Goal: Information Seeking & Learning: Learn about a topic

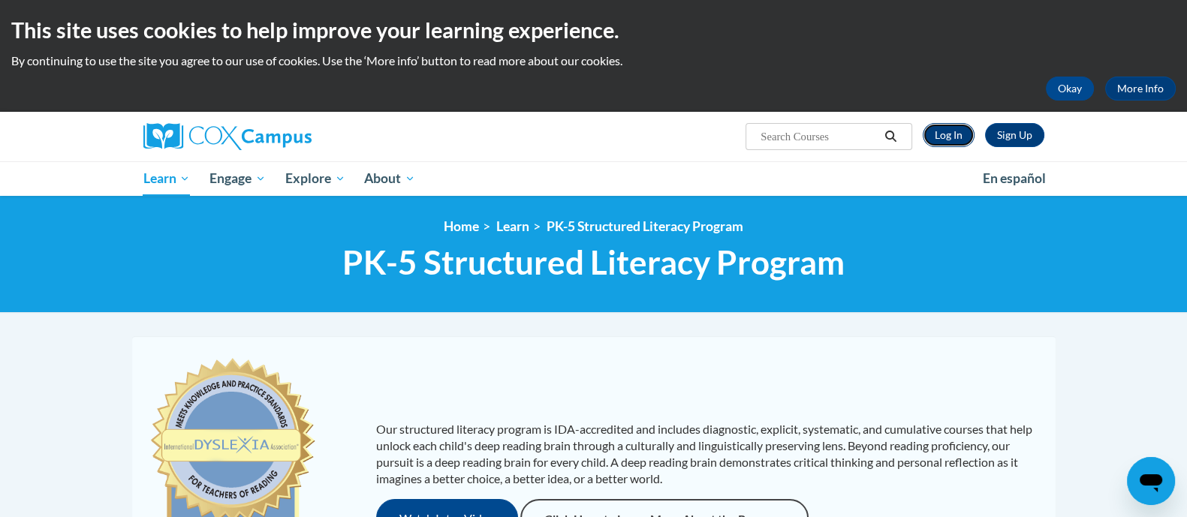
click at [947, 131] on link "Log In" at bounding box center [949, 135] width 52 height 24
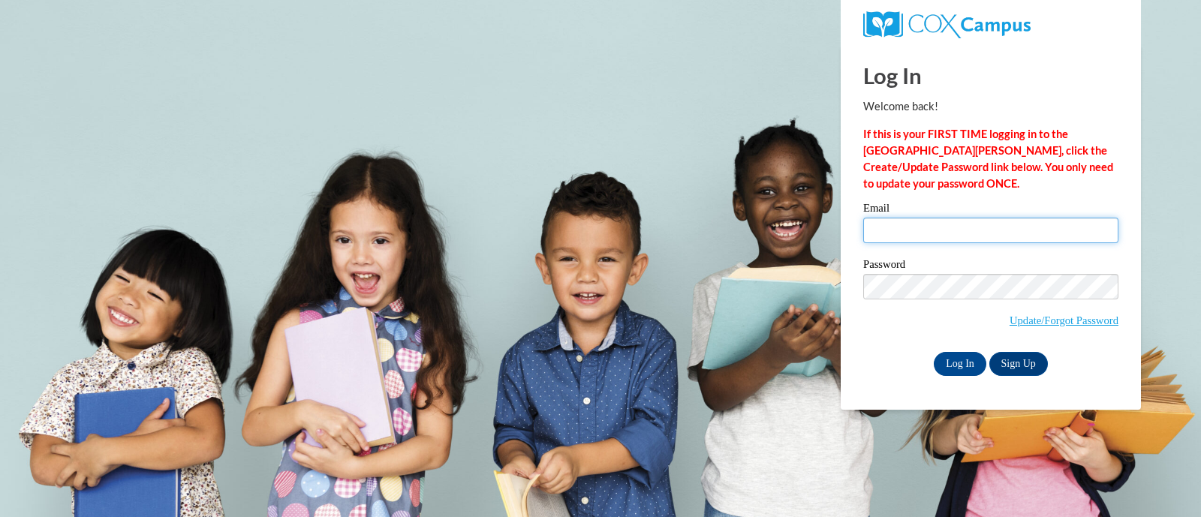
click at [945, 237] on input "Email" at bounding box center [991, 231] width 255 height 26
type input "jennifer.mlachnik@muskegonorway.org"
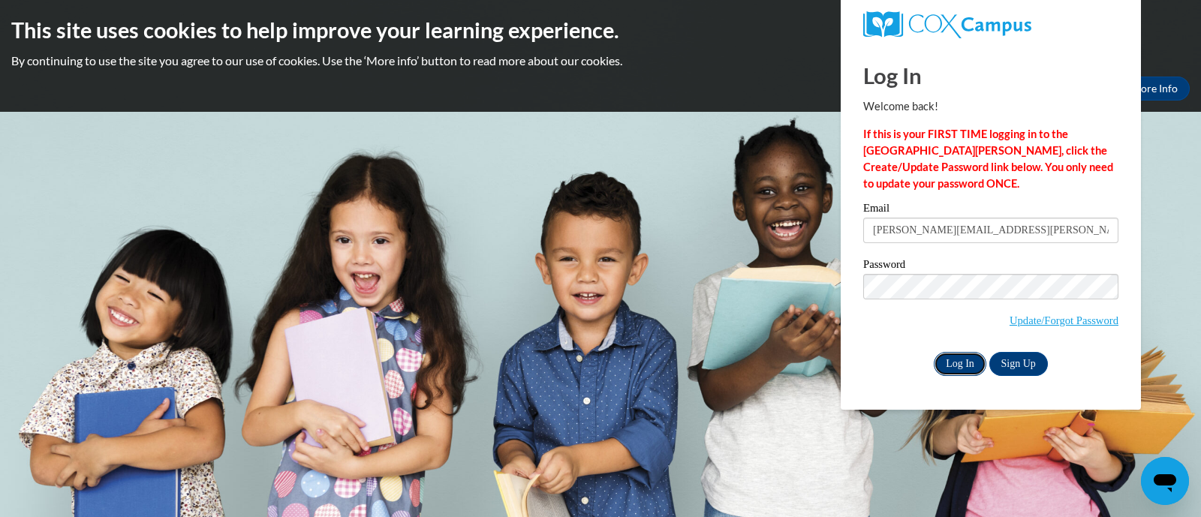
click at [961, 366] on input "Log In" at bounding box center [960, 364] width 53 height 24
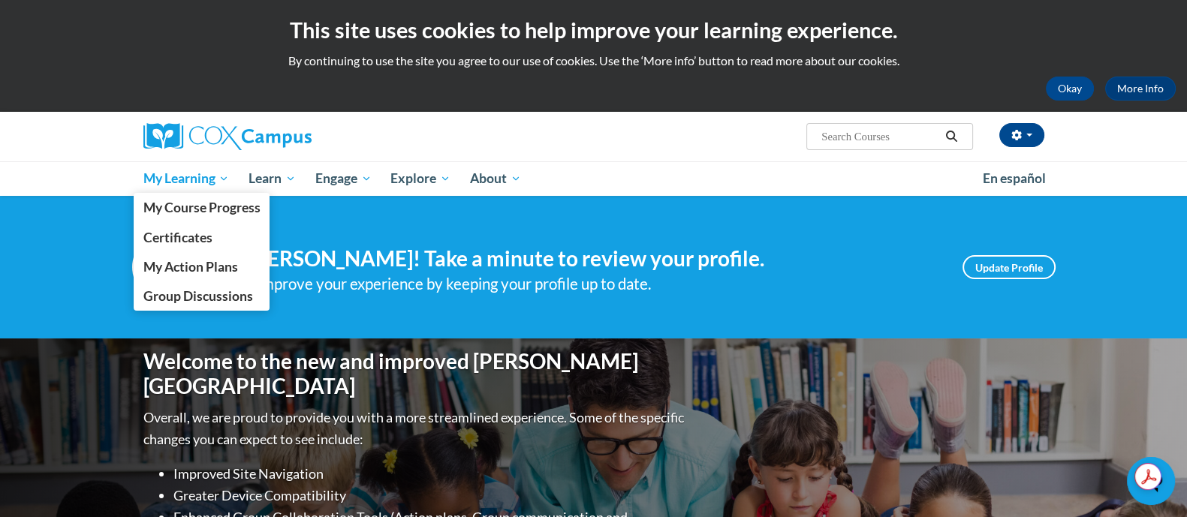
click at [198, 184] on span "My Learning" at bounding box center [186, 179] width 86 height 18
click at [191, 215] on span "My Course Progress" at bounding box center [201, 208] width 117 height 16
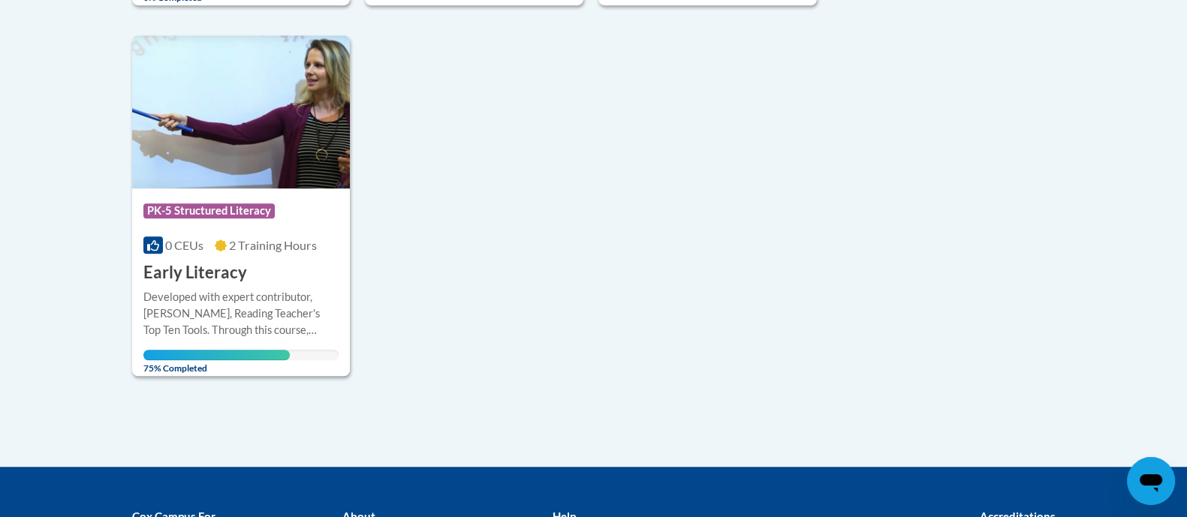
scroll to position [1530, 0]
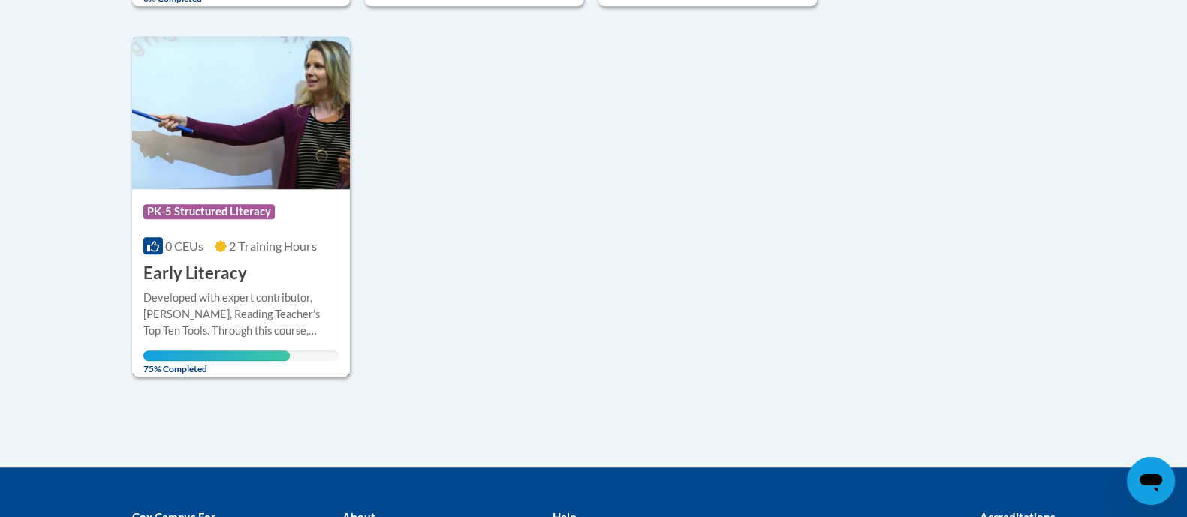
click at [307, 295] on div "Developed with expert contributor, [PERSON_NAME], Reading Teacher's Top Ten Too…" at bounding box center [241, 315] width 196 height 50
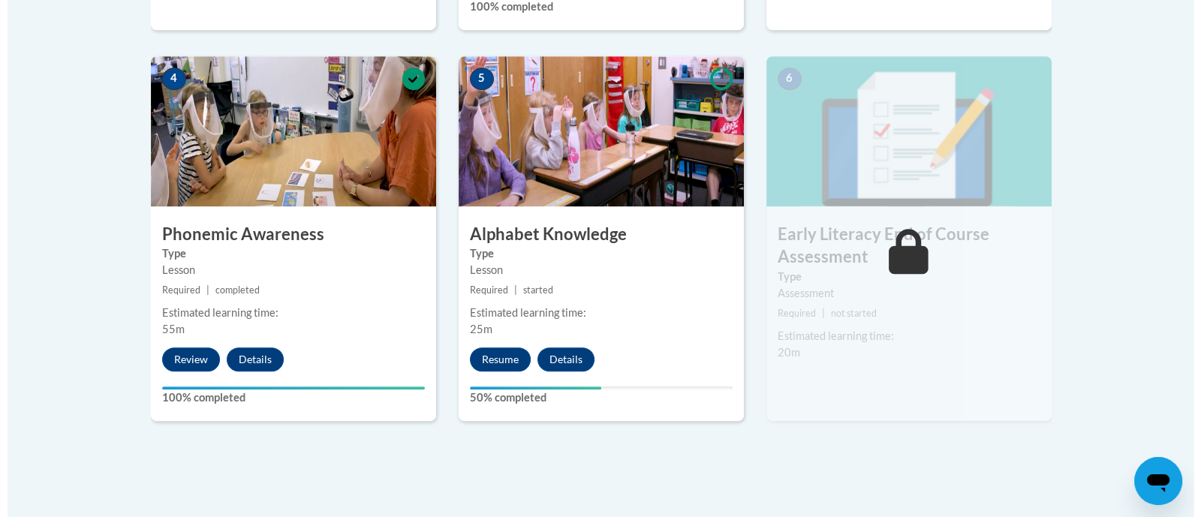
scroll to position [864, 0]
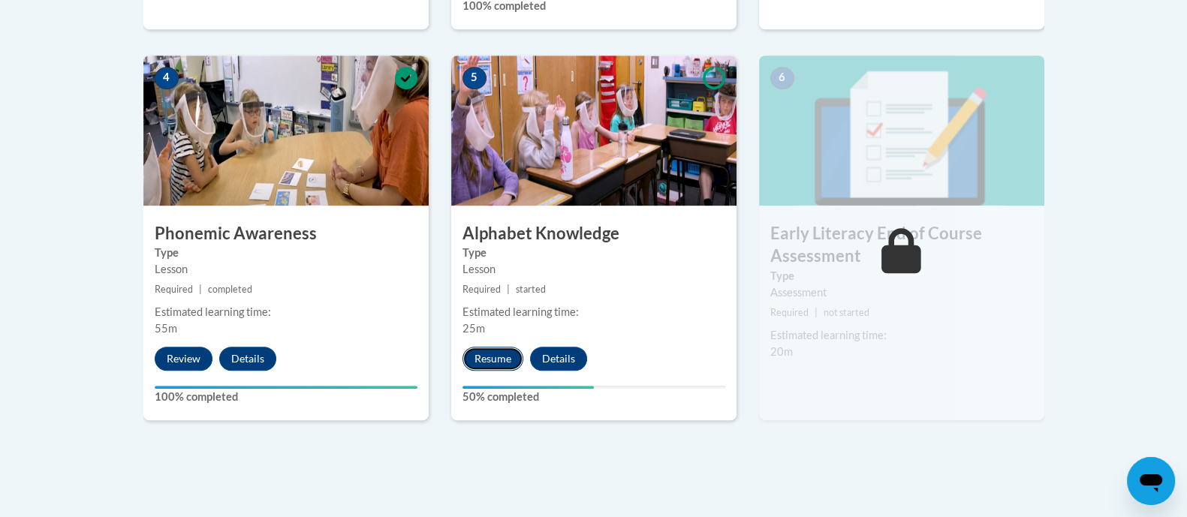
click at [488, 359] on button "Resume" at bounding box center [493, 359] width 61 height 24
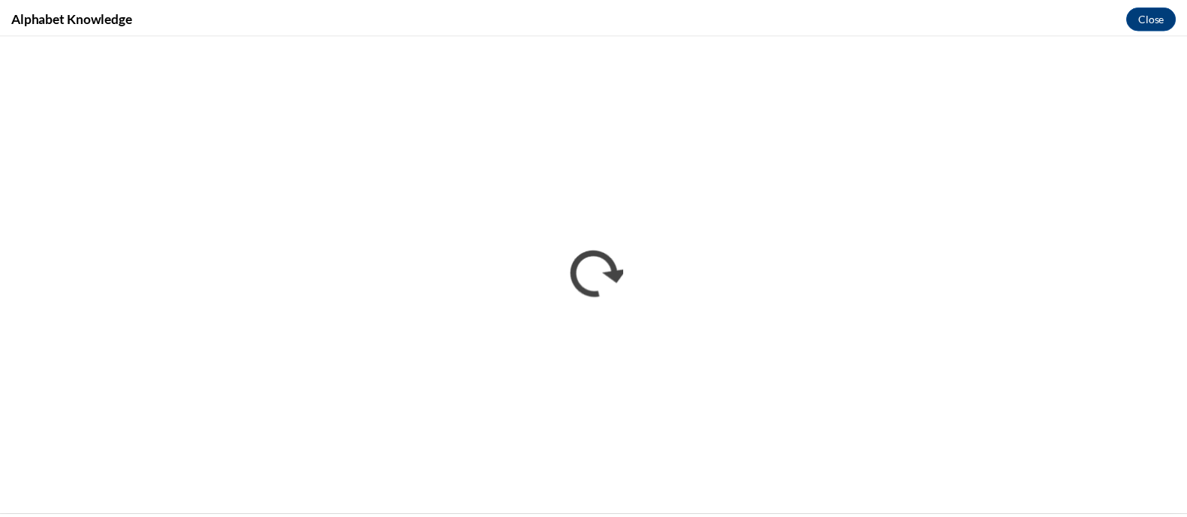
scroll to position [0, 0]
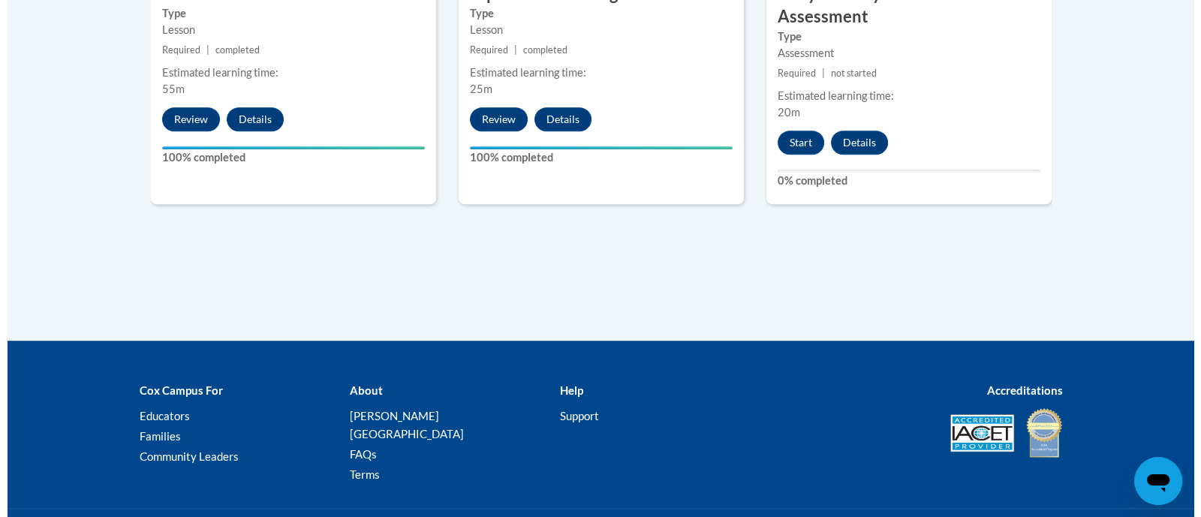
scroll to position [1104, 0]
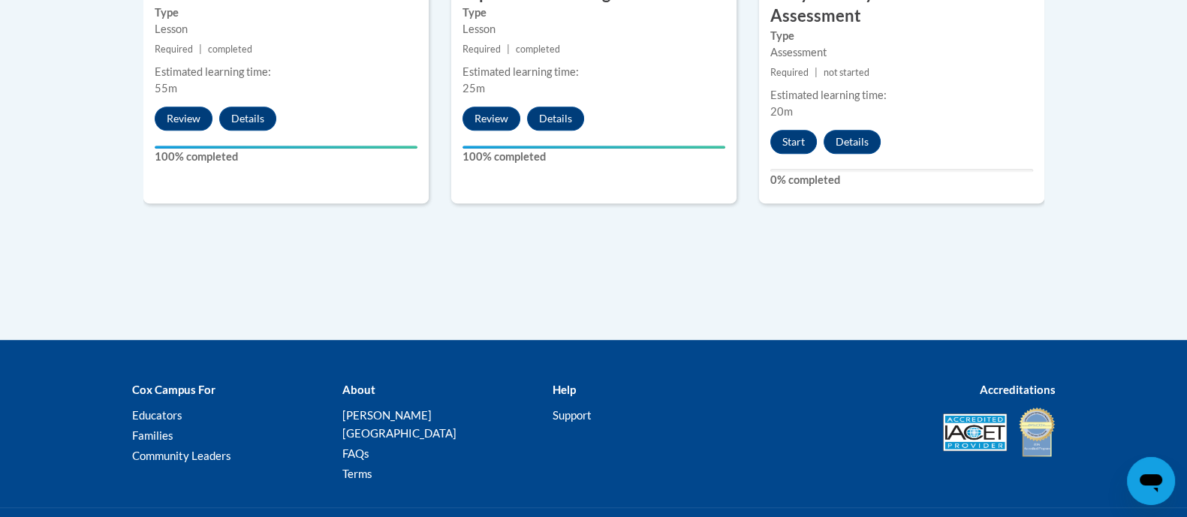
click at [786, 135] on button "Start" at bounding box center [793, 142] width 47 height 24
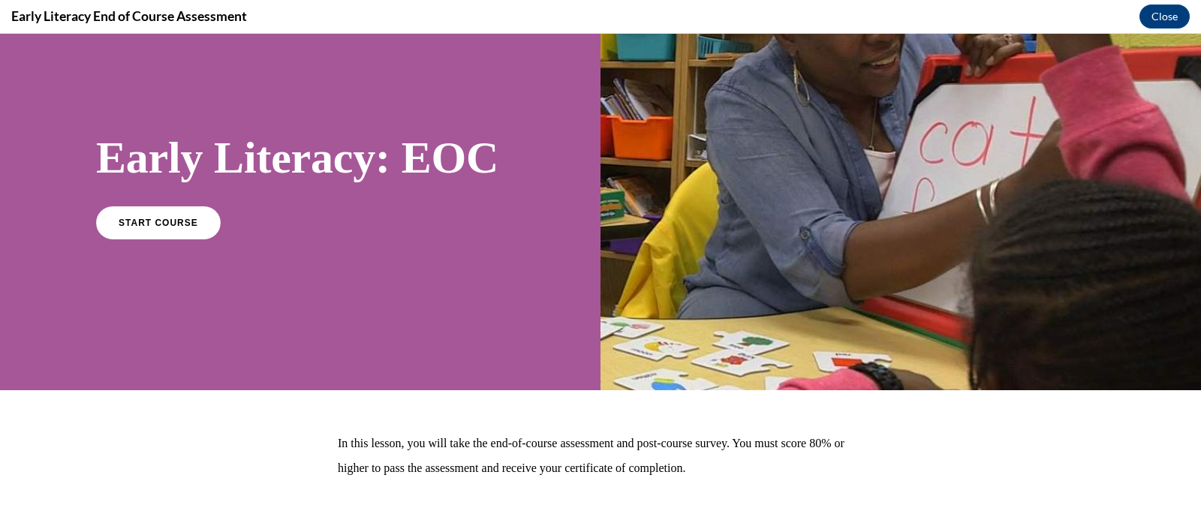
scroll to position [0, 0]
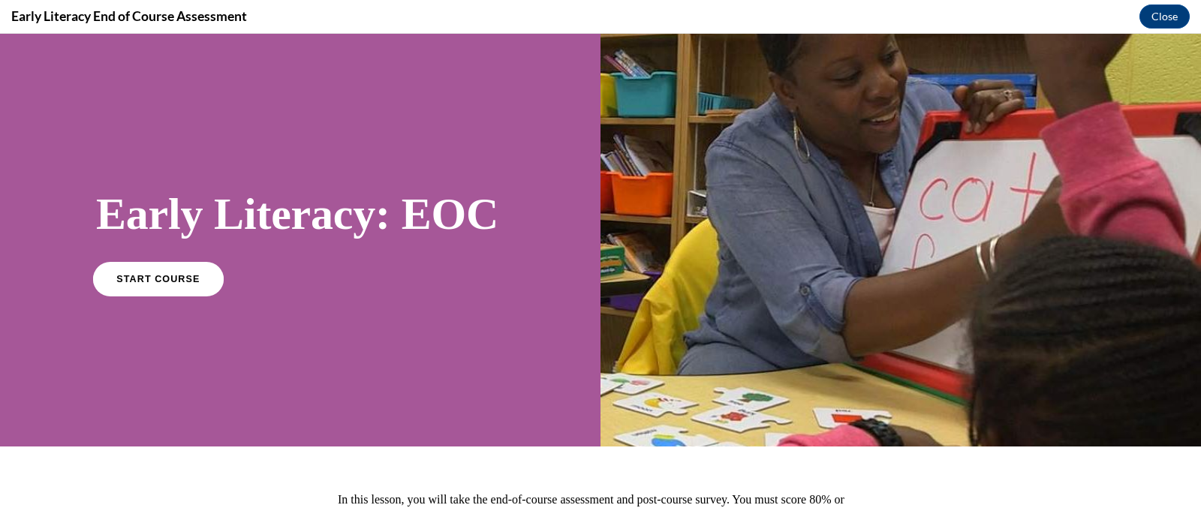
click at [147, 273] on span "START COURSE" at bounding box center [157, 278] width 83 height 11
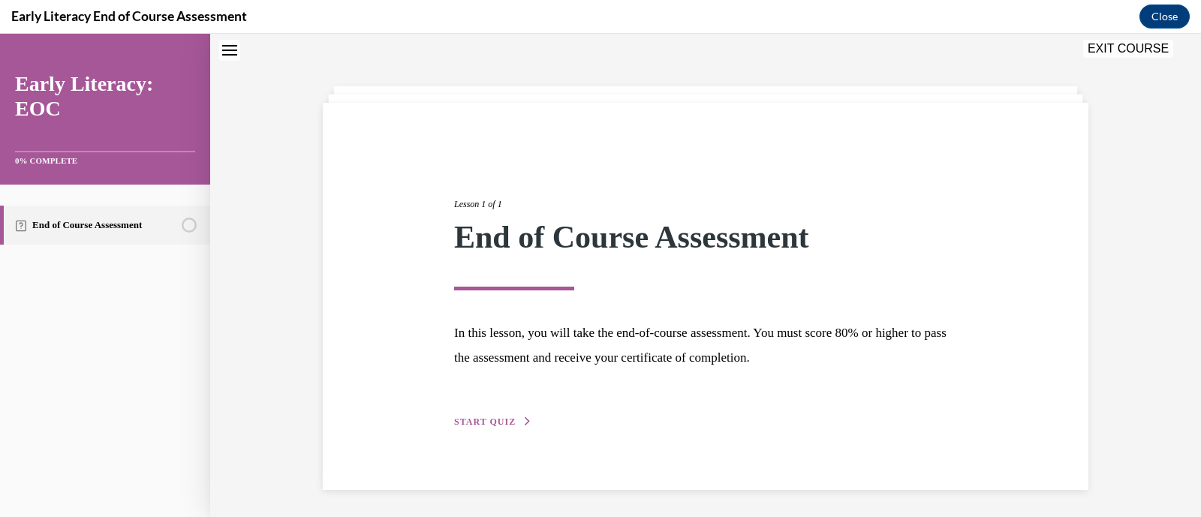
scroll to position [49, 0]
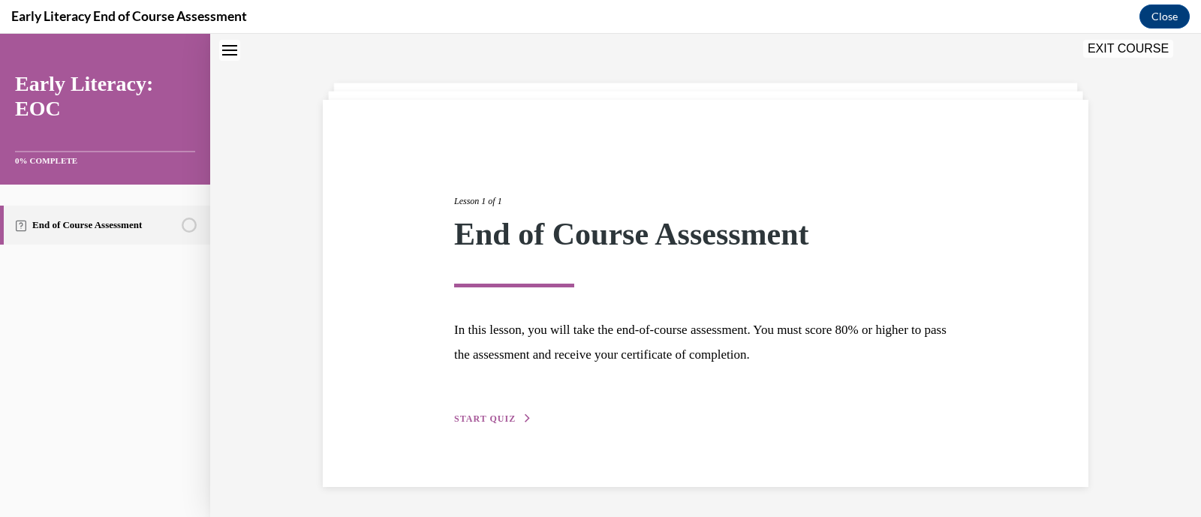
click at [505, 421] on span "START QUIZ" at bounding box center [485, 419] width 62 height 11
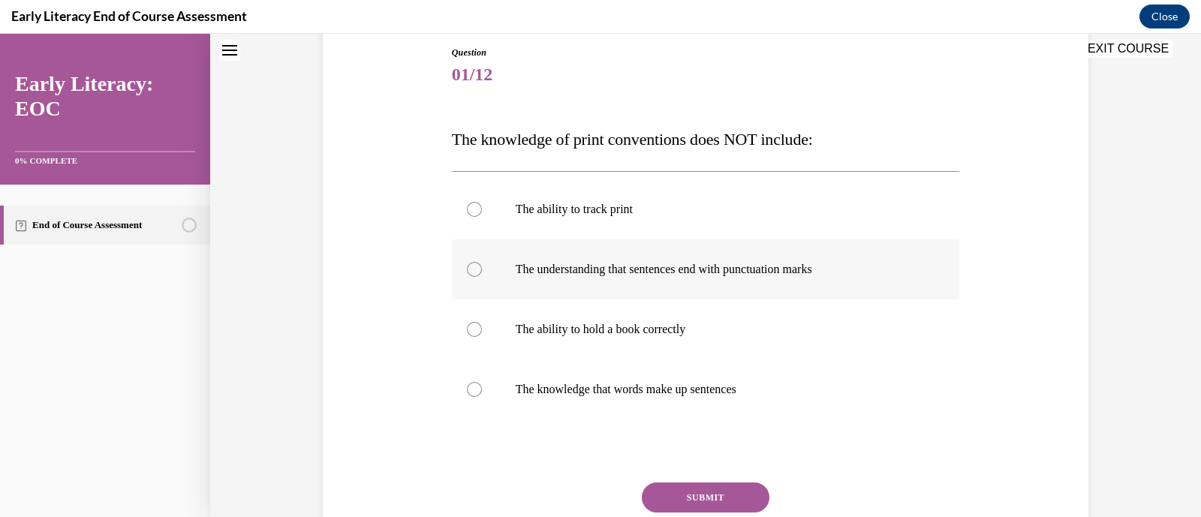
scroll to position [169, 0]
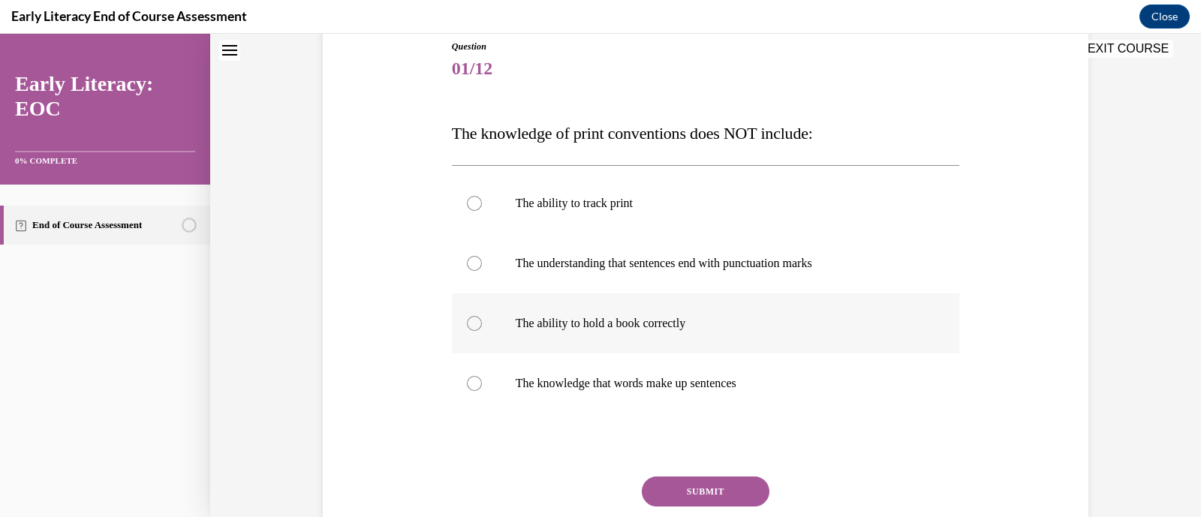
click at [554, 324] on p "The ability to hold a book correctly" at bounding box center [719, 323] width 407 height 15
click at [725, 495] on button "SUBMIT" at bounding box center [706, 492] width 128 height 30
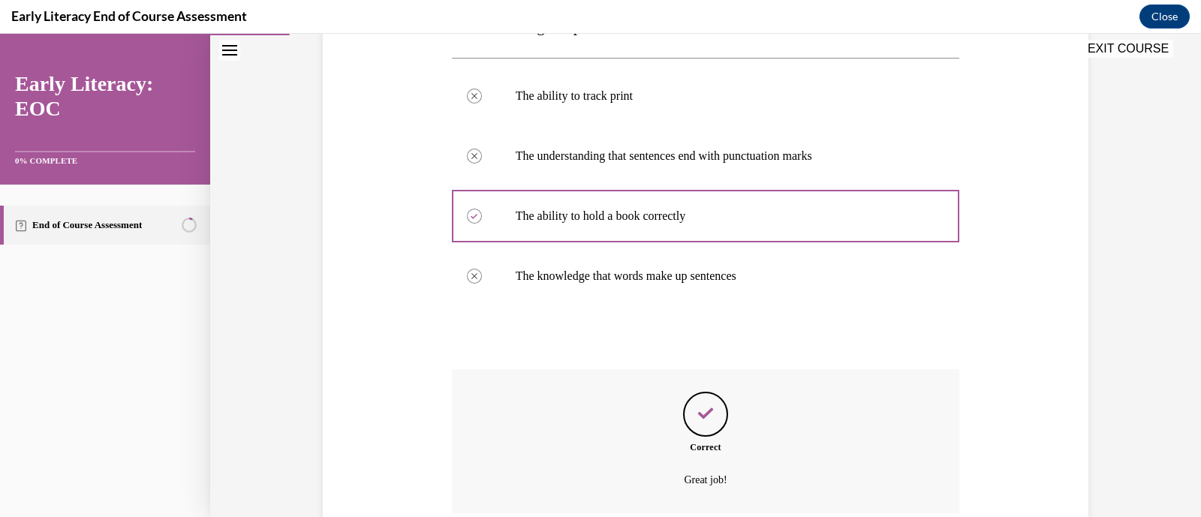
scroll to position [402, 0]
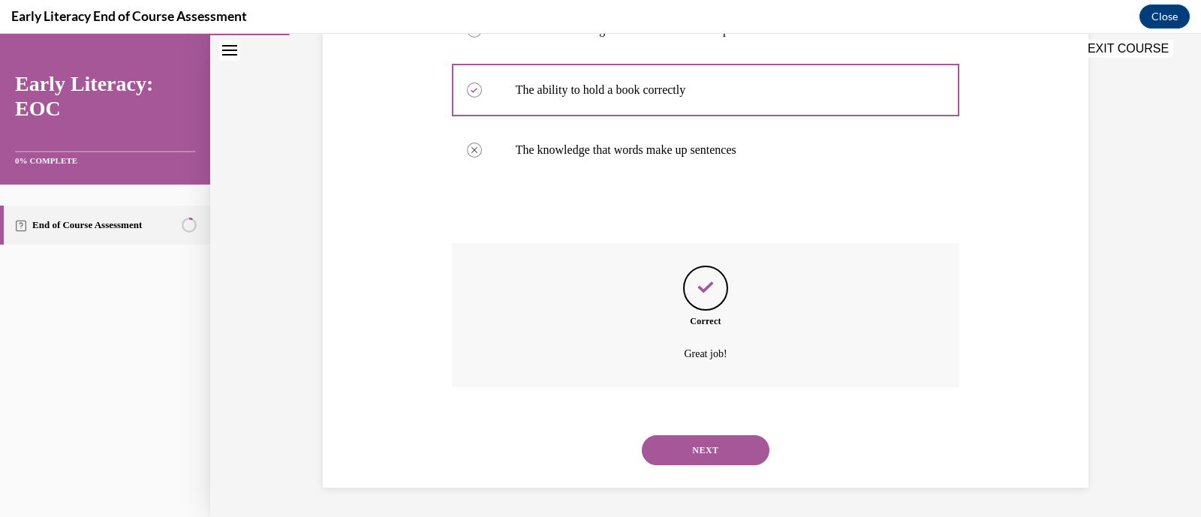
click at [718, 449] on button "NEXT" at bounding box center [706, 451] width 128 height 30
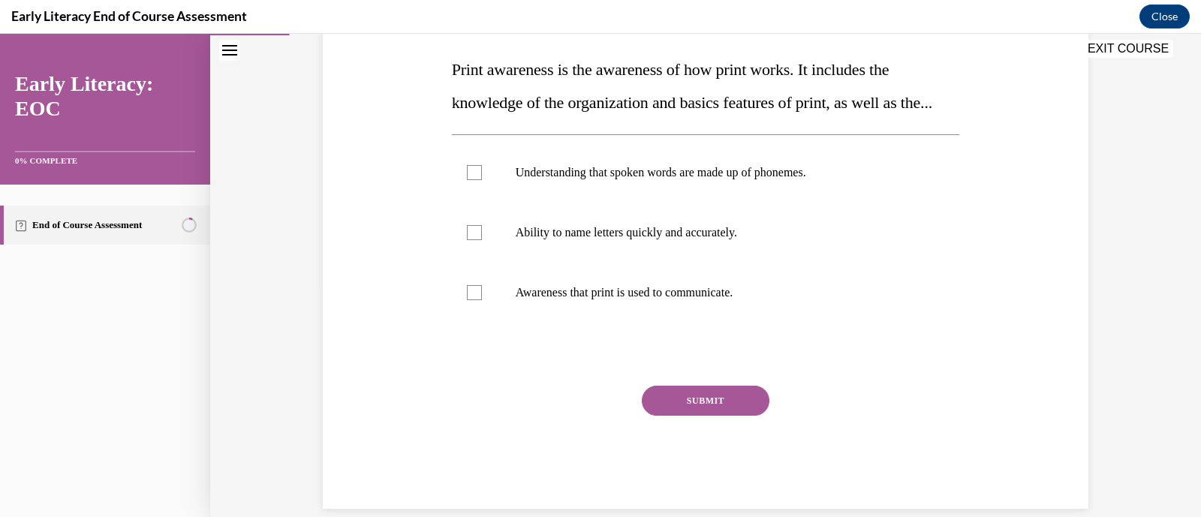
scroll to position [242, 0]
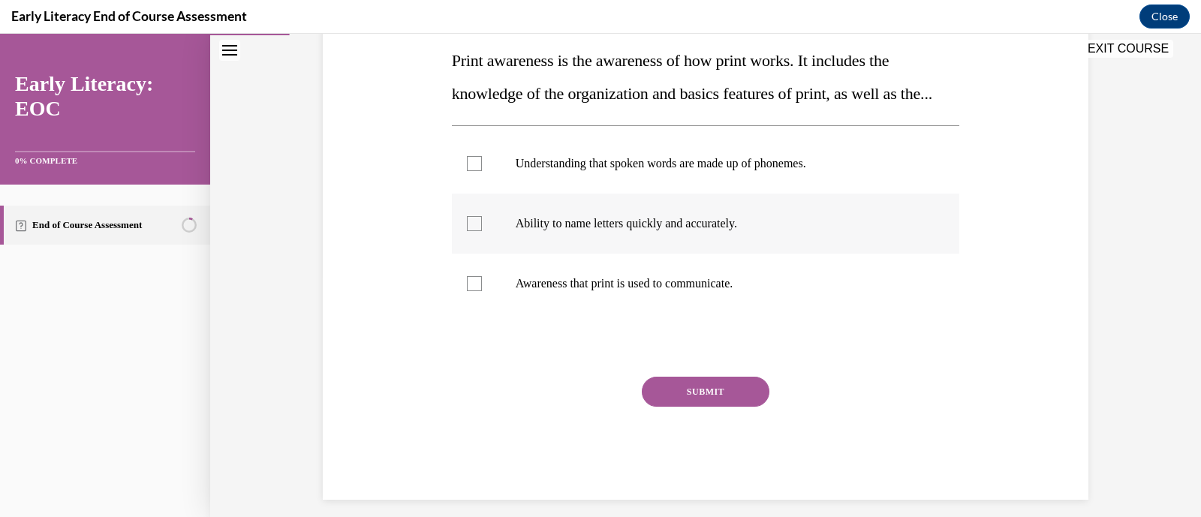
click at [467, 231] on div at bounding box center [474, 223] width 15 height 15
click at [469, 291] on div at bounding box center [474, 283] width 15 height 15
click at [473, 231] on div at bounding box center [474, 223] width 15 height 15
click at [696, 407] on button "SUBMIT" at bounding box center [706, 392] width 128 height 30
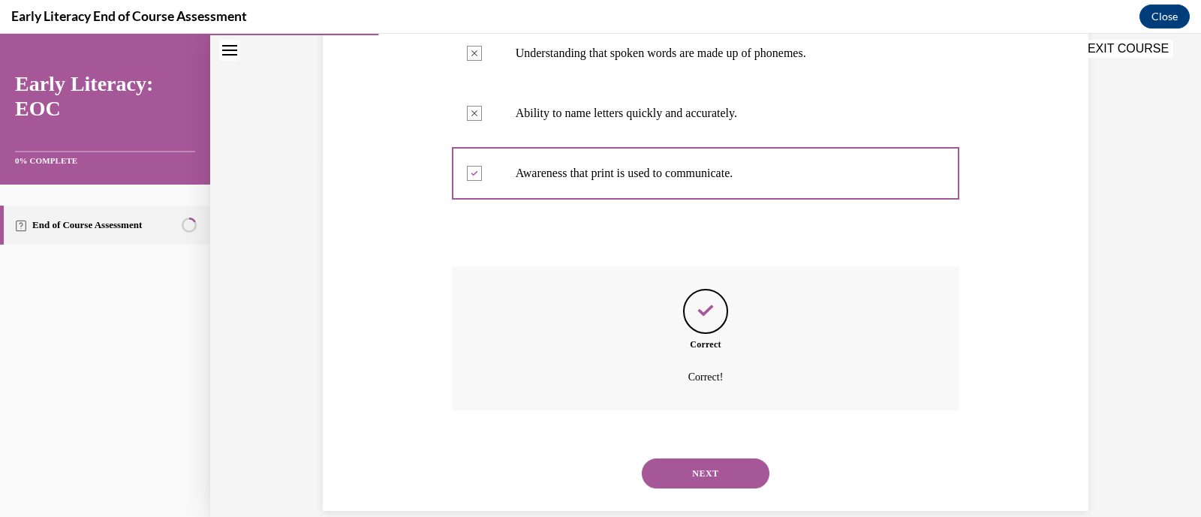
scroll to position [408, 0]
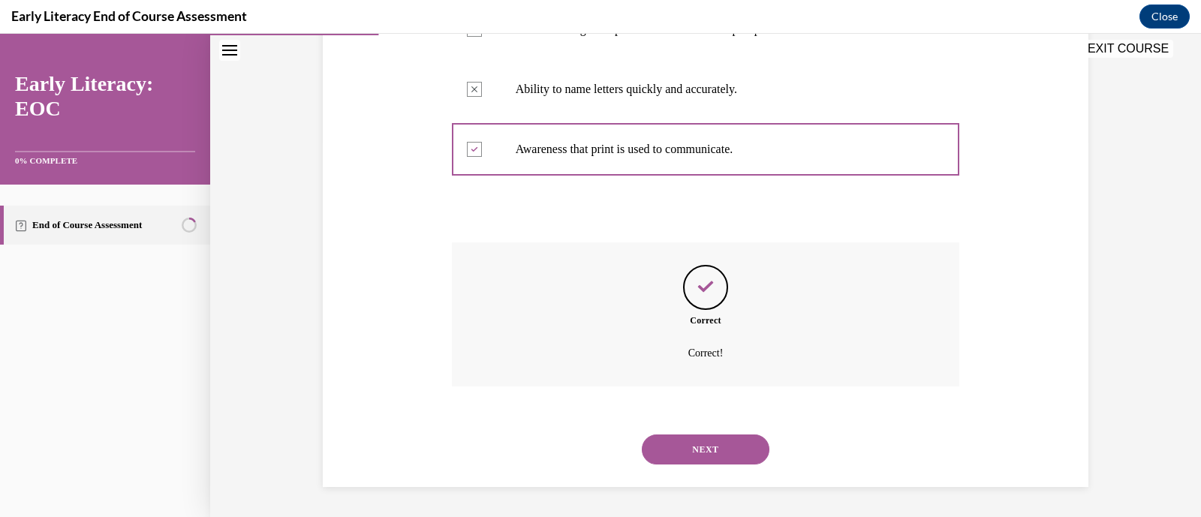
click at [698, 457] on button "NEXT" at bounding box center [706, 450] width 128 height 30
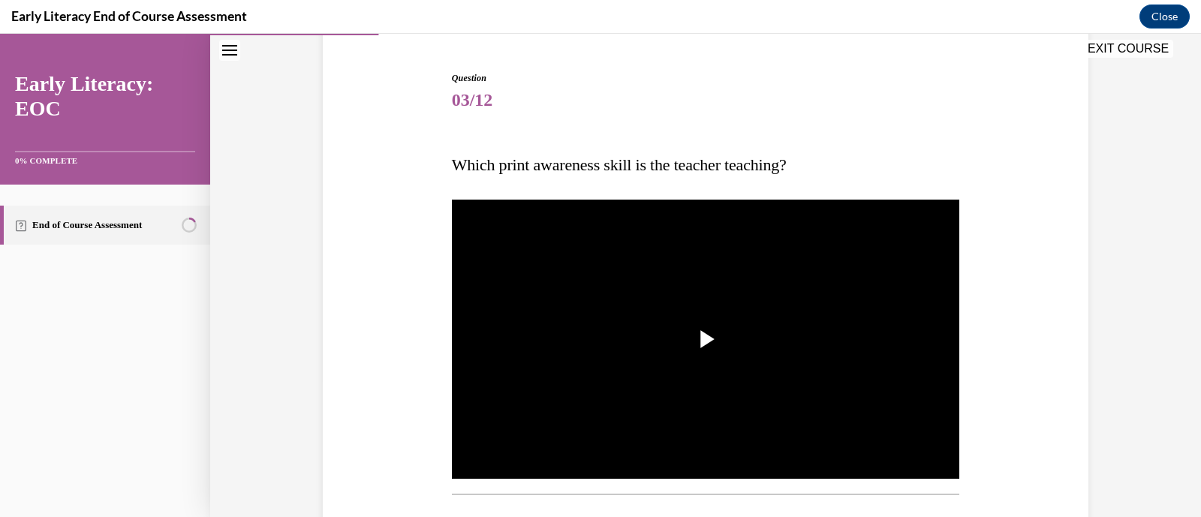
scroll to position [139, 0]
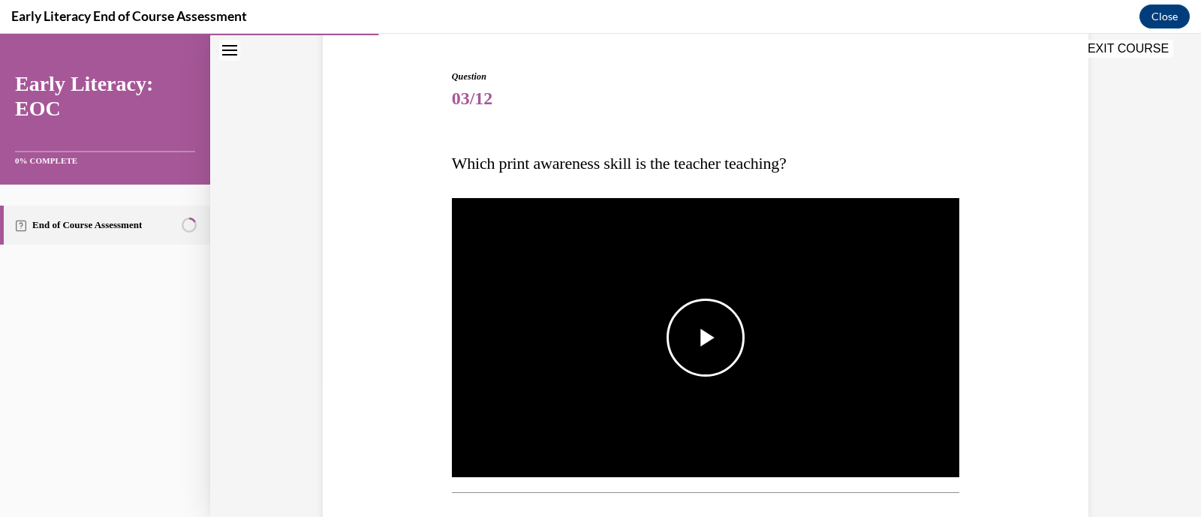
click at [706, 338] on span "Video player" at bounding box center [706, 338] width 0 height 0
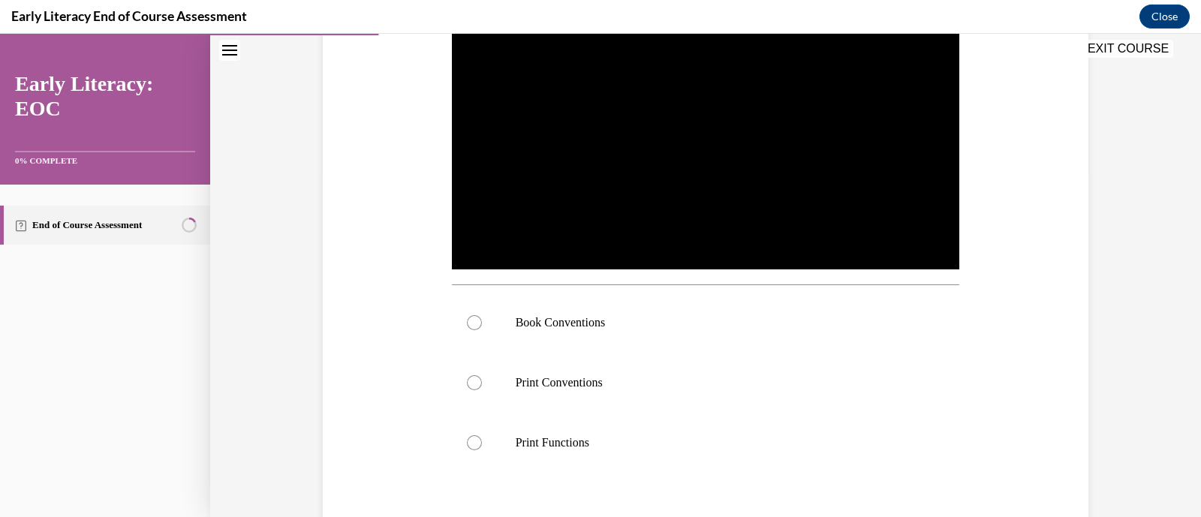
scroll to position [348, 0]
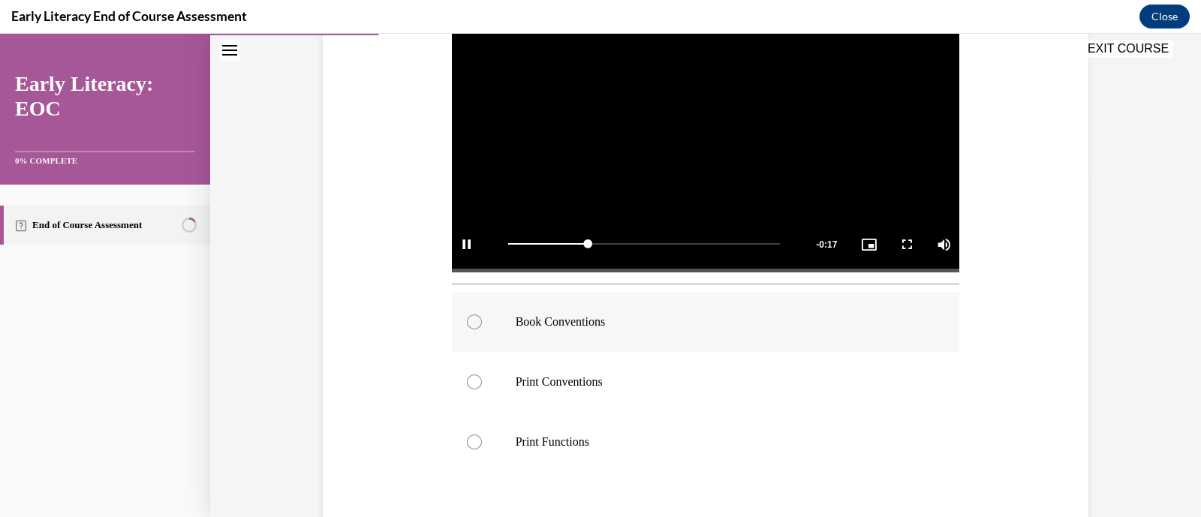
click at [467, 325] on div at bounding box center [474, 322] width 15 height 15
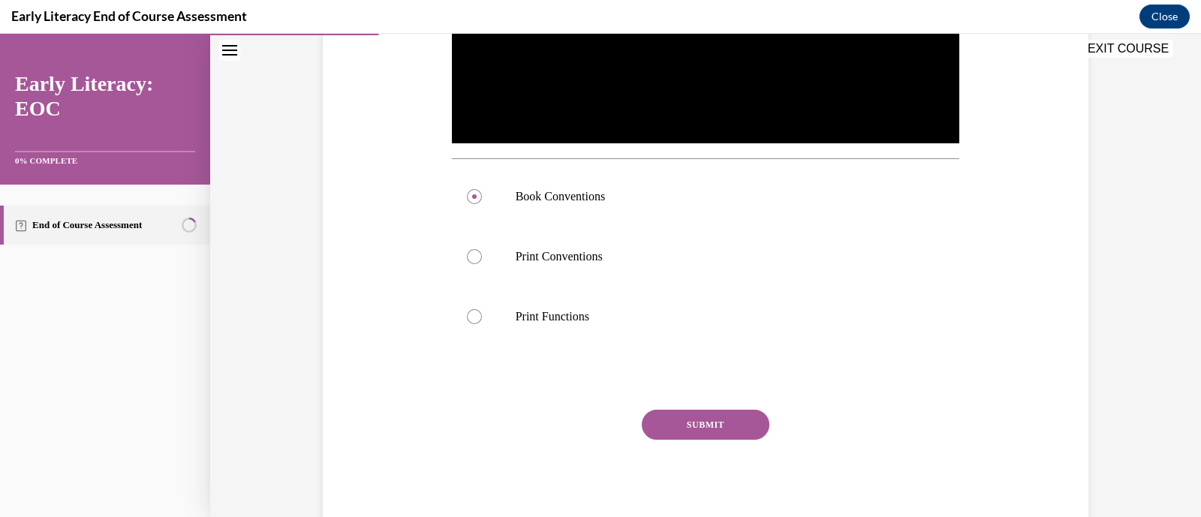
click at [709, 429] on button "SUBMIT" at bounding box center [706, 425] width 128 height 30
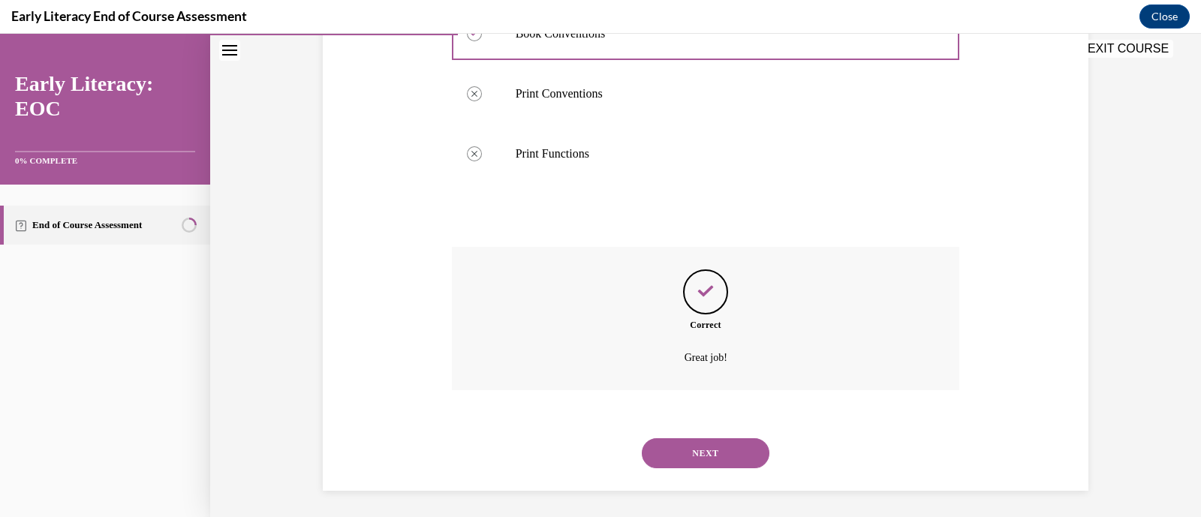
scroll to position [639, 0]
click at [706, 449] on button "NEXT" at bounding box center [706, 451] width 128 height 30
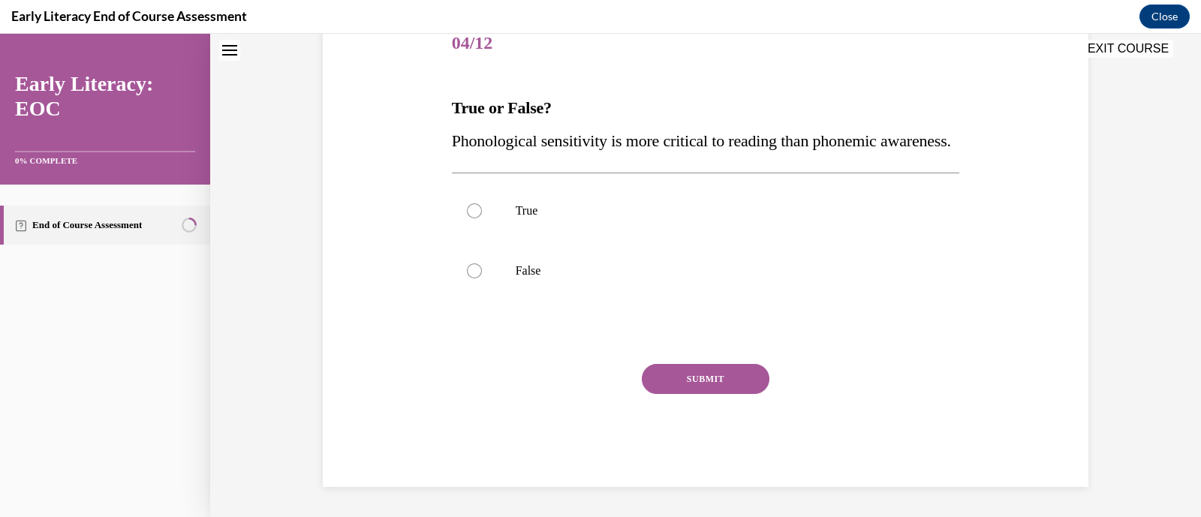
scroll to position [45, 0]
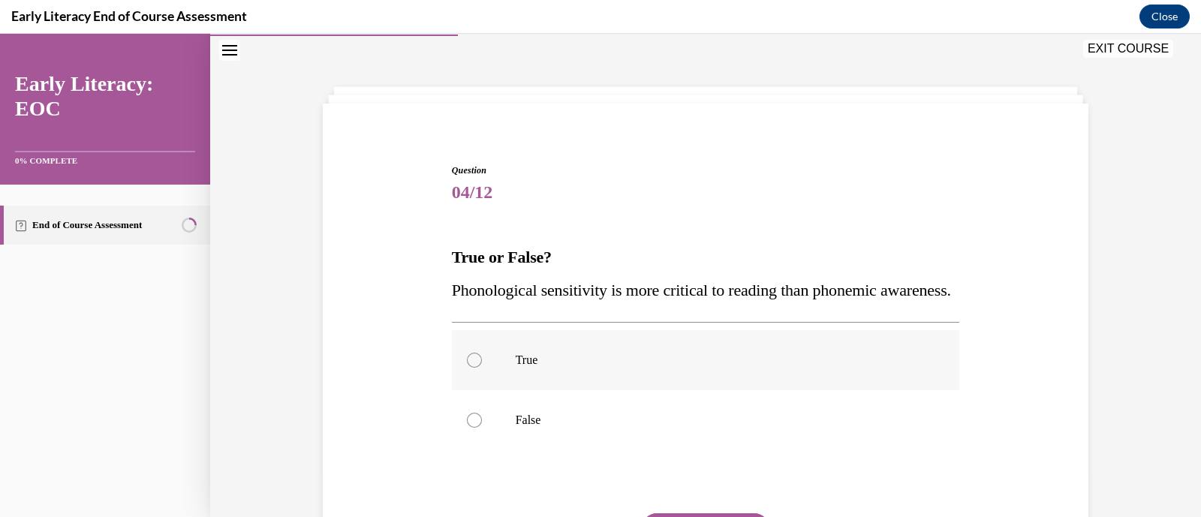
click at [467, 368] on div at bounding box center [474, 360] width 15 height 15
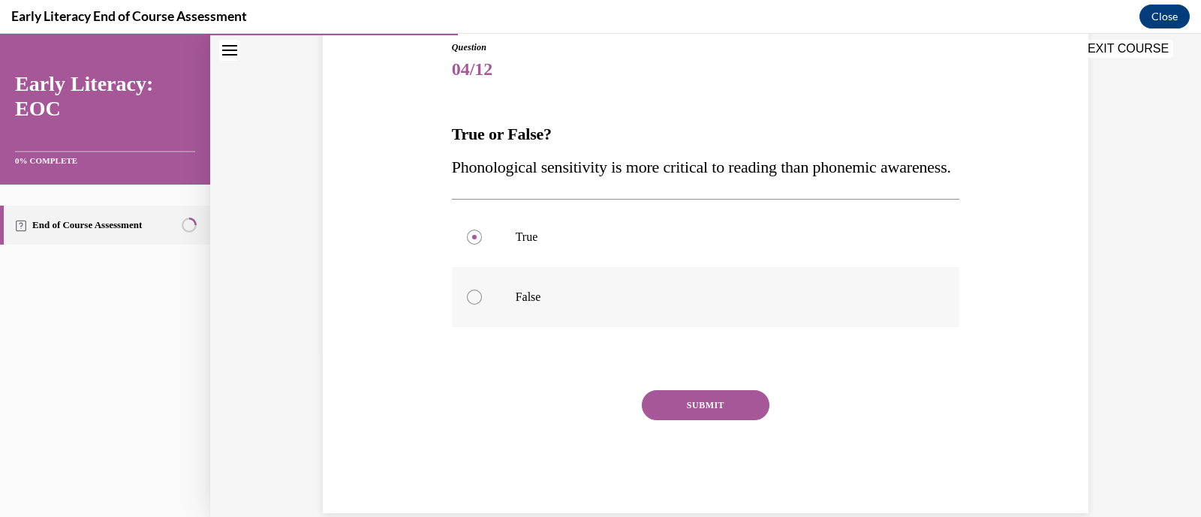
scroll to position [182, 0]
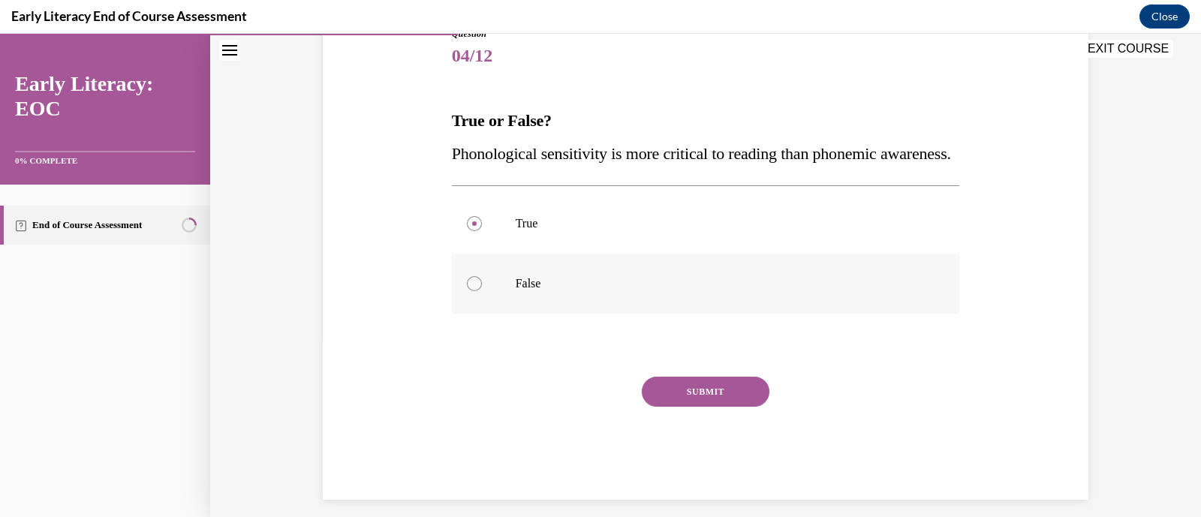
click at [674, 407] on button "SUBMIT" at bounding box center [706, 392] width 128 height 30
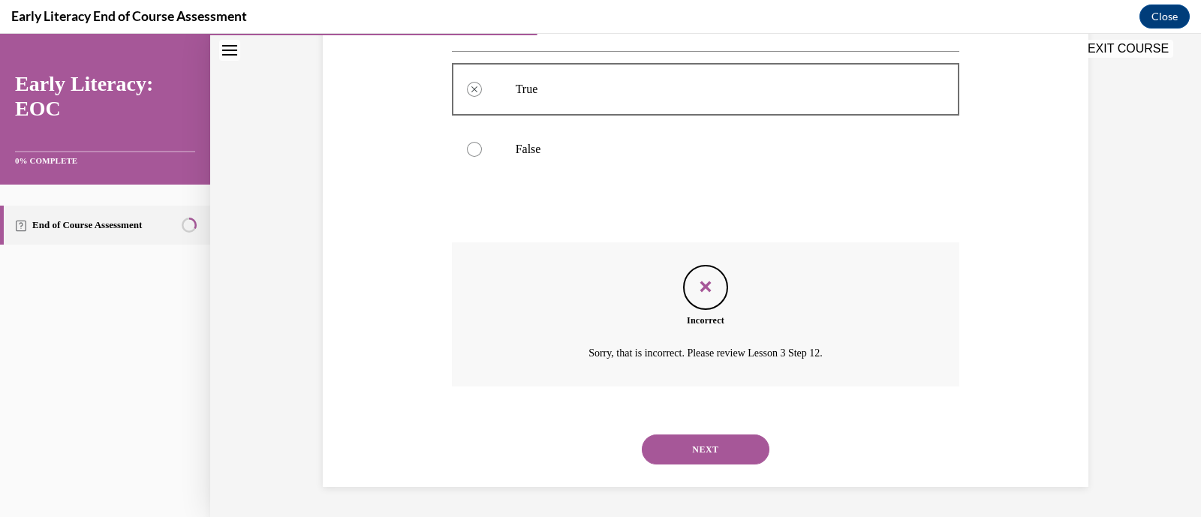
scroll to position [348, 0]
click at [683, 447] on button "NEXT" at bounding box center [706, 450] width 128 height 30
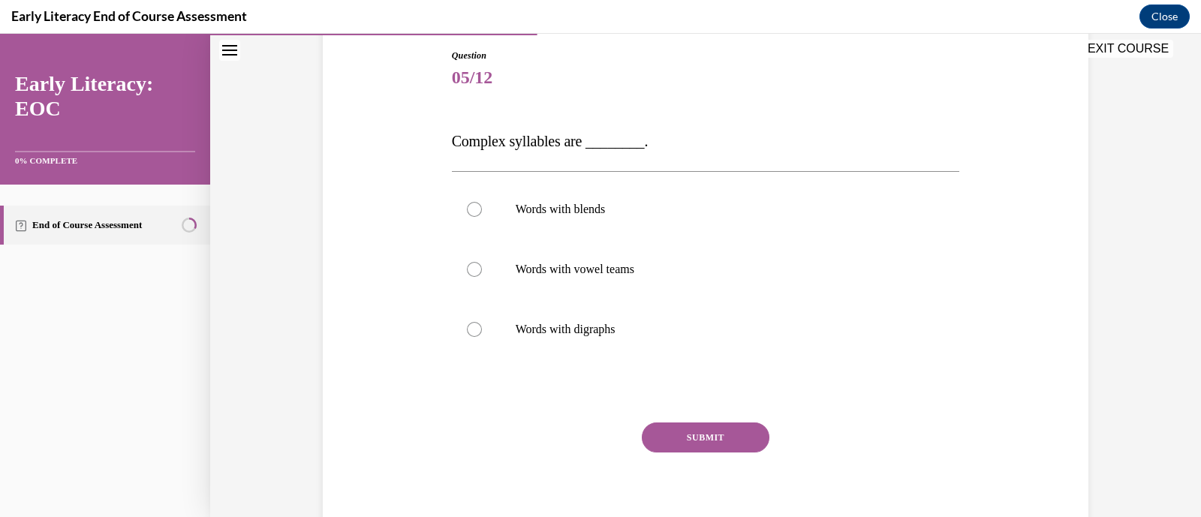
scroll to position [163, 0]
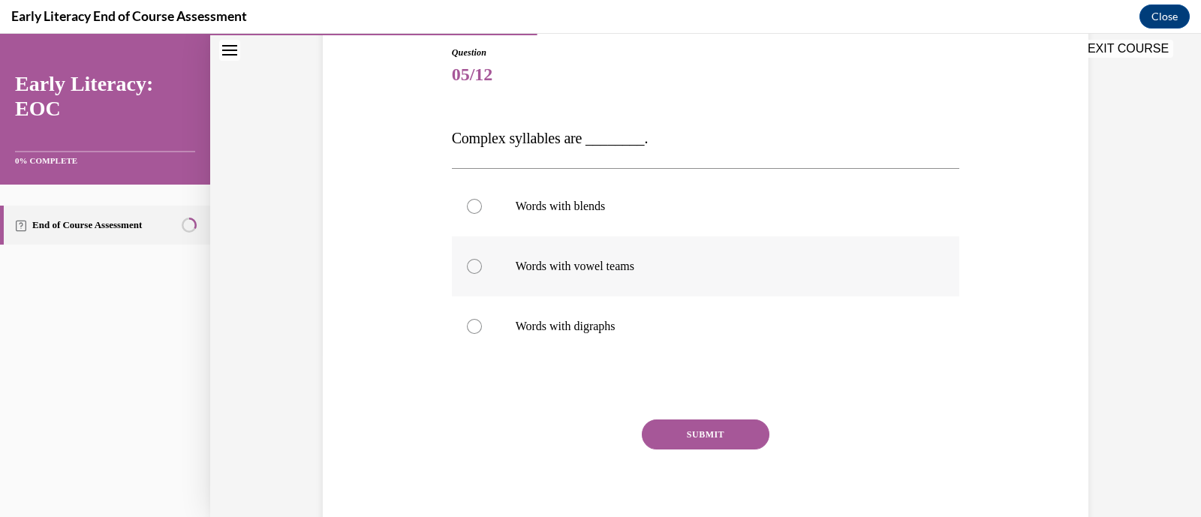
click at [567, 270] on p "Words with vowel teams" at bounding box center [719, 266] width 407 height 15
click at [691, 440] on button "SUBMIT" at bounding box center [706, 435] width 128 height 30
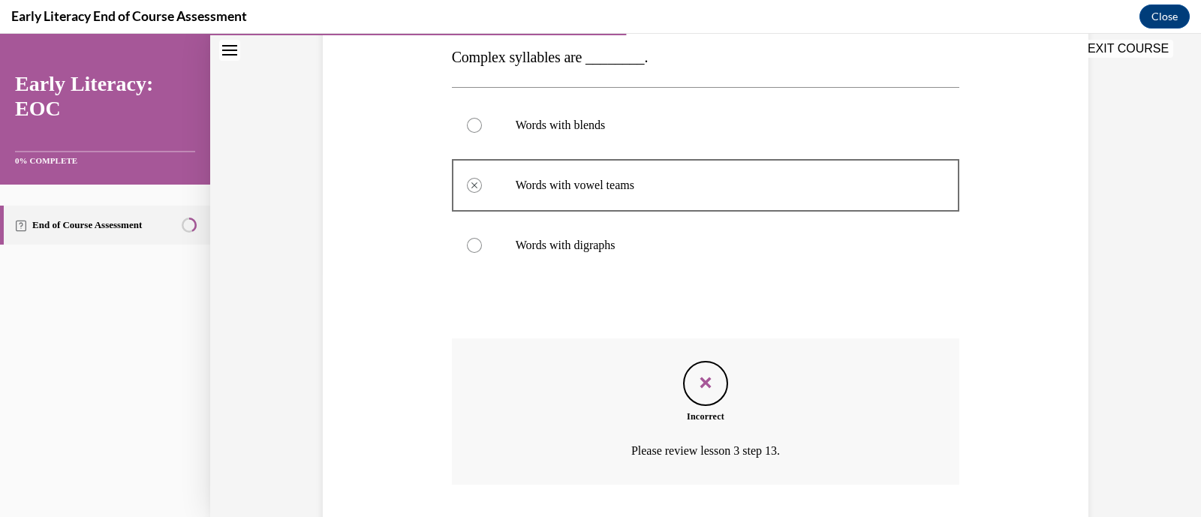
scroll to position [267, 0]
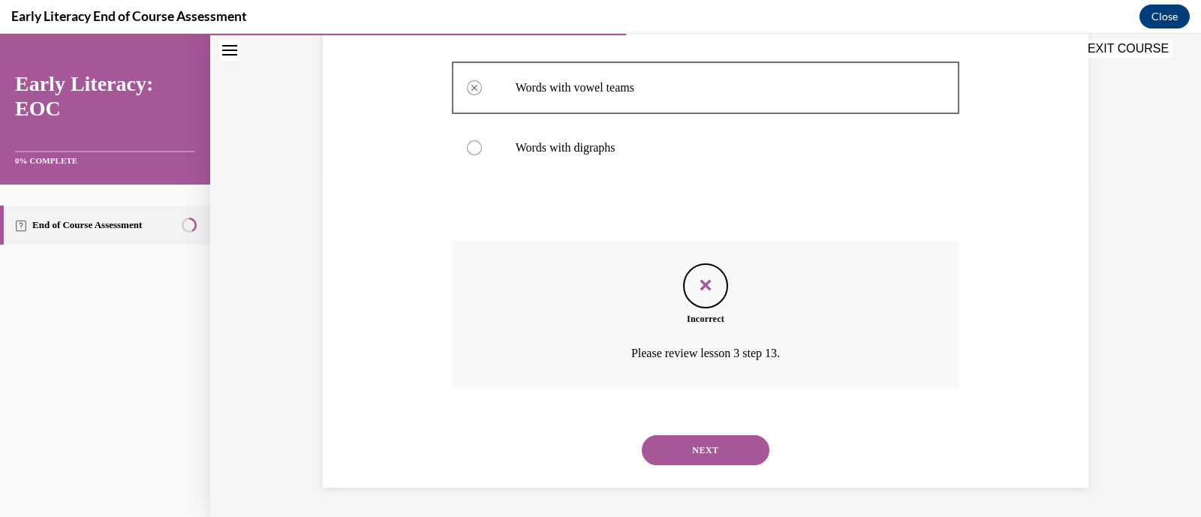
click at [691, 440] on button "NEXT" at bounding box center [706, 451] width 128 height 30
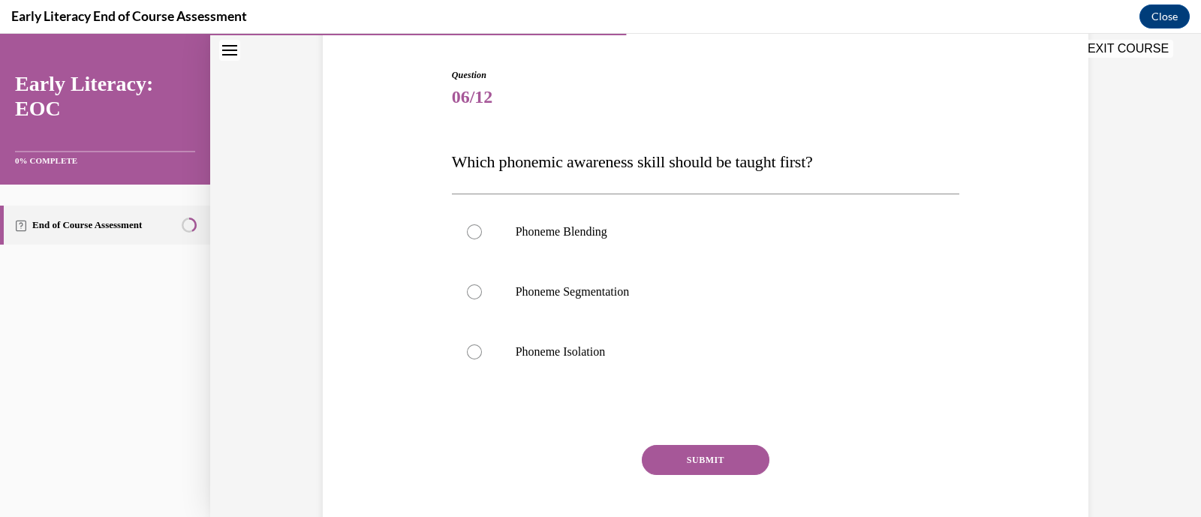
scroll to position [146, 0]
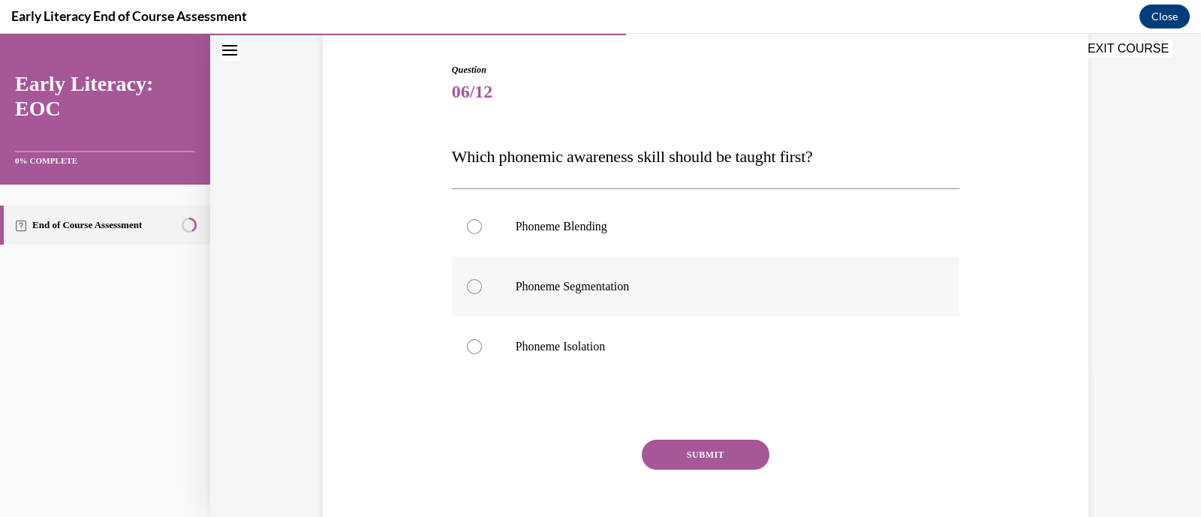
click at [467, 289] on div at bounding box center [474, 286] width 15 height 15
click at [725, 457] on button "SUBMIT" at bounding box center [706, 455] width 128 height 30
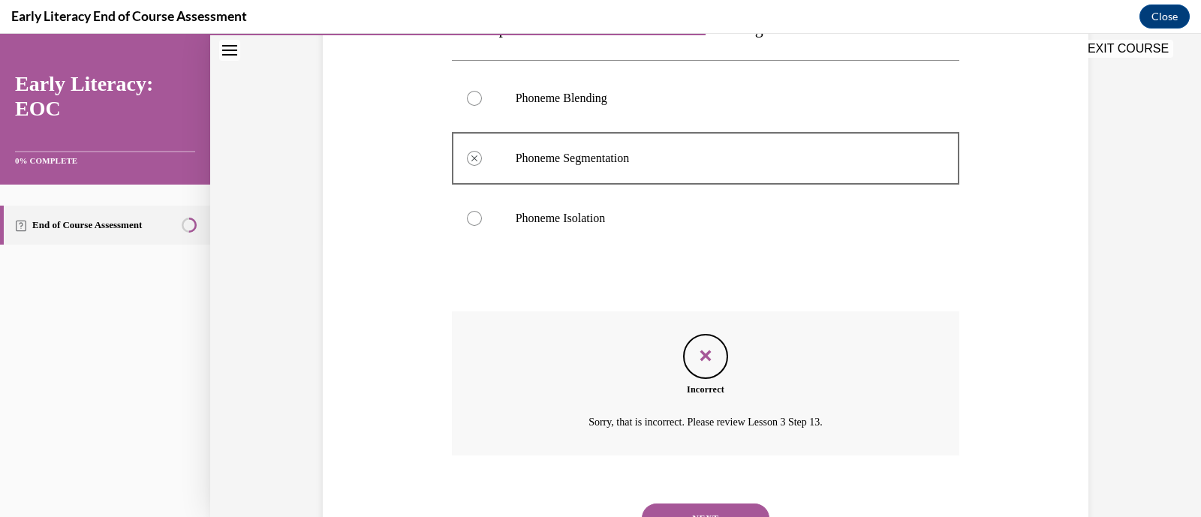
scroll to position [273, 0]
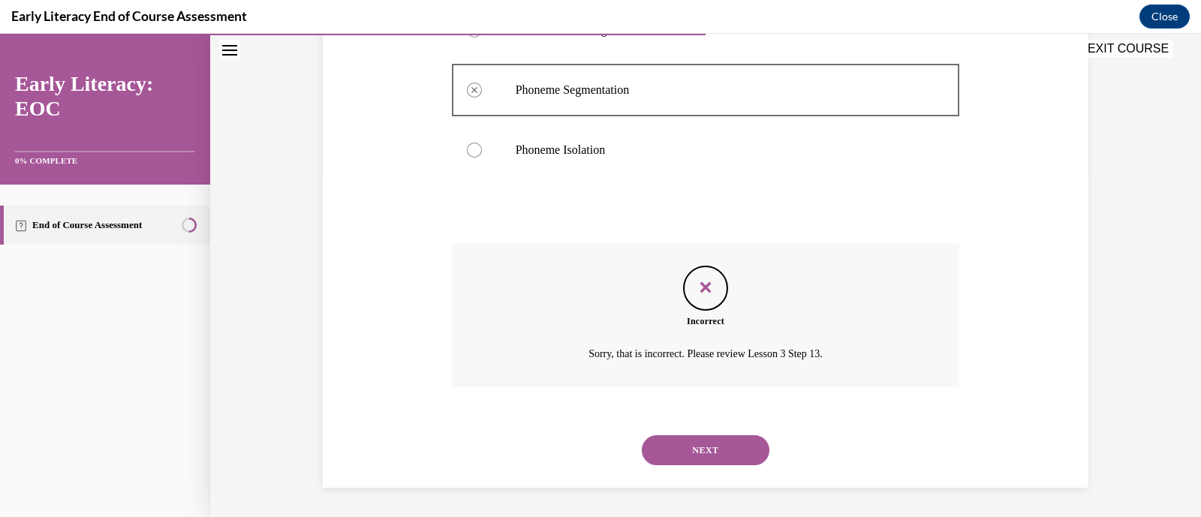
click at [725, 457] on button "NEXT" at bounding box center [706, 451] width 128 height 30
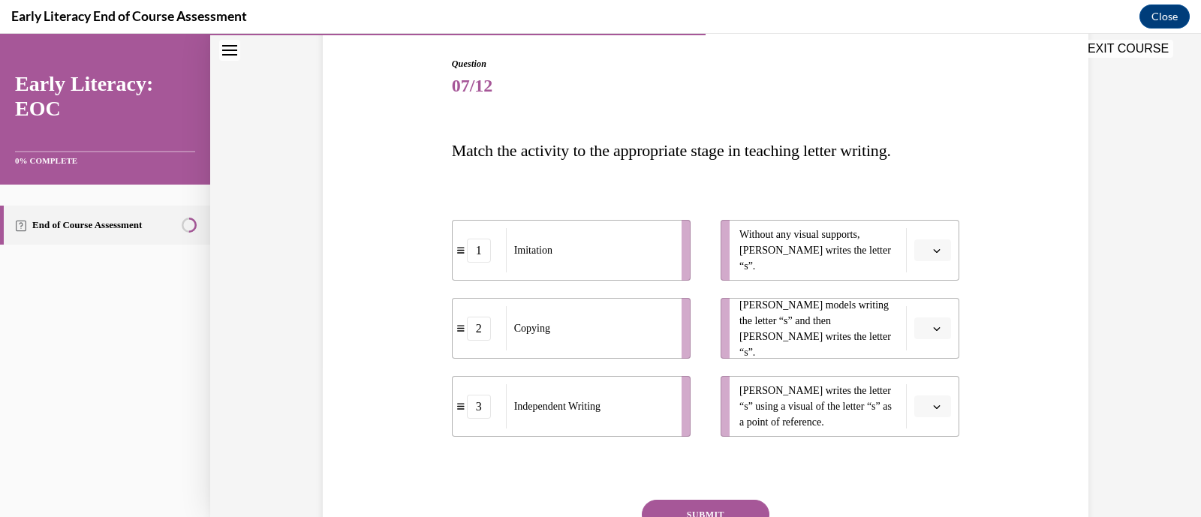
scroll to position [152, 0]
click at [934, 255] on button "button" at bounding box center [933, 250] width 37 height 23
click at [927, 368] on div "3" at bounding box center [925, 373] width 38 height 30
click at [933, 332] on span "button" at bounding box center [937, 328] width 11 height 11
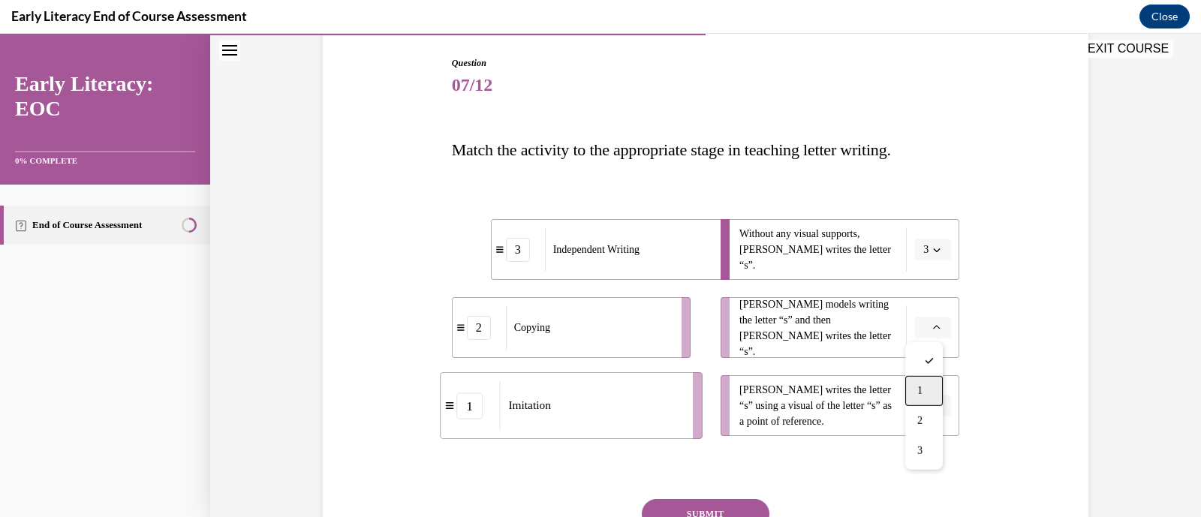
click at [924, 396] on div "1" at bounding box center [925, 391] width 38 height 30
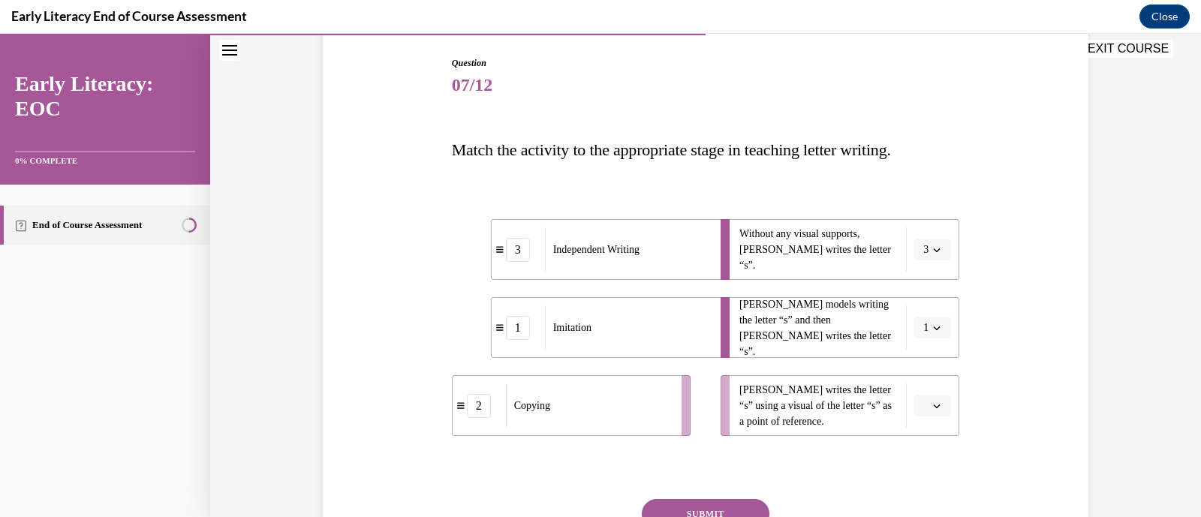
click at [924, 396] on button "button" at bounding box center [933, 406] width 37 height 23
click at [921, 339] on span "2" at bounding box center [920, 342] width 5 height 12
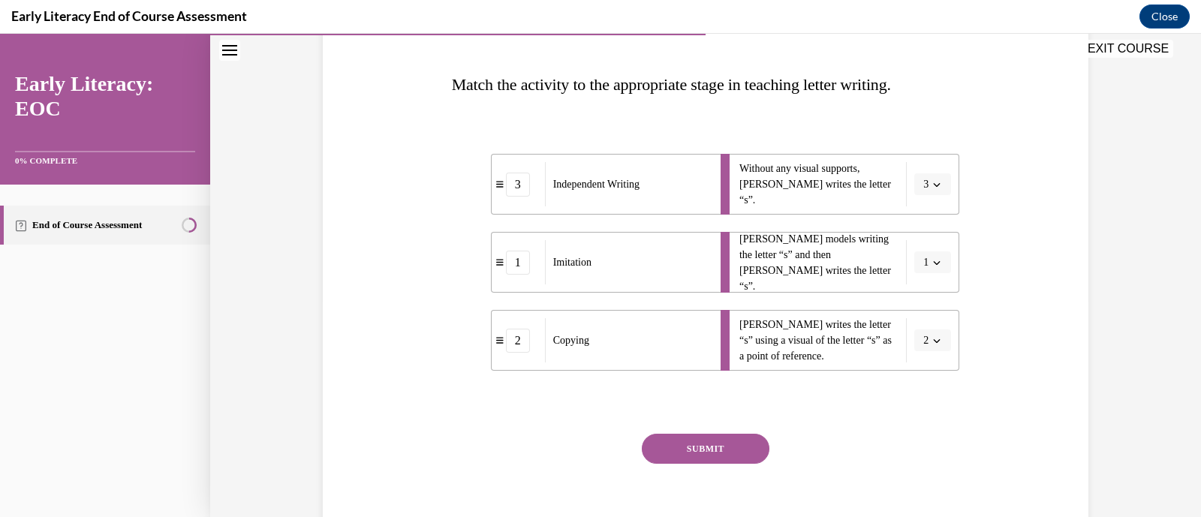
scroll to position [220, 0]
click at [683, 448] on button "SUBMIT" at bounding box center [706, 447] width 128 height 30
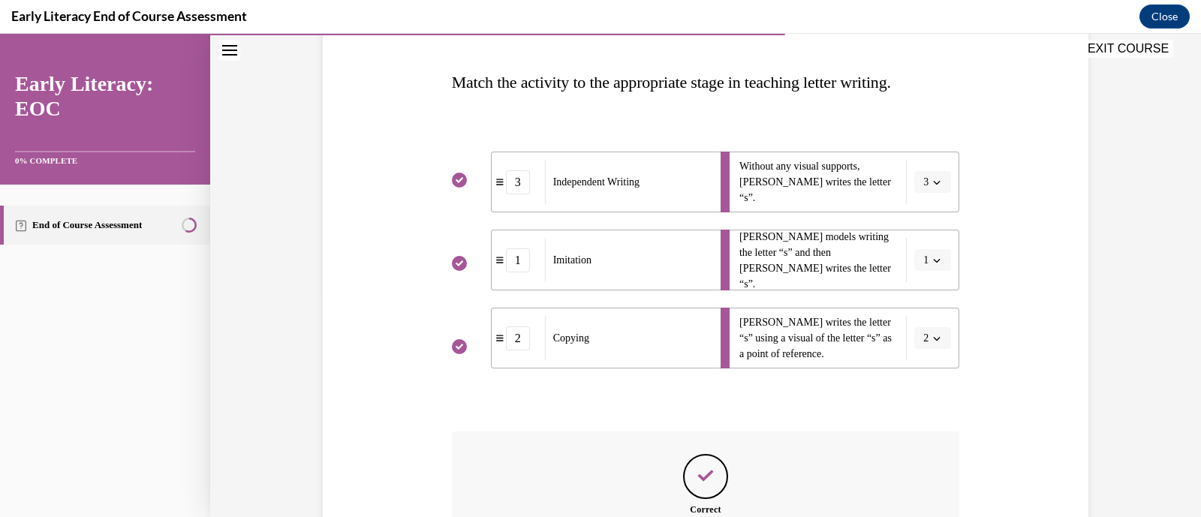
scroll to position [408, 0]
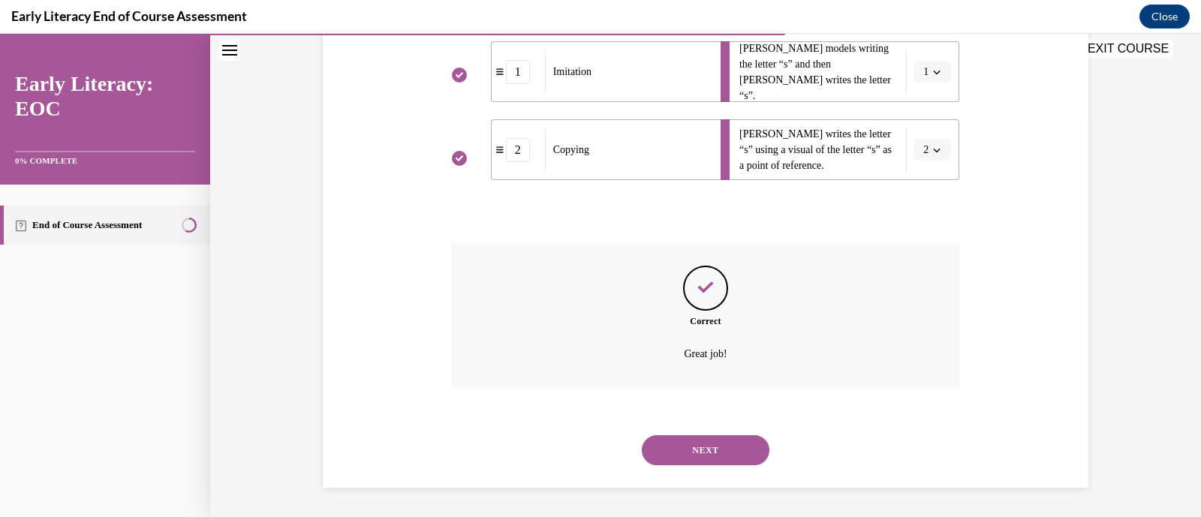
click at [683, 448] on button "NEXT" at bounding box center [706, 451] width 128 height 30
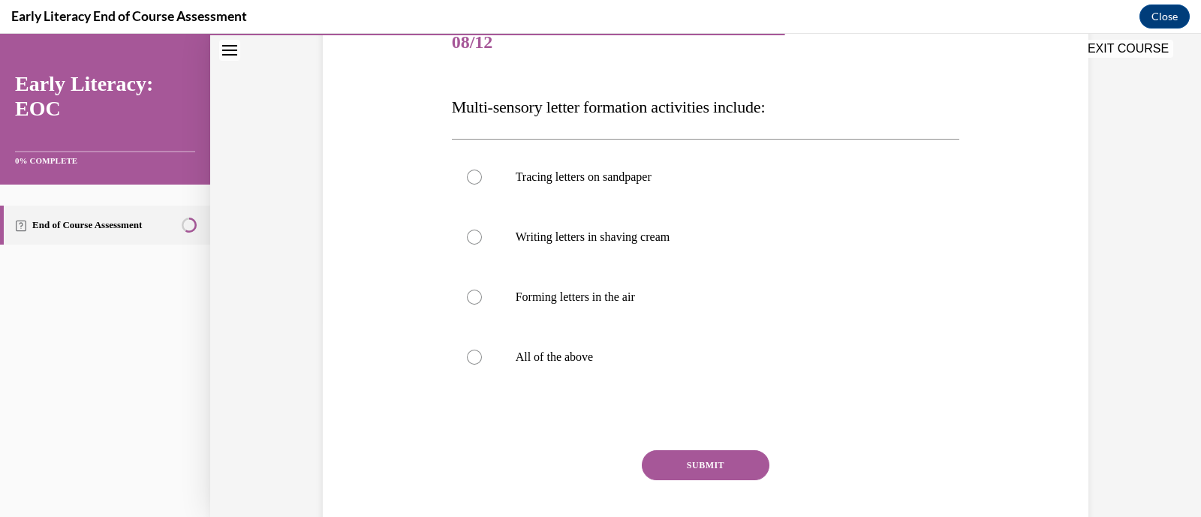
scroll to position [195, 0]
click at [475, 357] on div at bounding box center [706, 357] width 508 height 60
click at [728, 466] on button "SUBMIT" at bounding box center [706, 466] width 128 height 30
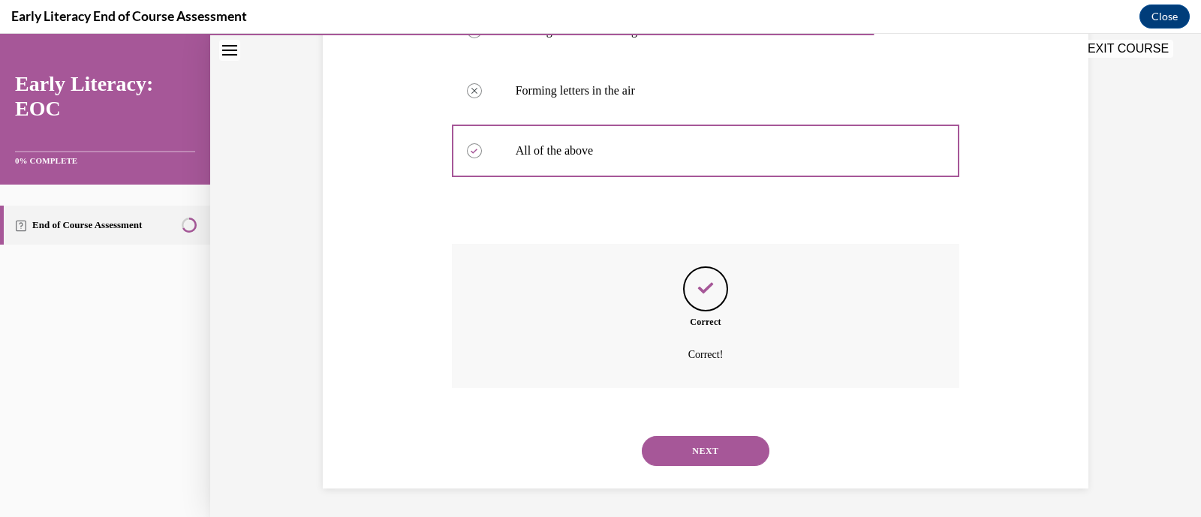
scroll to position [402, 0]
click at [721, 448] on button "NEXT" at bounding box center [706, 451] width 128 height 30
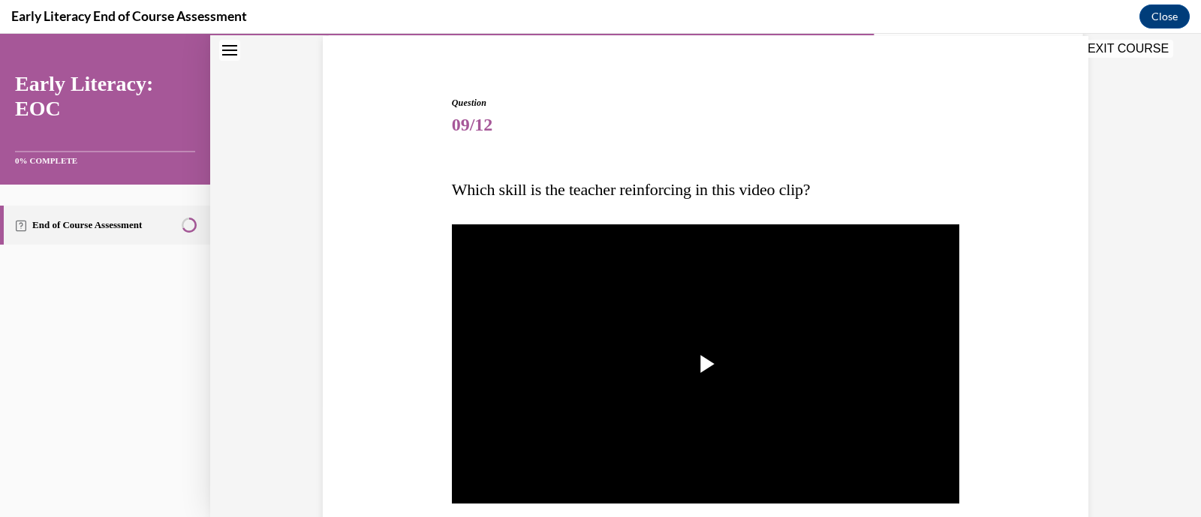
scroll to position [115, 0]
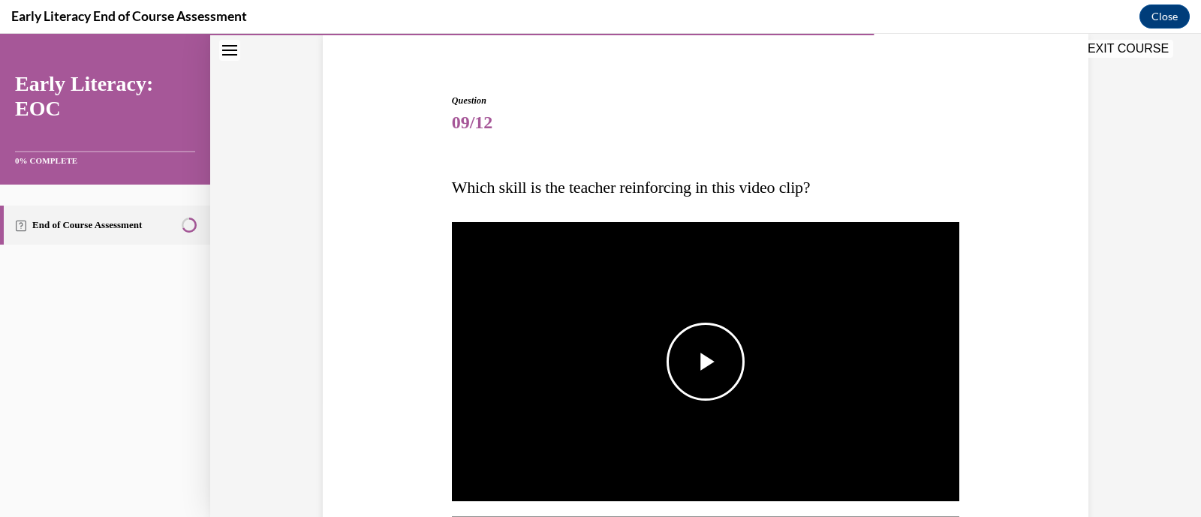
click at [706, 362] on span "Video player" at bounding box center [706, 362] width 0 height 0
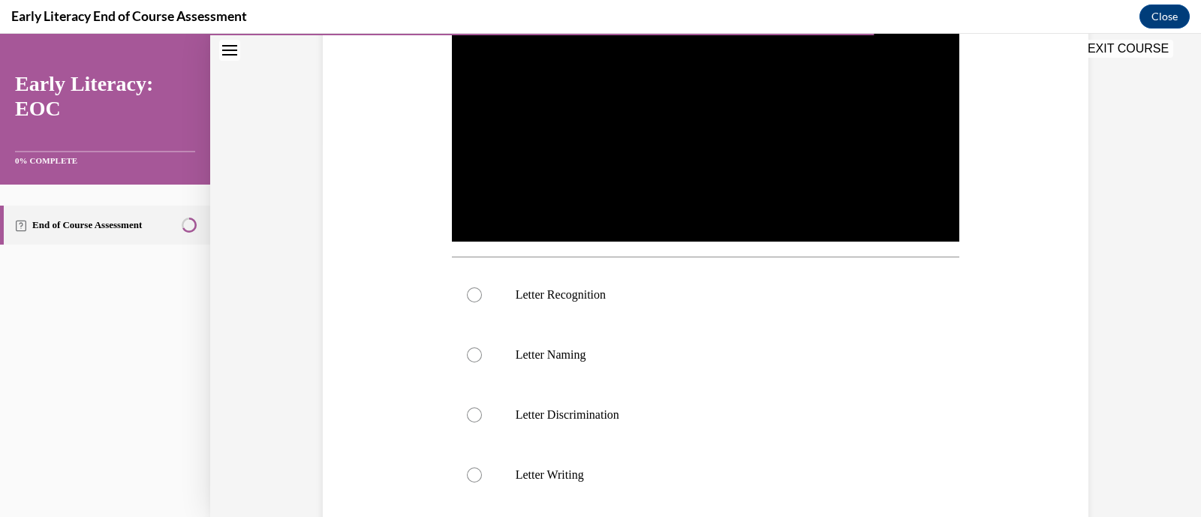
scroll to position [374, 0]
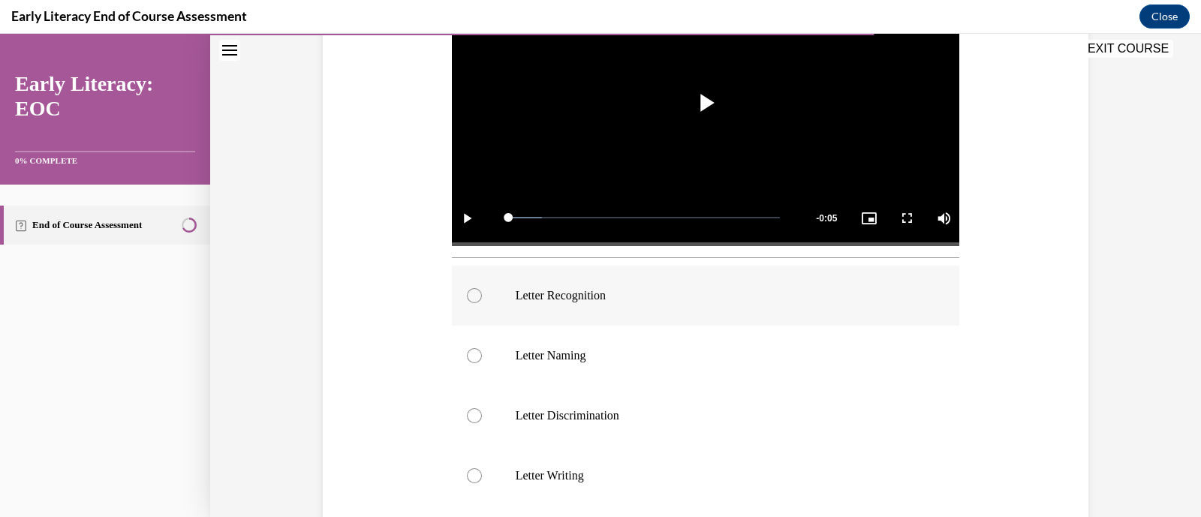
click at [467, 294] on div at bounding box center [474, 295] width 15 height 15
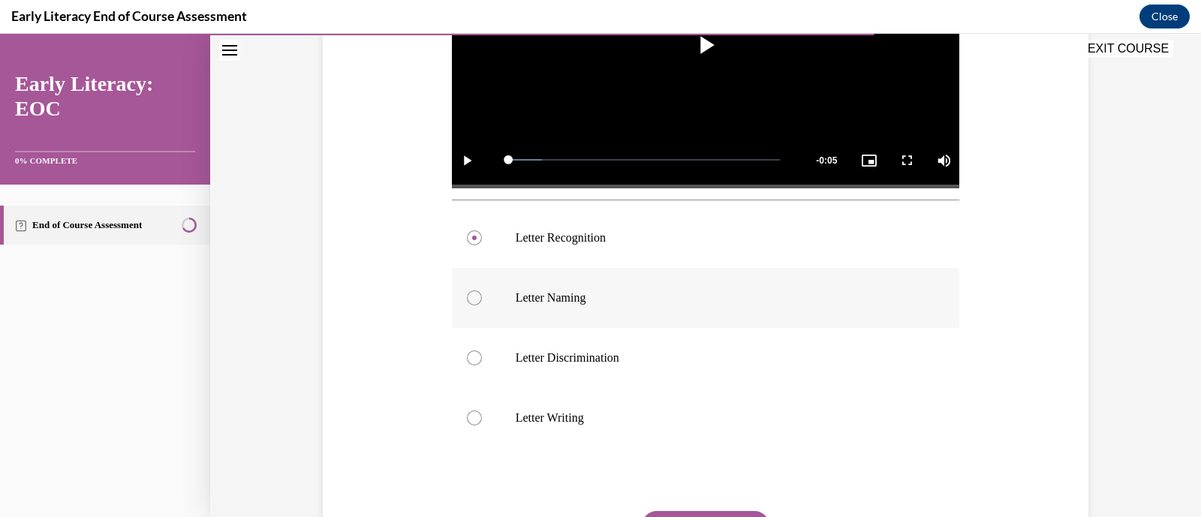
scroll to position [432, 0]
click at [469, 355] on div at bounding box center [474, 358] width 15 height 15
drag, startPoint x: 469, startPoint y: 355, endPoint x: 773, endPoint y: 397, distance: 307.0
click at [773, 397] on div "Letter Recognition Letter Naming Letter Discrimination Letter Writing" at bounding box center [706, 328] width 508 height 240
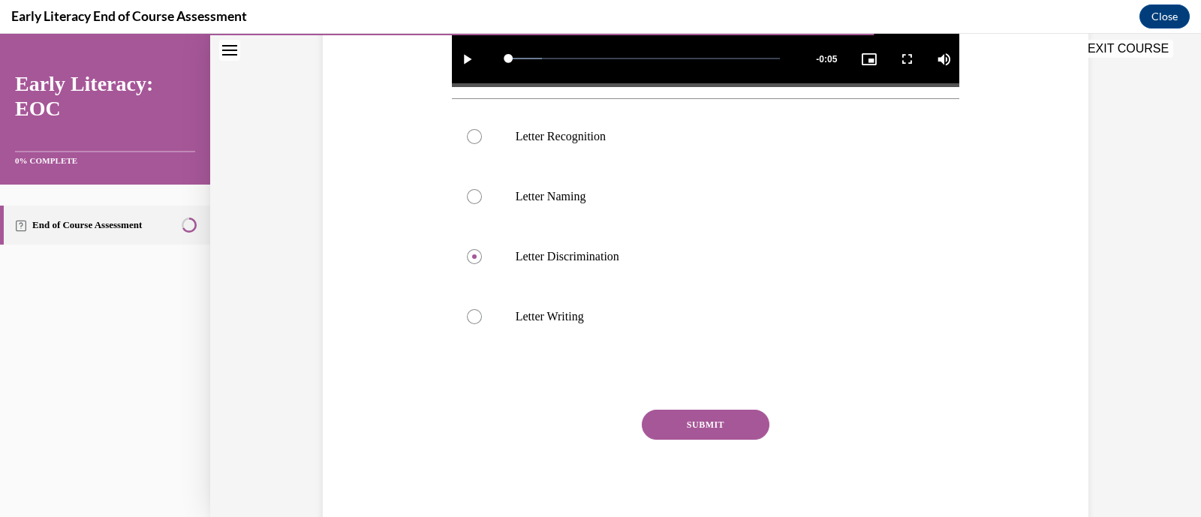
click at [730, 426] on button "SUBMIT" at bounding box center [706, 425] width 128 height 30
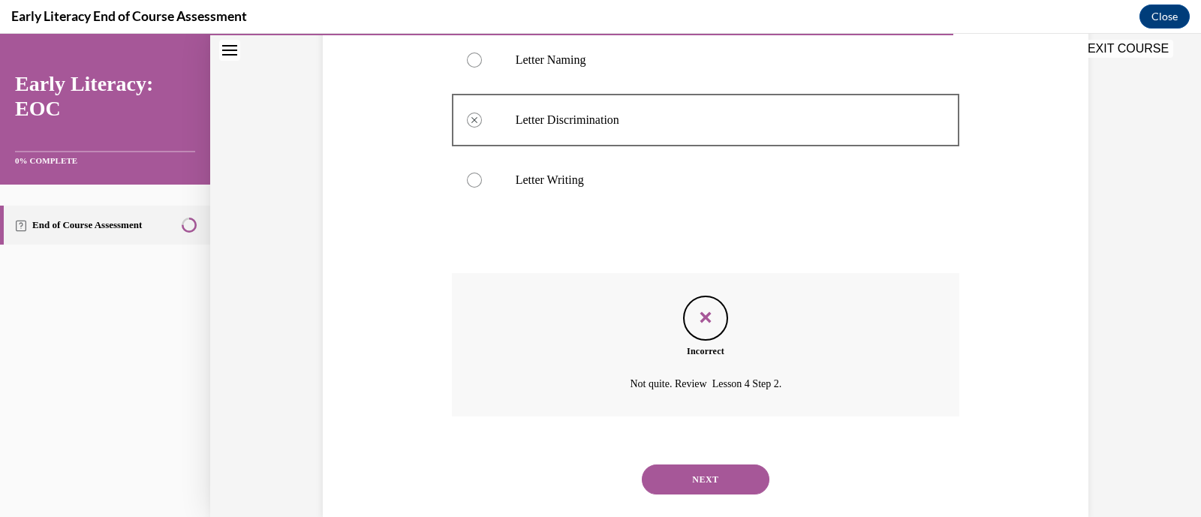
scroll to position [679, 0]
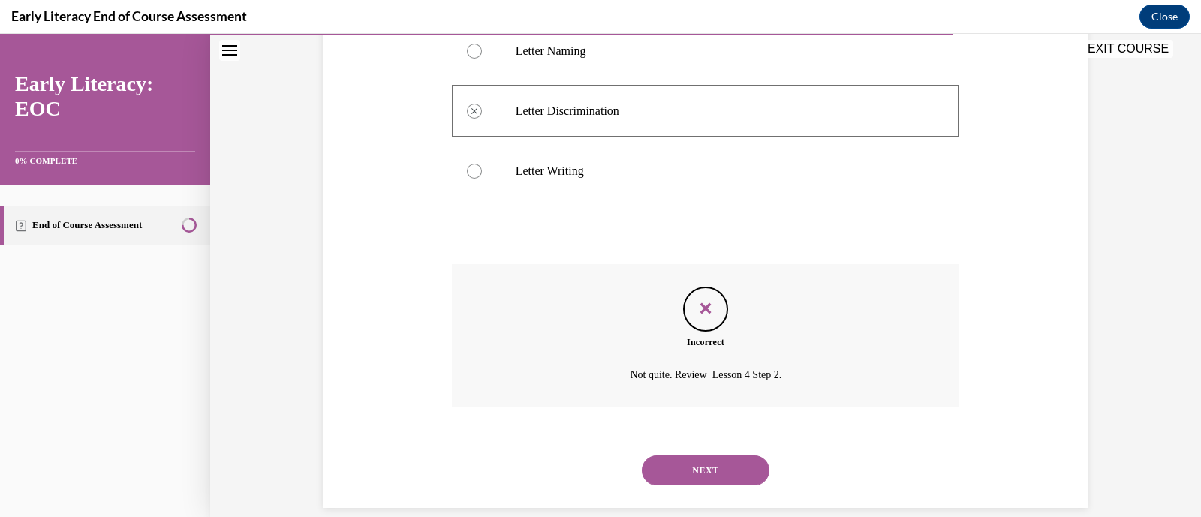
click at [680, 466] on button "NEXT" at bounding box center [706, 471] width 128 height 30
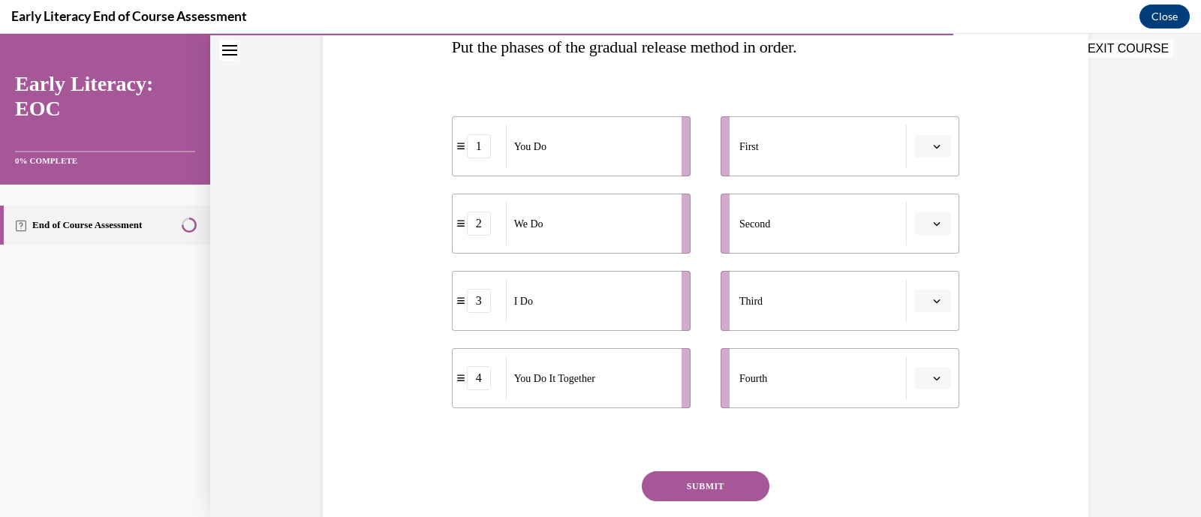
scroll to position [259, 0]
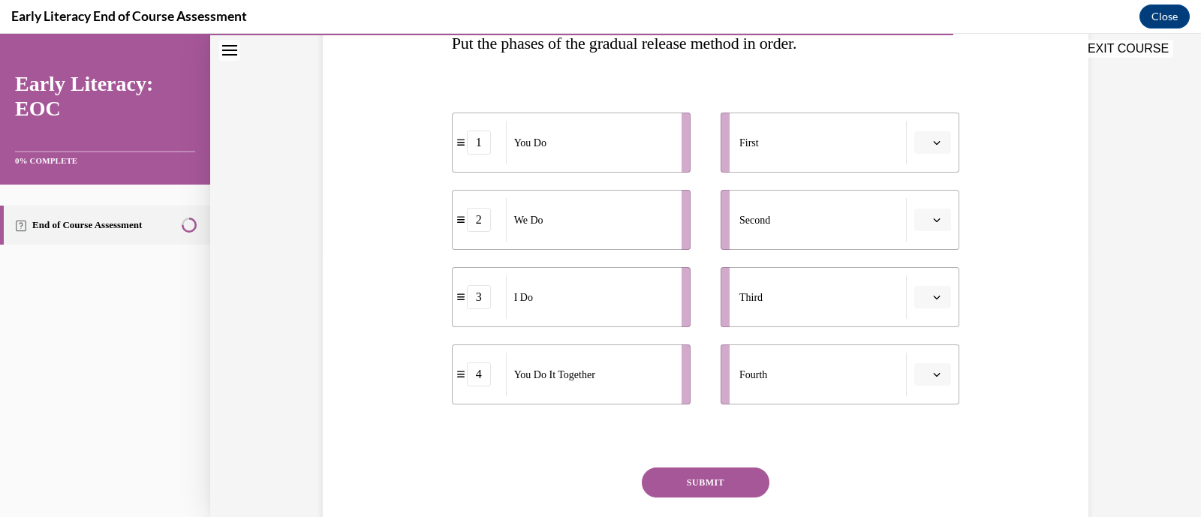
click at [933, 144] on icon "button" at bounding box center [937, 143] width 8 height 8
click at [927, 264] on div "3" at bounding box center [925, 267] width 38 height 30
click at [932, 226] on button "button" at bounding box center [933, 220] width 37 height 23
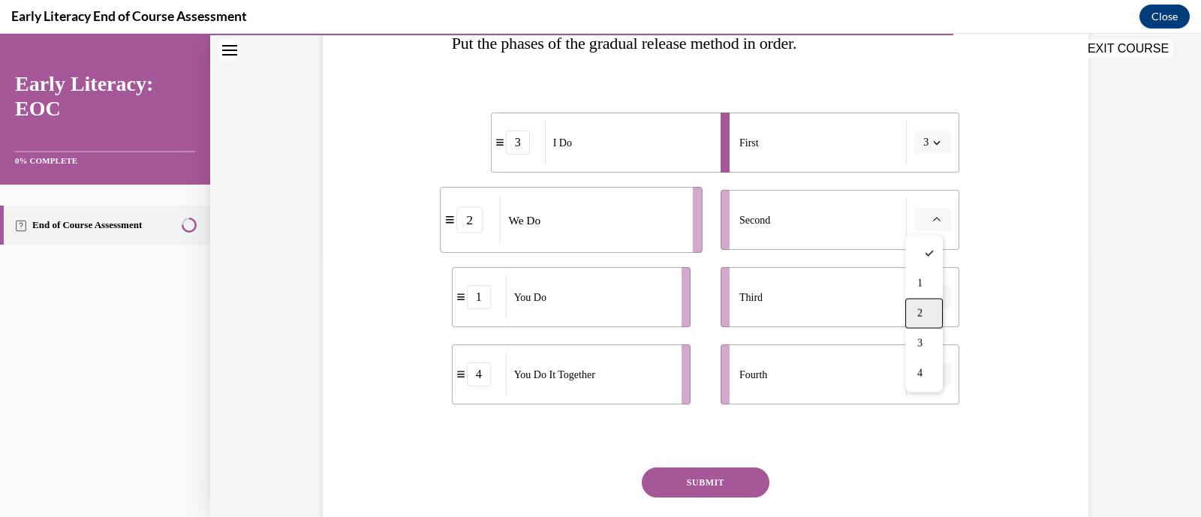
click at [927, 306] on div "2" at bounding box center [925, 314] width 38 height 30
click at [932, 292] on span "button" at bounding box center [937, 297] width 11 height 11
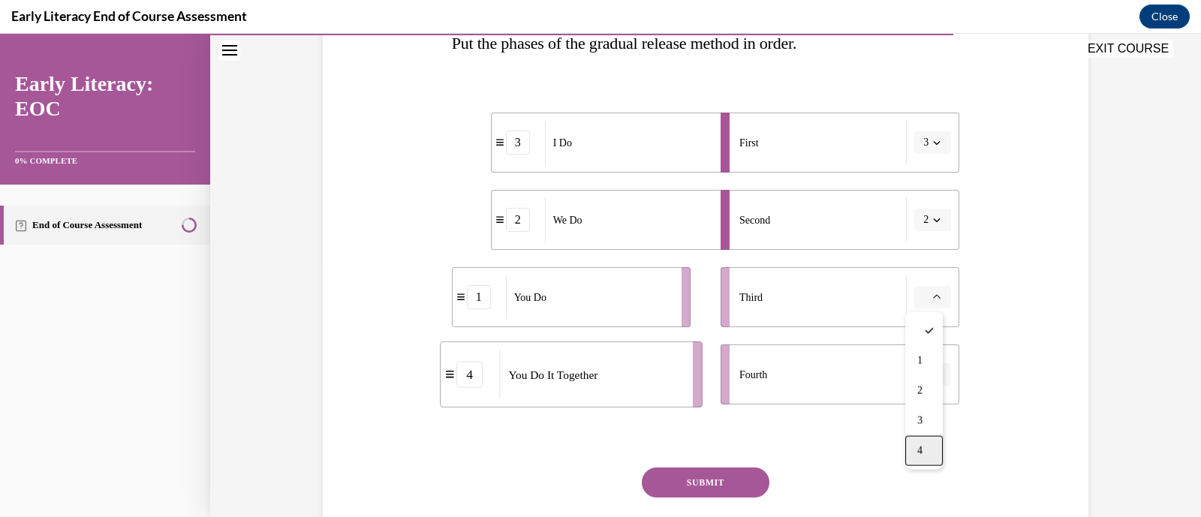
click at [917, 462] on div "4" at bounding box center [925, 451] width 38 height 30
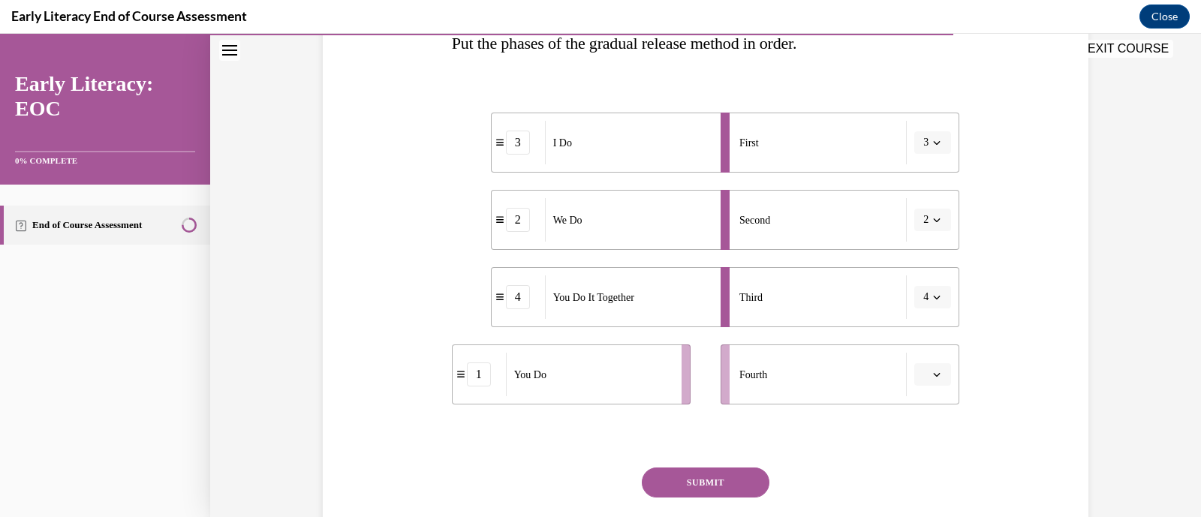
click at [932, 370] on span "button" at bounding box center [937, 374] width 11 height 11
click at [930, 241] on div "1" at bounding box center [925, 251] width 38 height 30
click at [717, 485] on button "SUBMIT" at bounding box center [706, 483] width 128 height 30
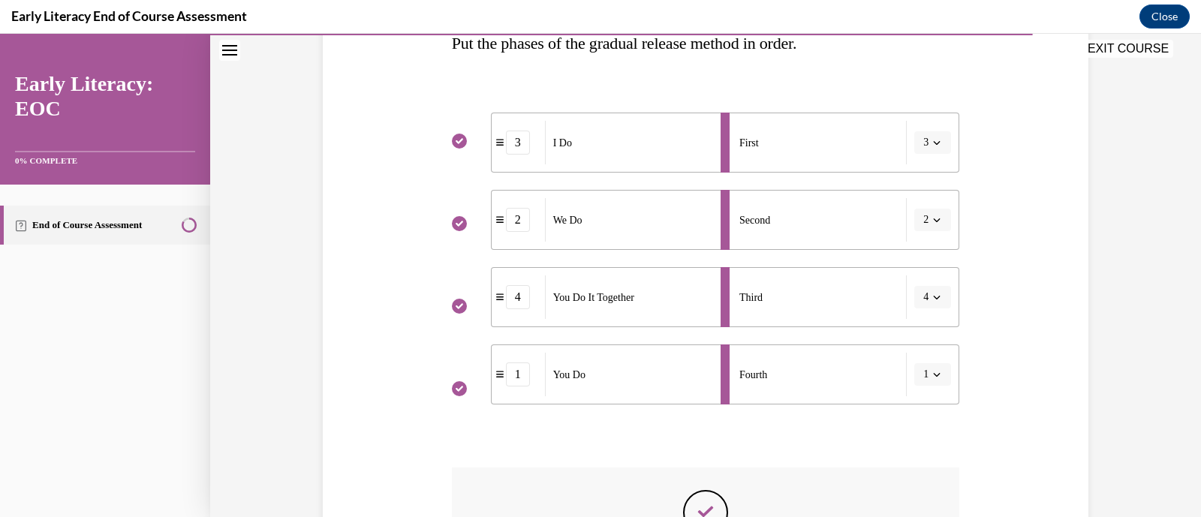
scroll to position [484, 0]
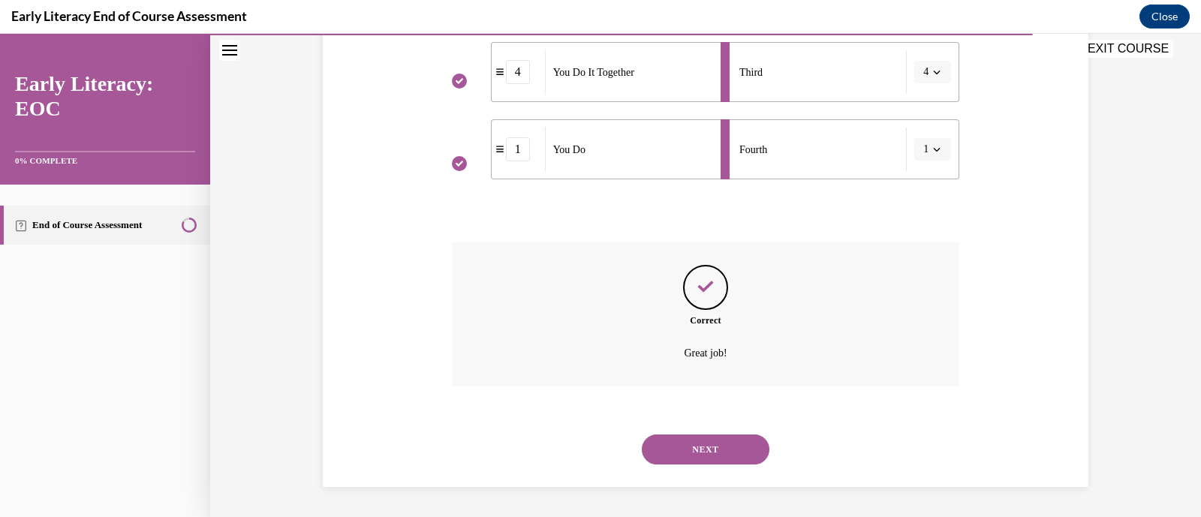
click at [704, 447] on button "NEXT" at bounding box center [706, 450] width 128 height 30
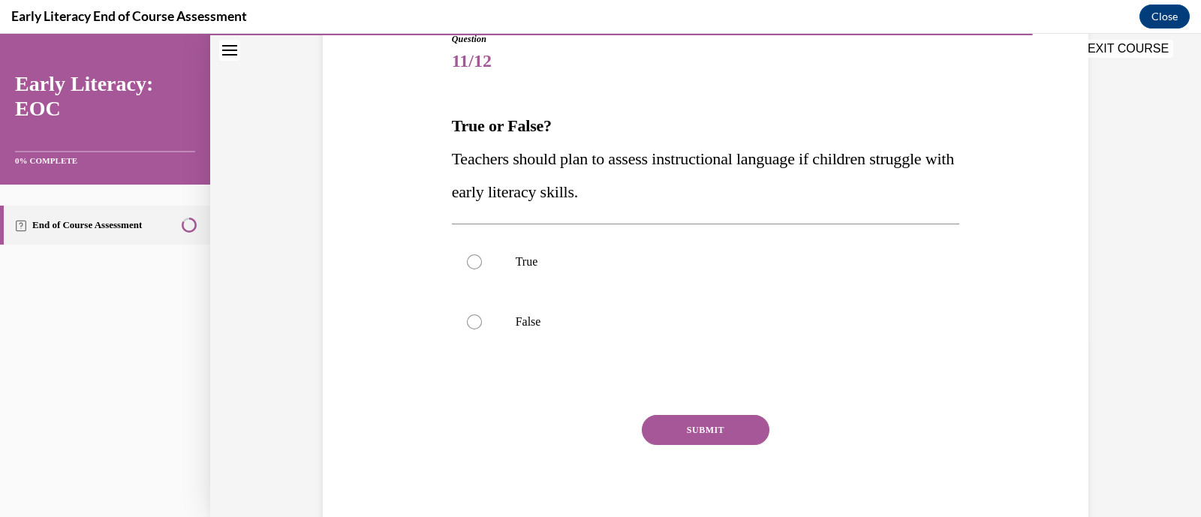
scroll to position [182, 0]
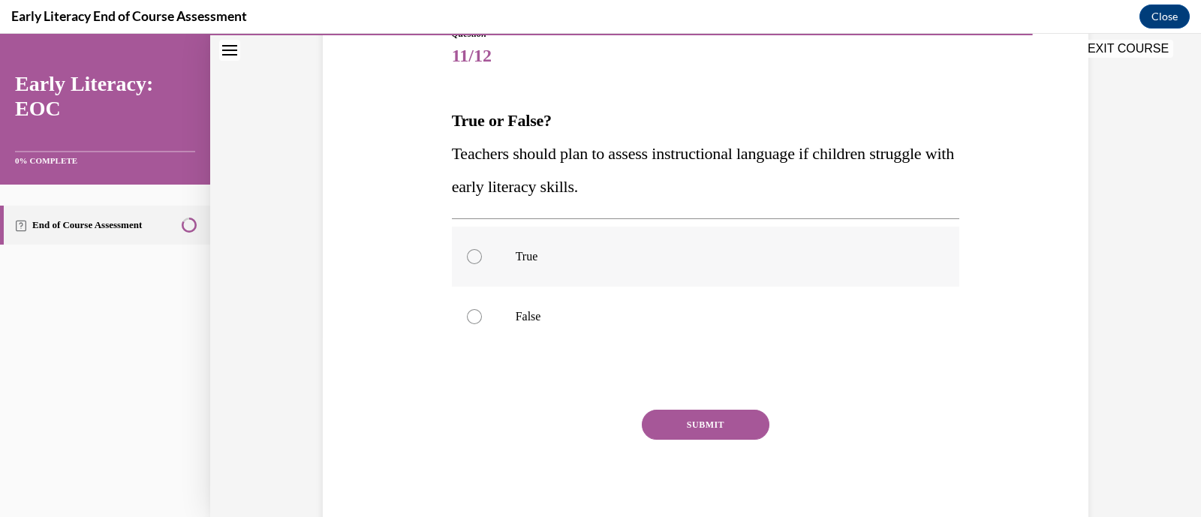
click at [473, 258] on div at bounding box center [474, 256] width 15 height 15
click at [698, 420] on button "SUBMIT" at bounding box center [706, 425] width 128 height 30
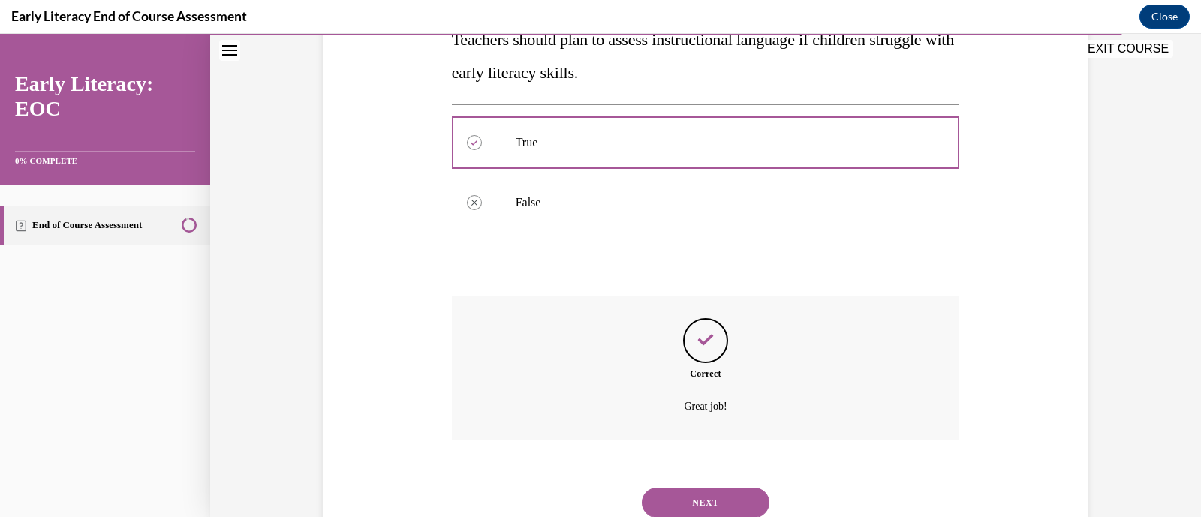
scroll to position [296, 0]
click at [699, 505] on button "NEXT" at bounding box center [706, 503] width 128 height 30
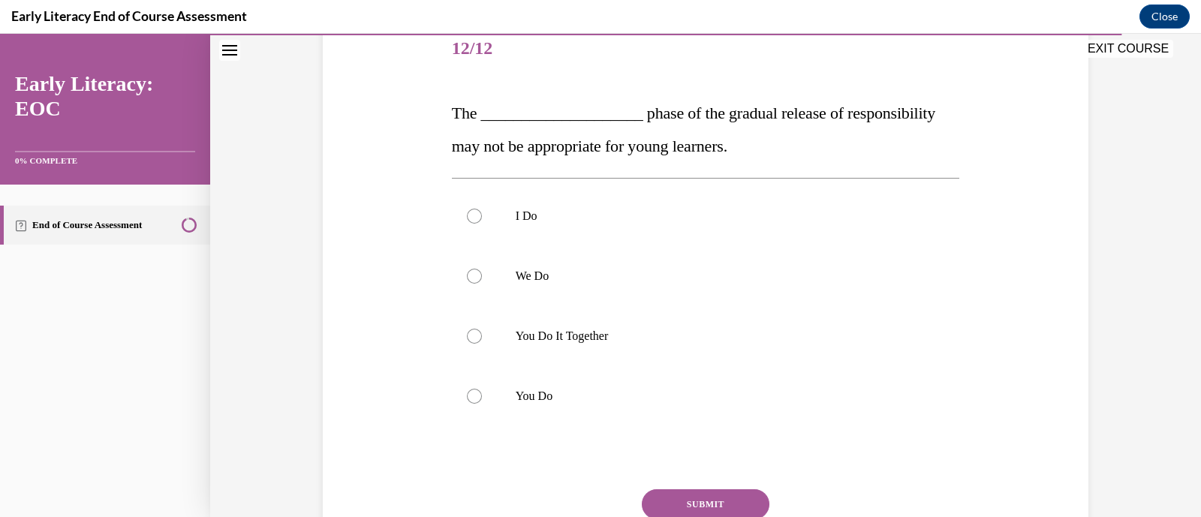
scroll to position [190, 0]
click at [473, 393] on div at bounding box center [474, 395] width 15 height 15
click at [672, 492] on button "SUBMIT" at bounding box center [706, 504] width 128 height 30
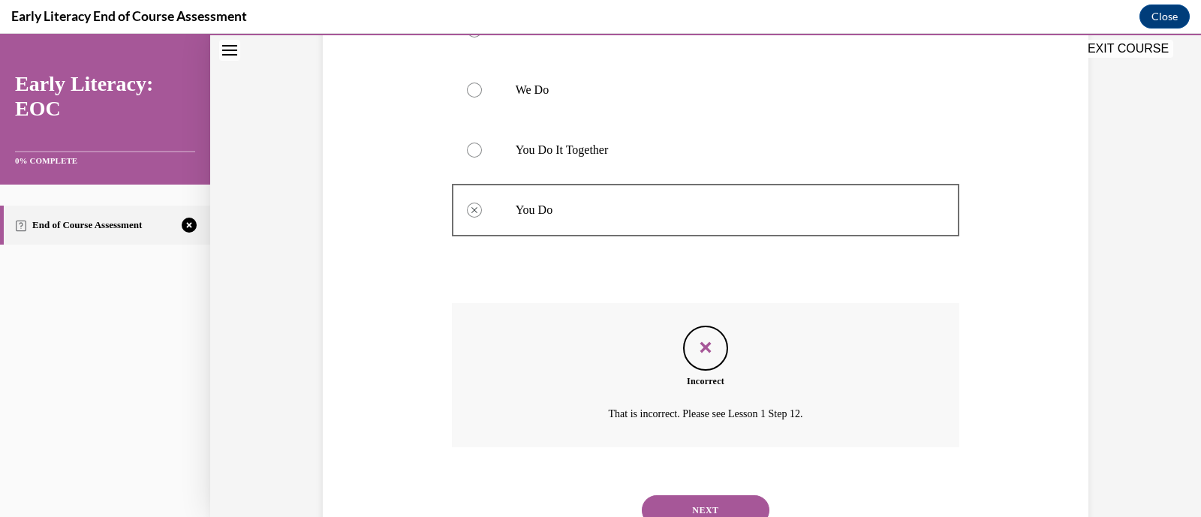
scroll to position [436, 0]
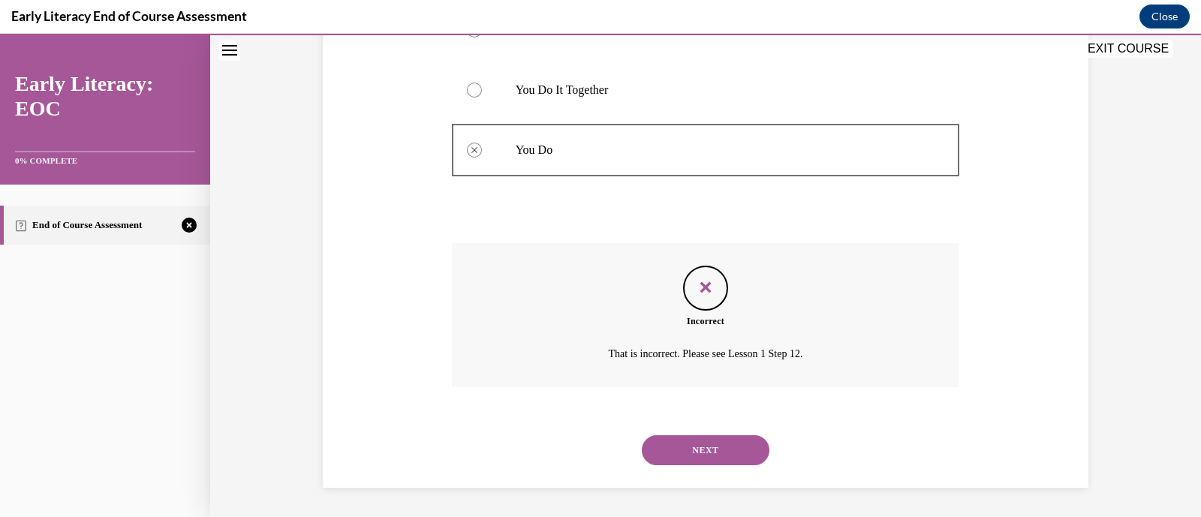
click at [687, 450] on button "NEXT" at bounding box center [706, 451] width 128 height 30
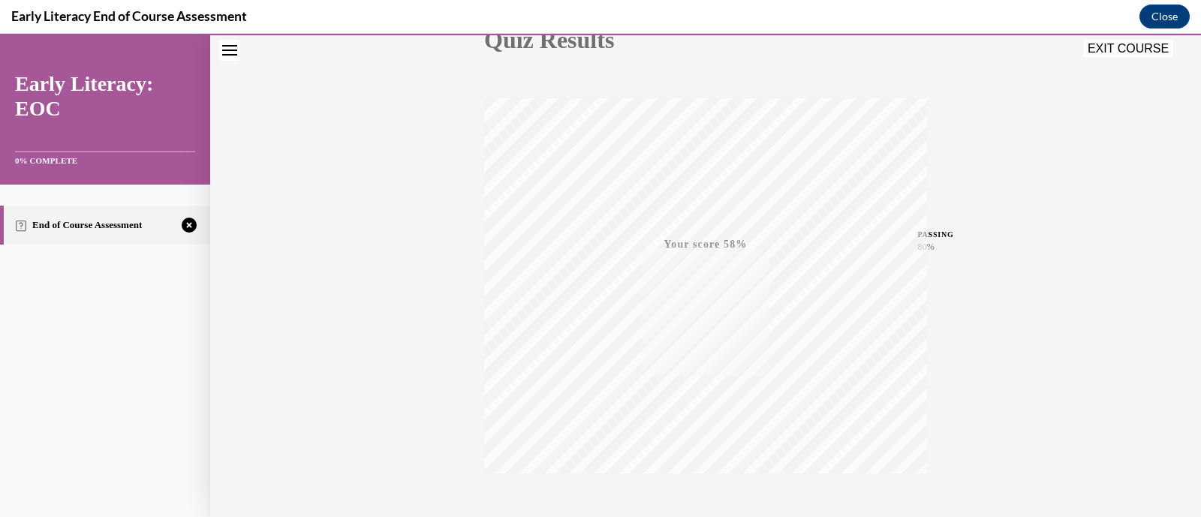
scroll to position [285, 0]
click at [702, 412] on div "TAKE AGAIN" at bounding box center [706, 416] width 53 height 35
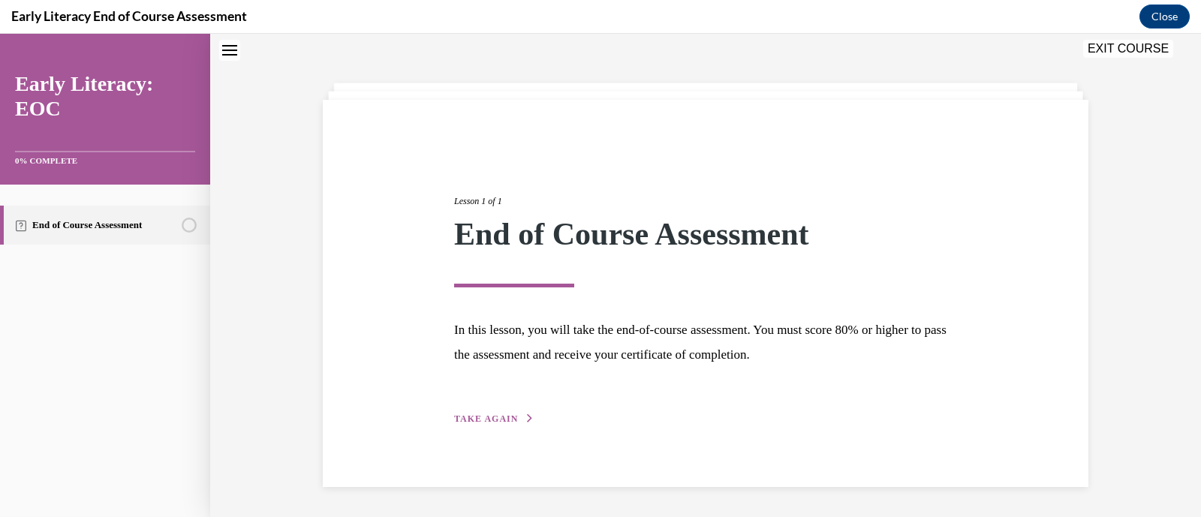
scroll to position [49, 0]
click at [477, 423] on span "TAKE AGAIN" at bounding box center [486, 419] width 64 height 11
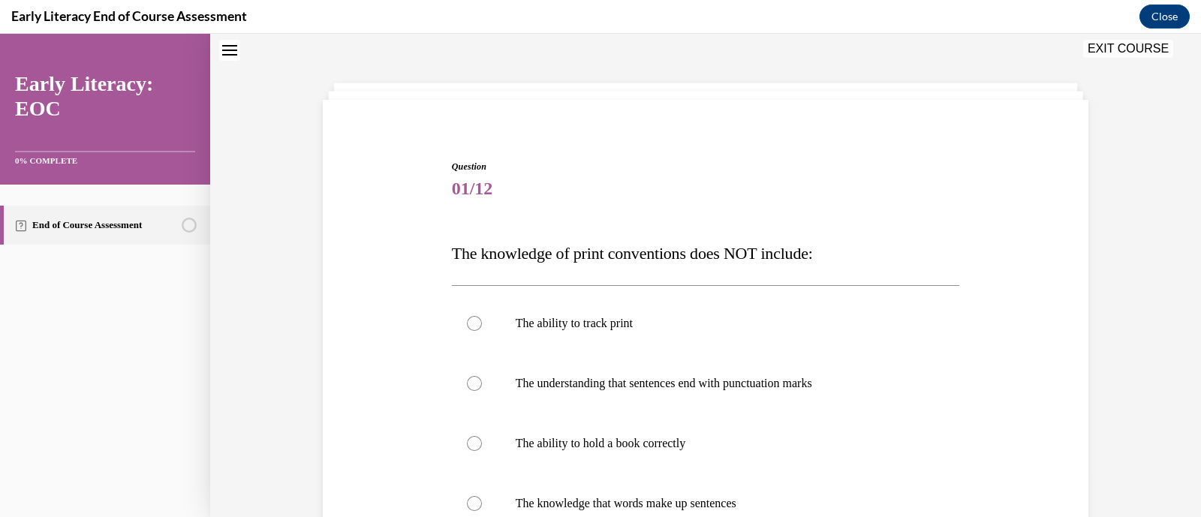
scroll to position [45, 0]
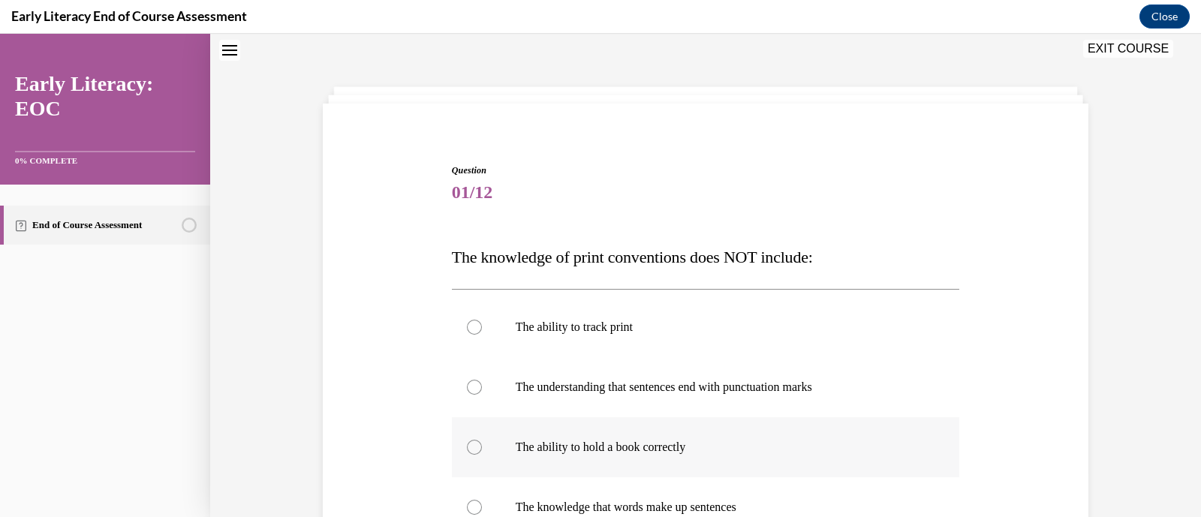
click at [467, 444] on div at bounding box center [474, 447] width 15 height 15
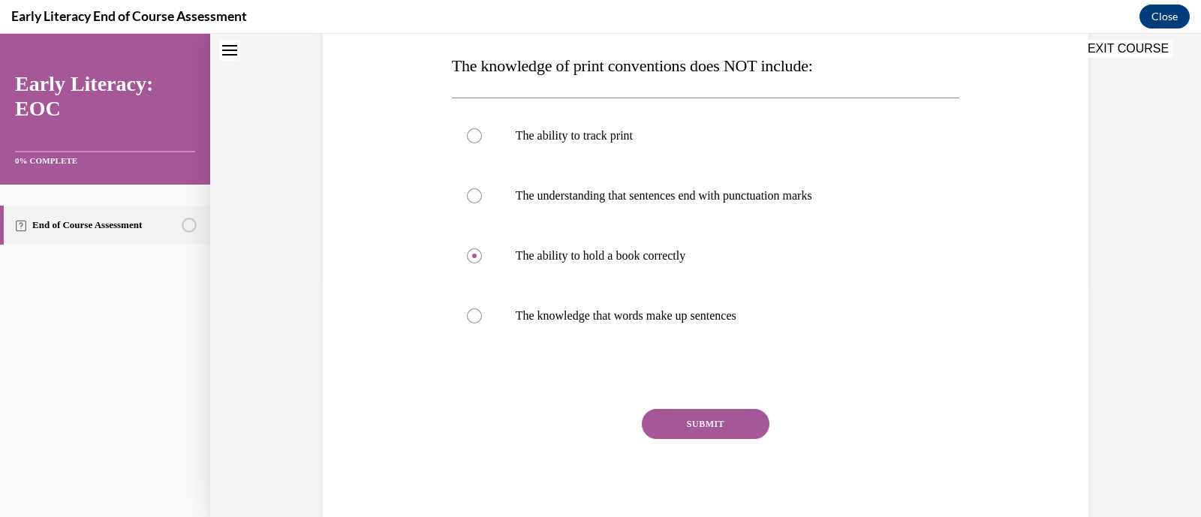
click at [720, 430] on button "SUBMIT" at bounding box center [706, 424] width 128 height 30
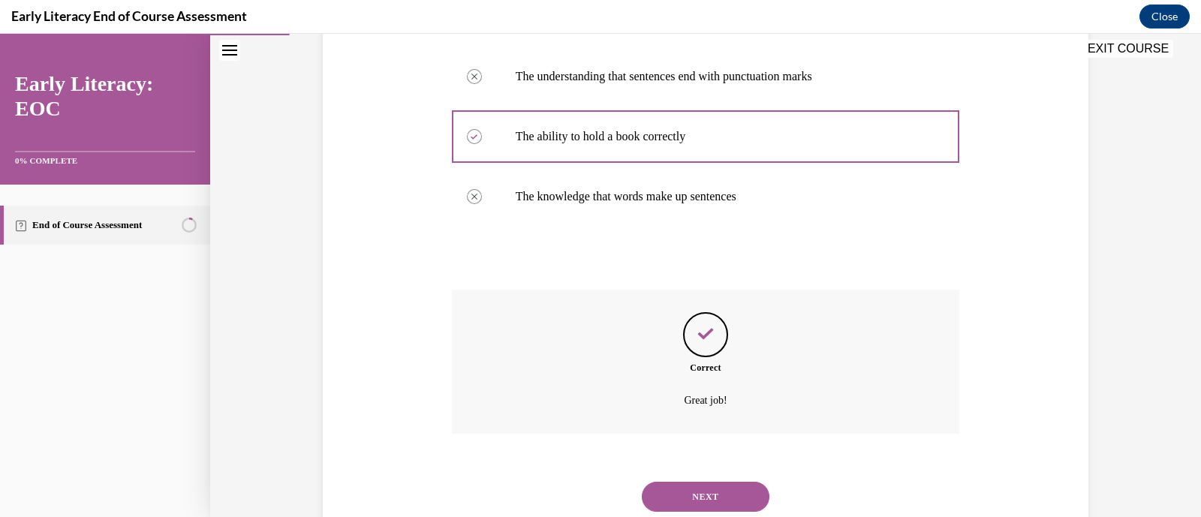
scroll to position [362, 0]
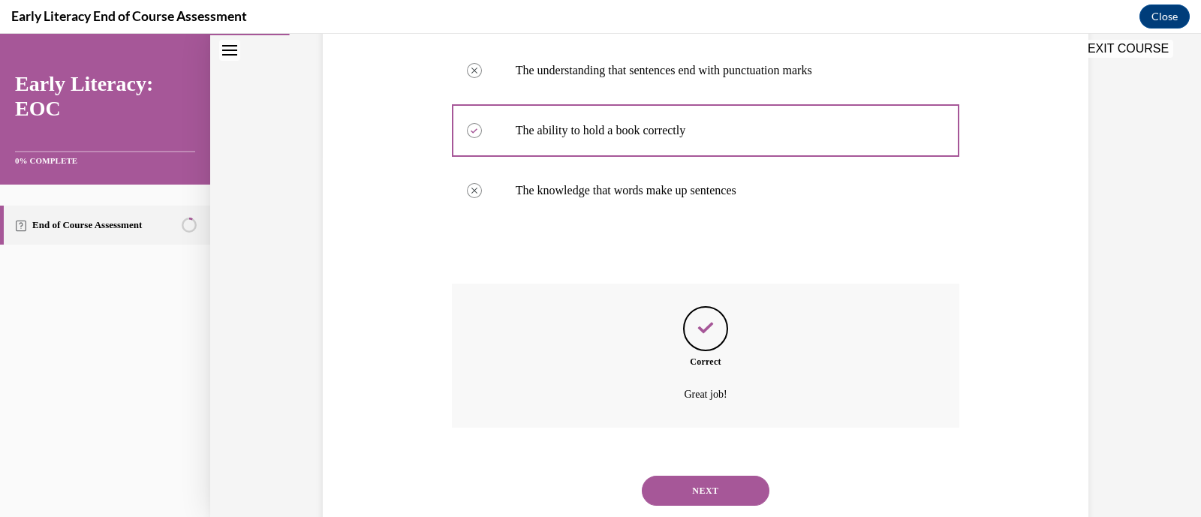
click at [709, 490] on button "NEXT" at bounding box center [706, 491] width 128 height 30
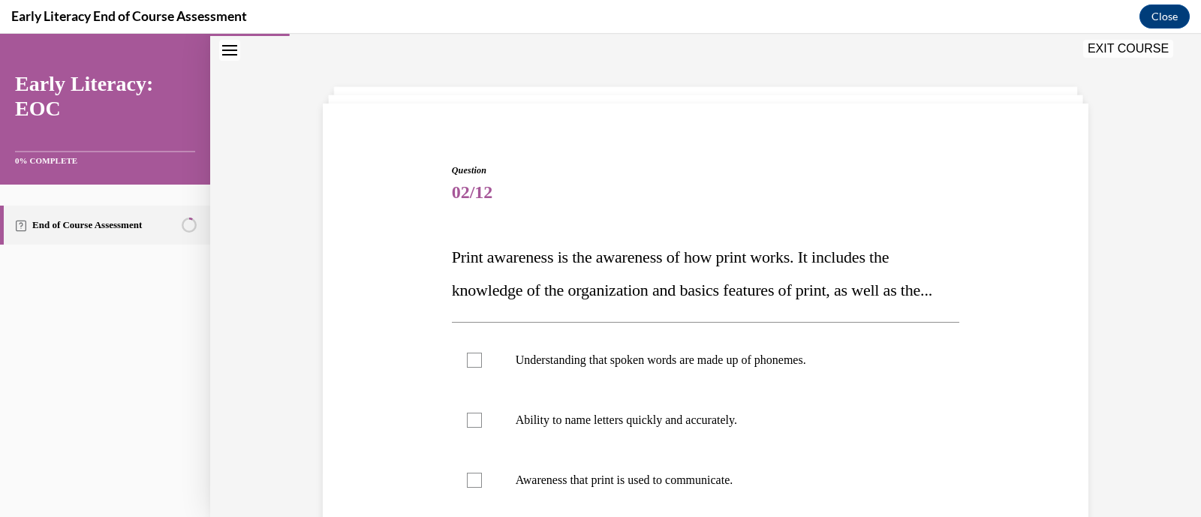
scroll to position [164, 0]
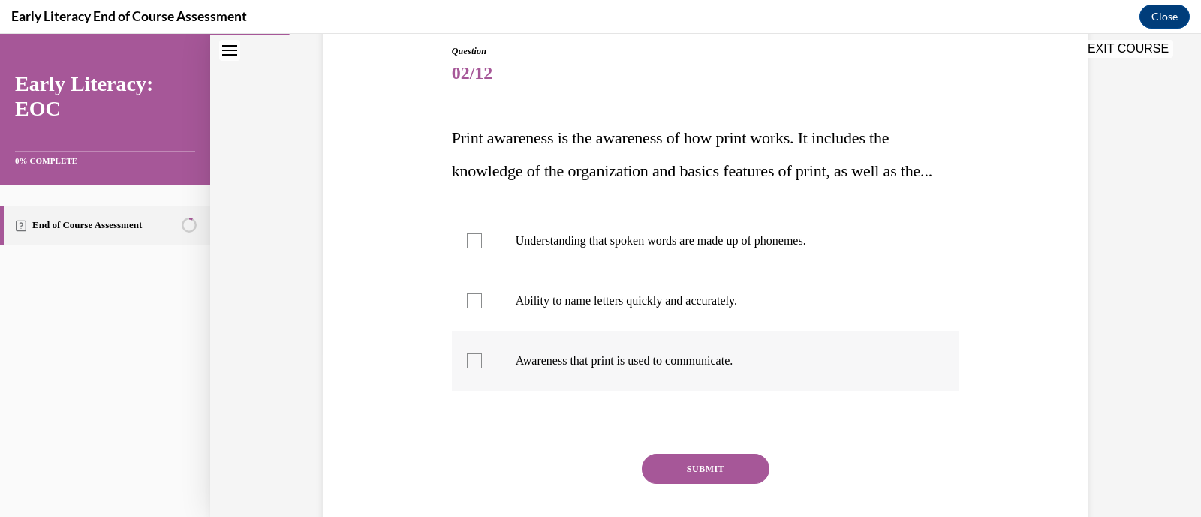
click at [471, 369] on div at bounding box center [474, 361] width 15 height 15
click at [688, 484] on button "SUBMIT" at bounding box center [706, 469] width 128 height 30
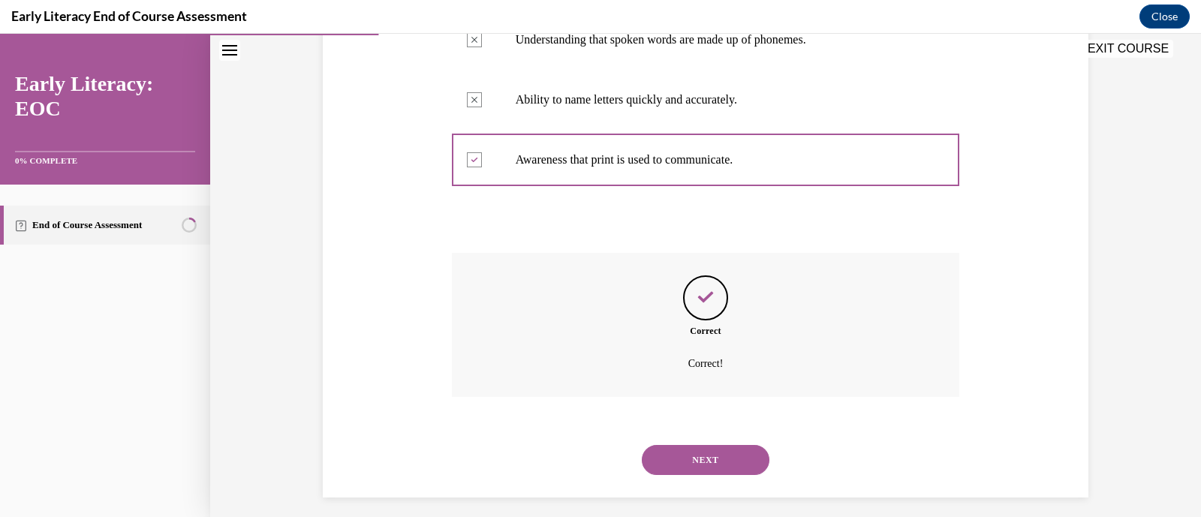
scroll to position [375, 0]
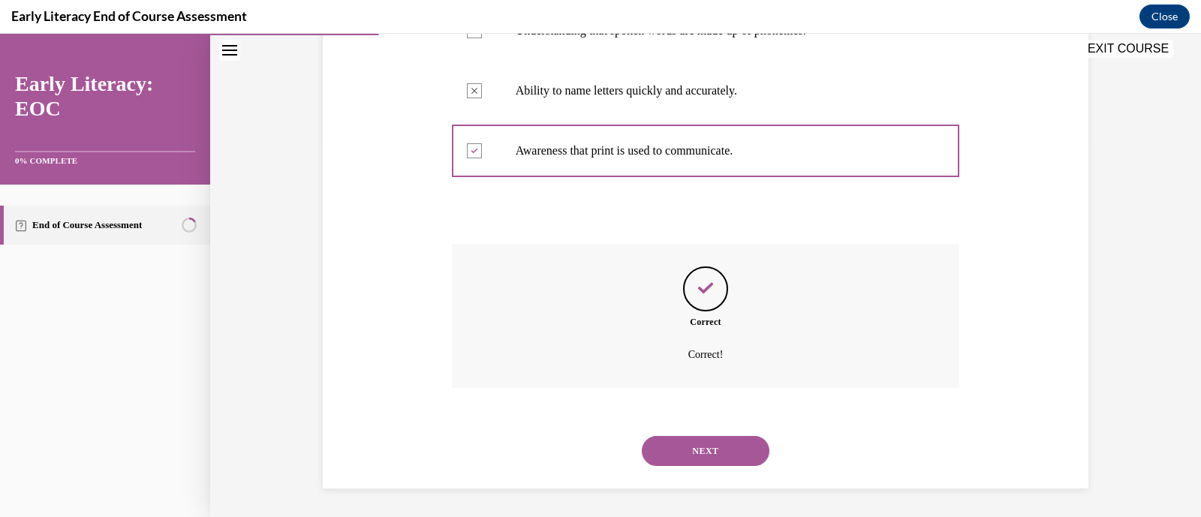
click at [692, 466] on button "NEXT" at bounding box center [706, 451] width 128 height 30
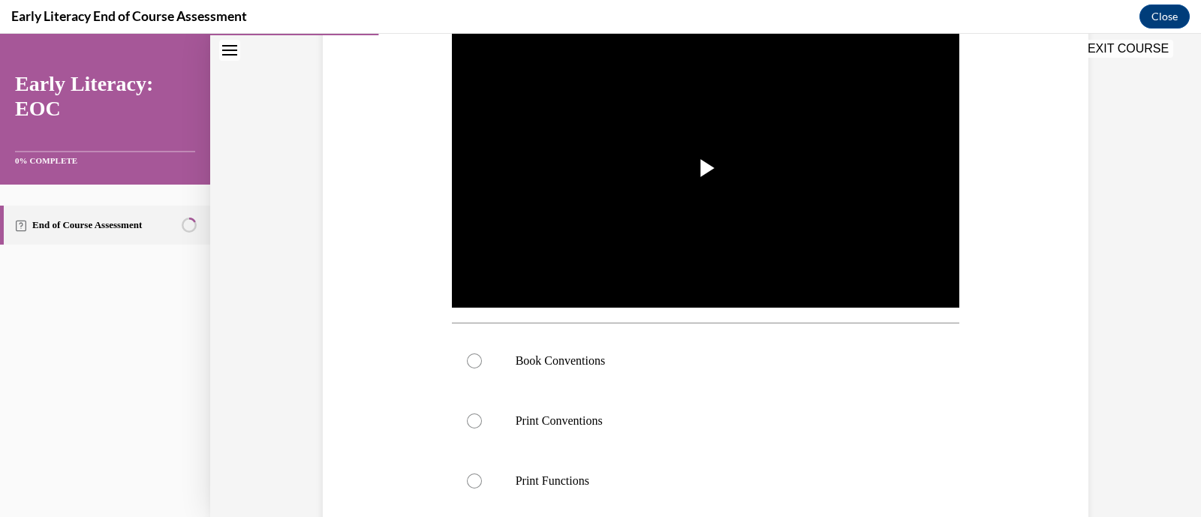
scroll to position [315, 0]
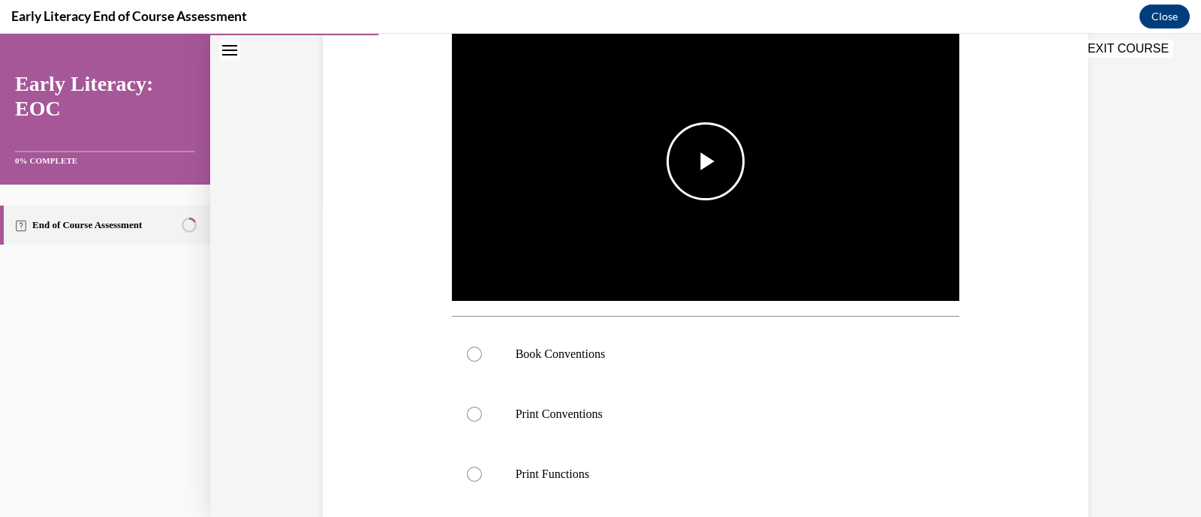
click at [706, 161] on span "Video player" at bounding box center [706, 161] width 0 height 0
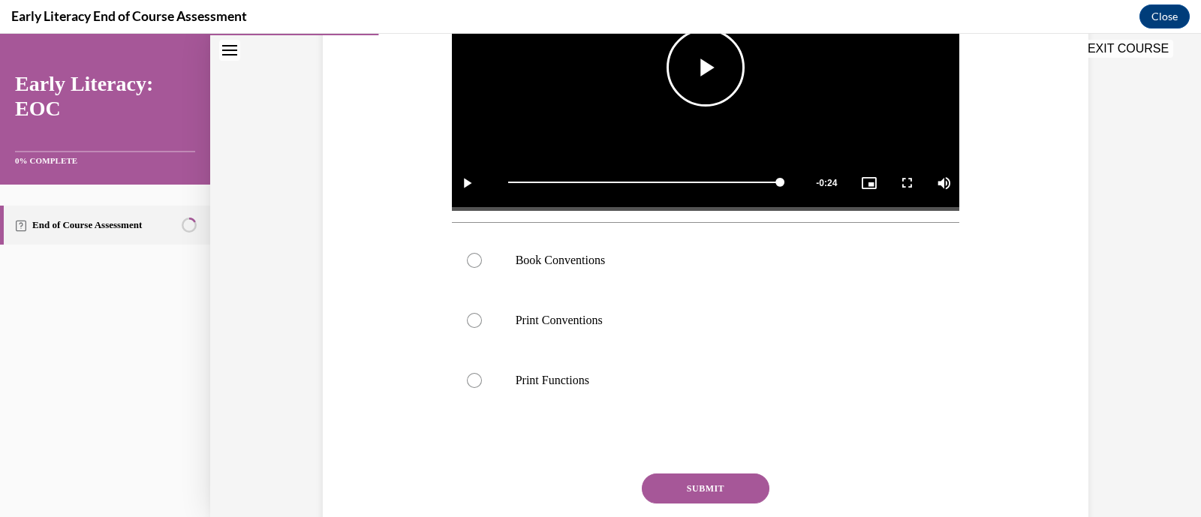
scroll to position [414, 0]
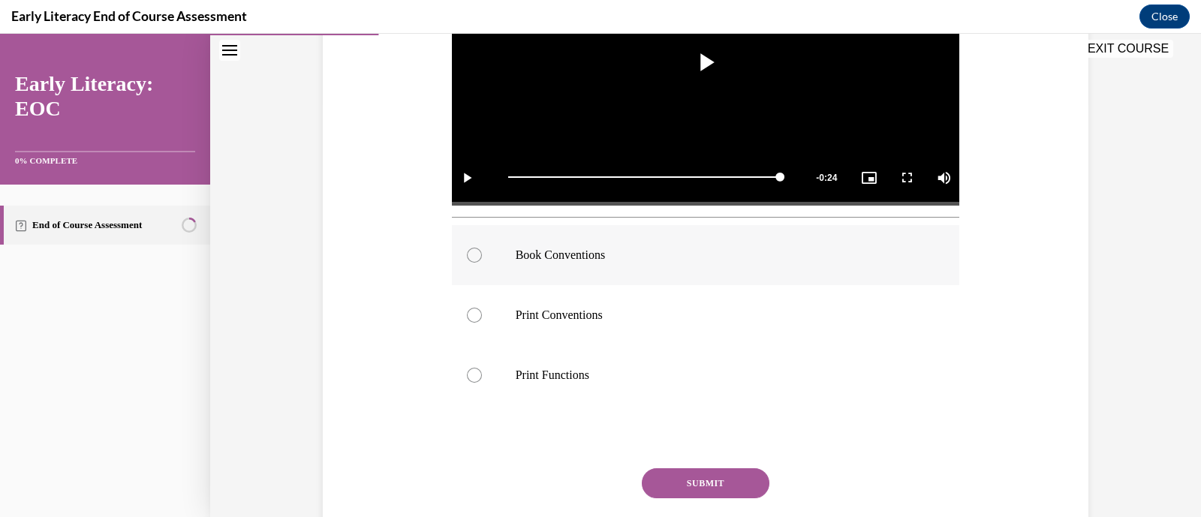
click at [467, 254] on div at bounding box center [474, 255] width 15 height 15
click at [701, 473] on button "SUBMIT" at bounding box center [706, 484] width 128 height 30
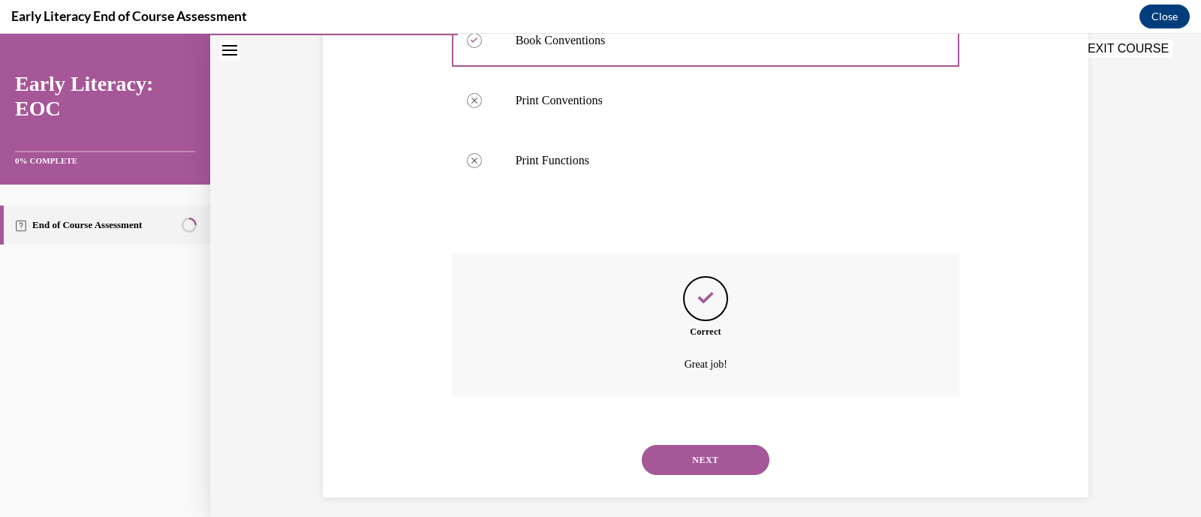
scroll to position [630, 0]
click at [700, 452] on button "NEXT" at bounding box center [706, 460] width 128 height 30
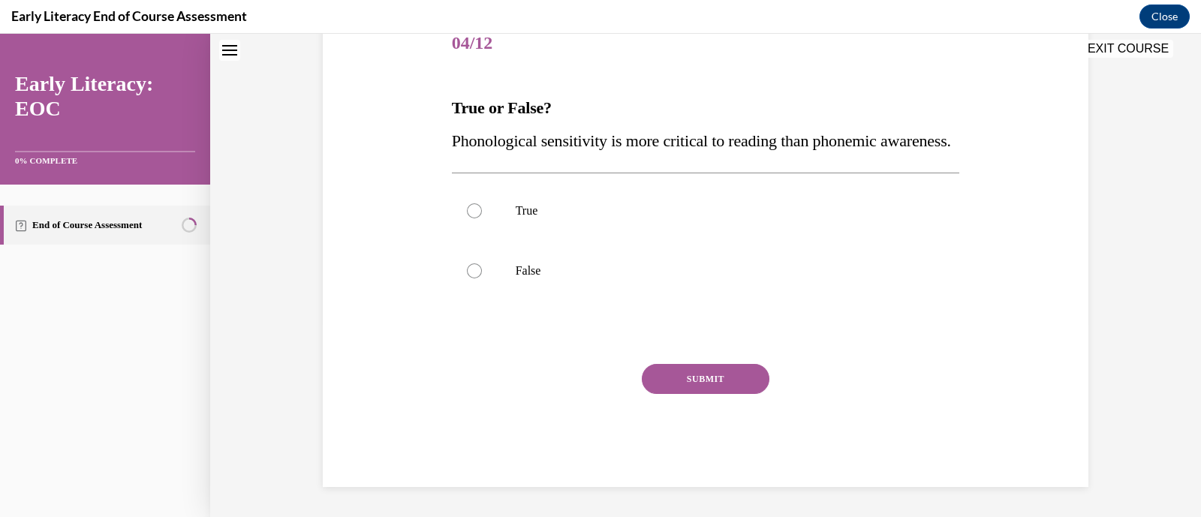
scroll to position [45, 0]
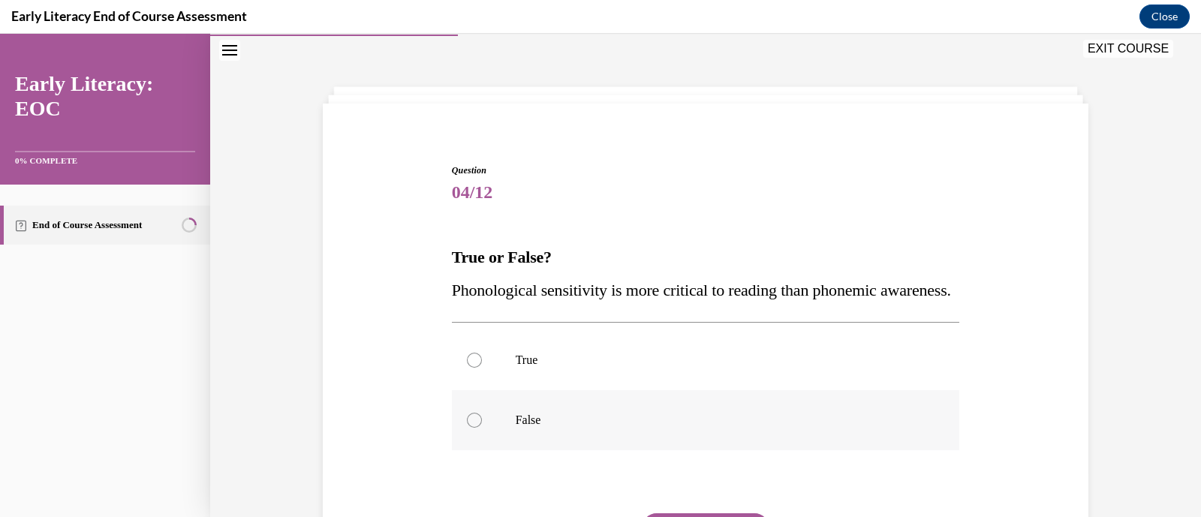
click at [458, 451] on div at bounding box center [706, 420] width 508 height 60
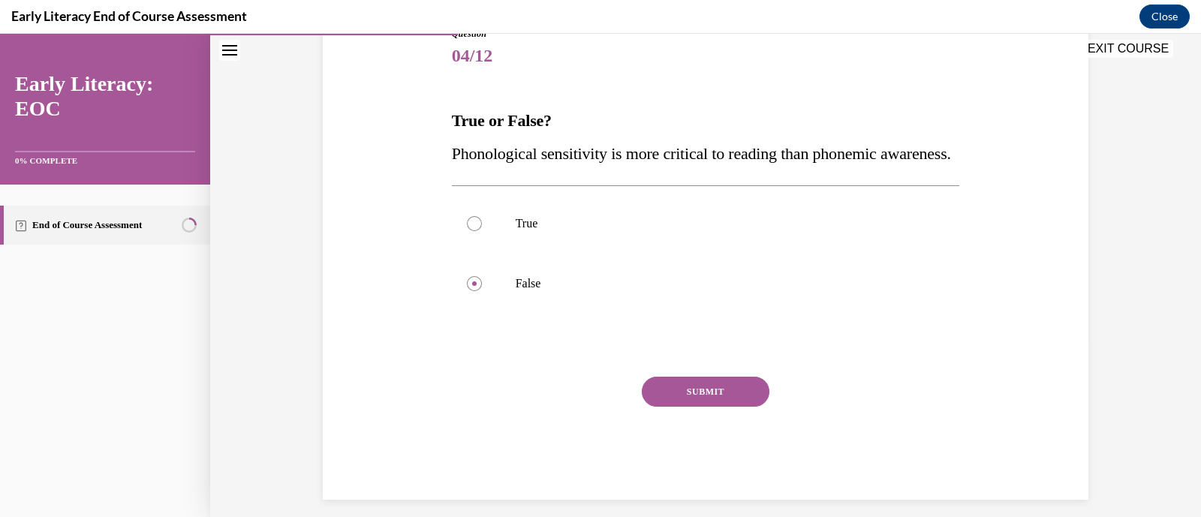
click at [688, 407] on button "SUBMIT" at bounding box center [706, 392] width 128 height 30
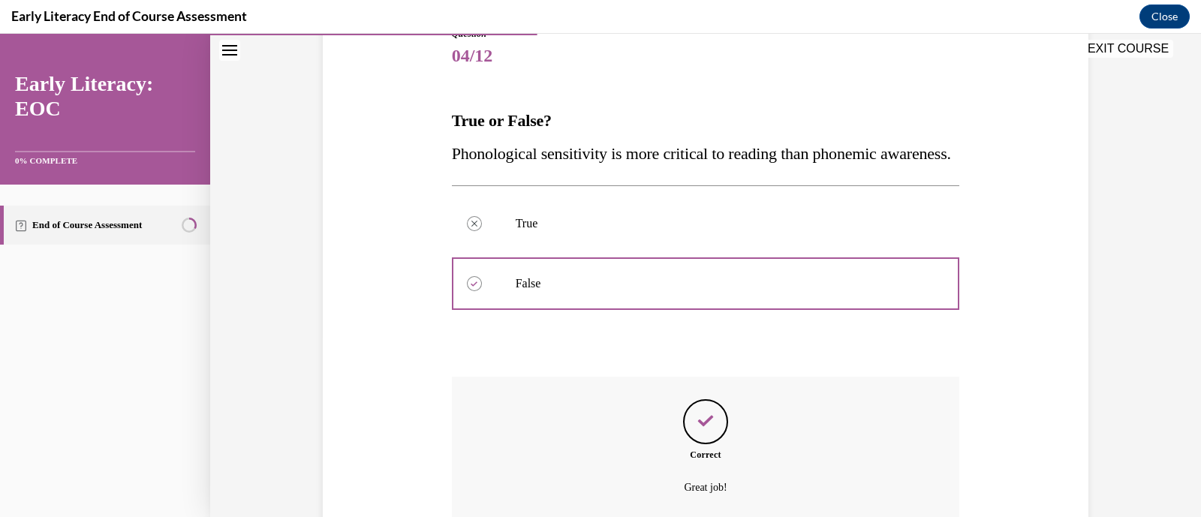
scroll to position [348, 0]
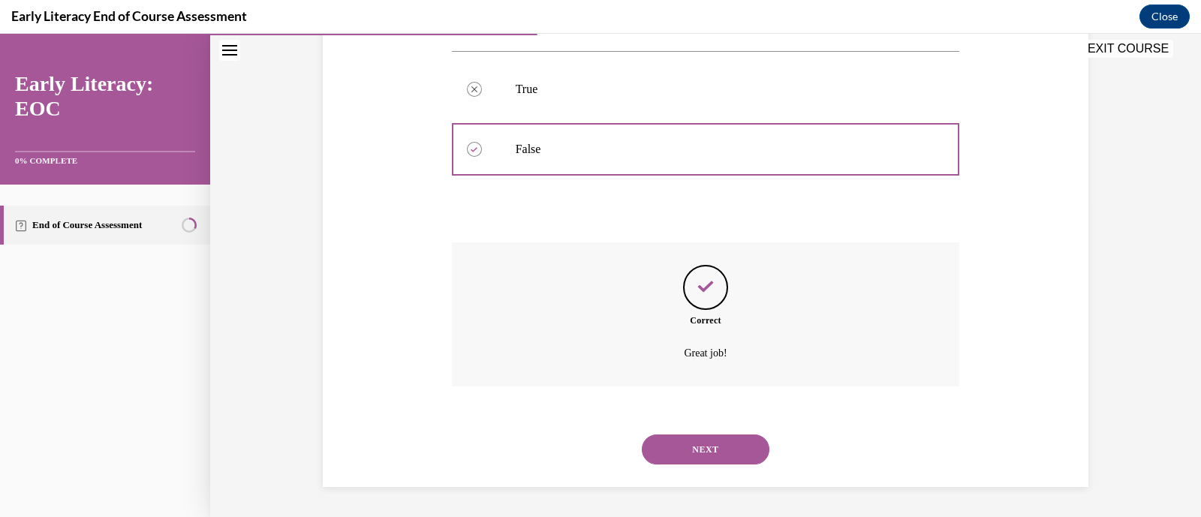
click at [697, 451] on button "NEXT" at bounding box center [706, 450] width 128 height 30
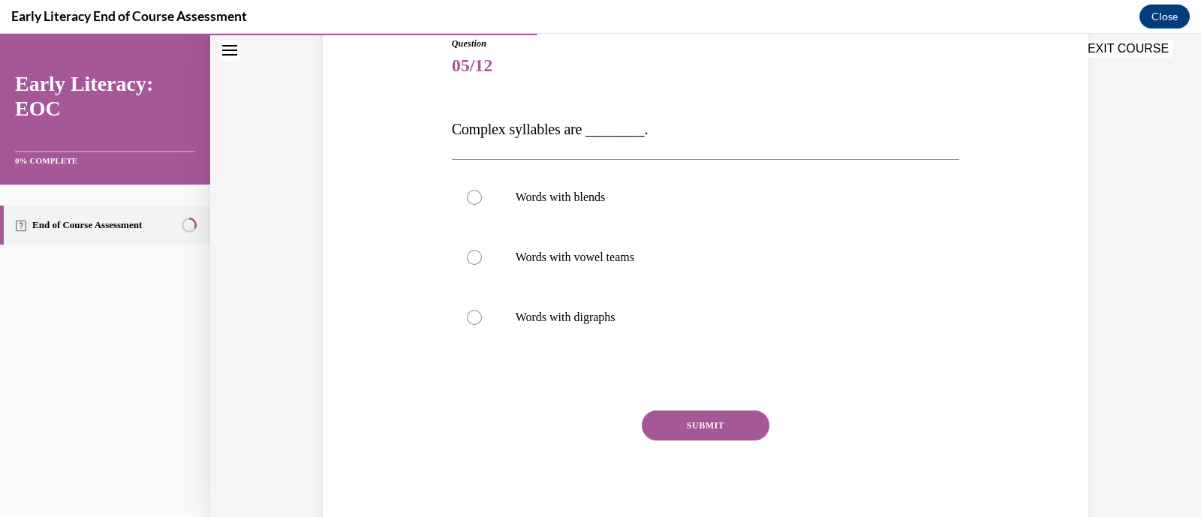
scroll to position [173, 0]
click at [469, 312] on div at bounding box center [474, 316] width 15 height 15
click at [702, 428] on button "SUBMIT" at bounding box center [706, 425] width 128 height 30
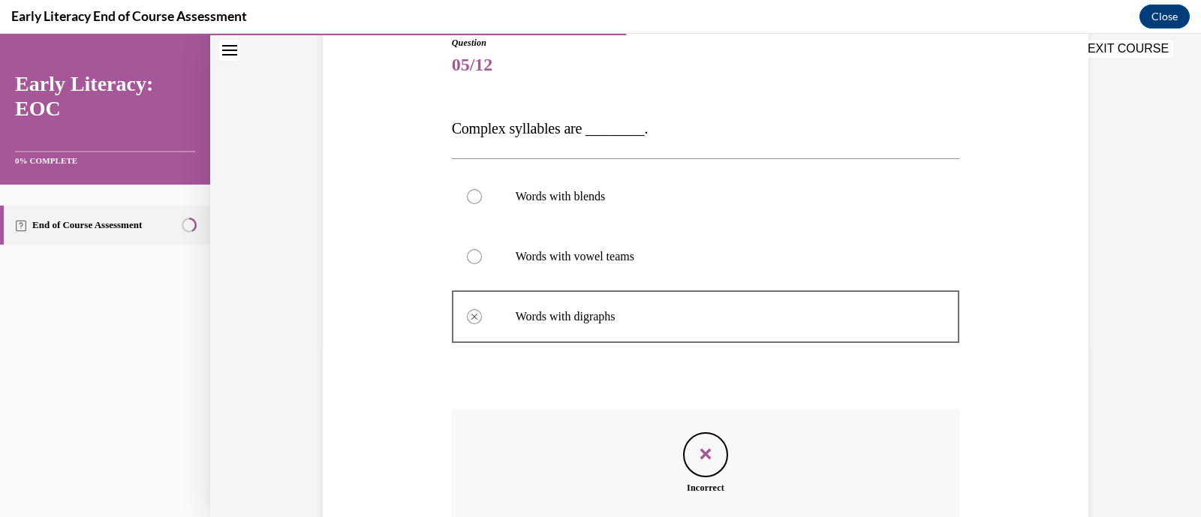
scroll to position [342, 0]
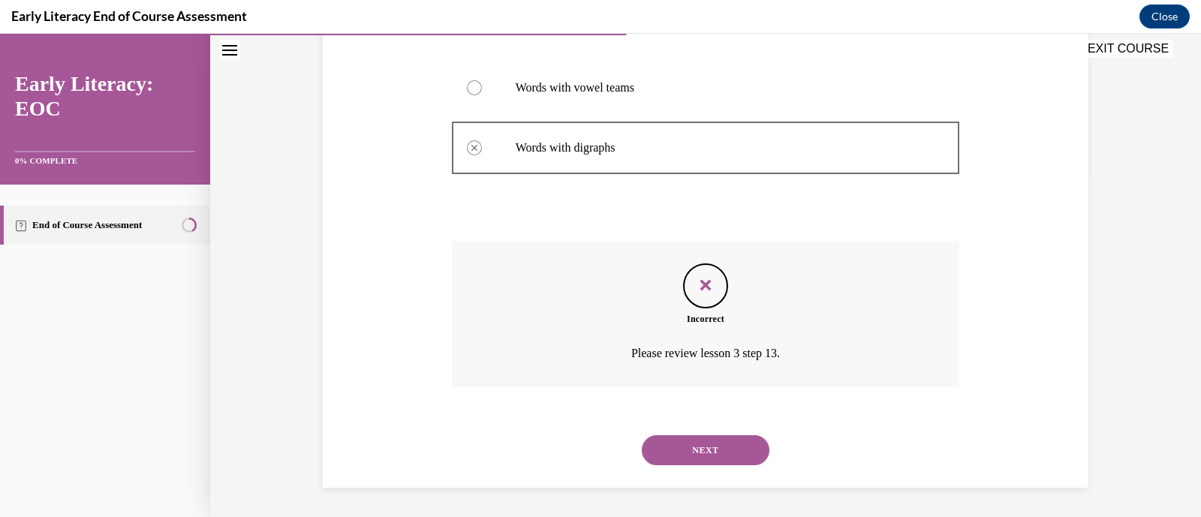
click at [706, 448] on button "NEXT" at bounding box center [706, 451] width 128 height 30
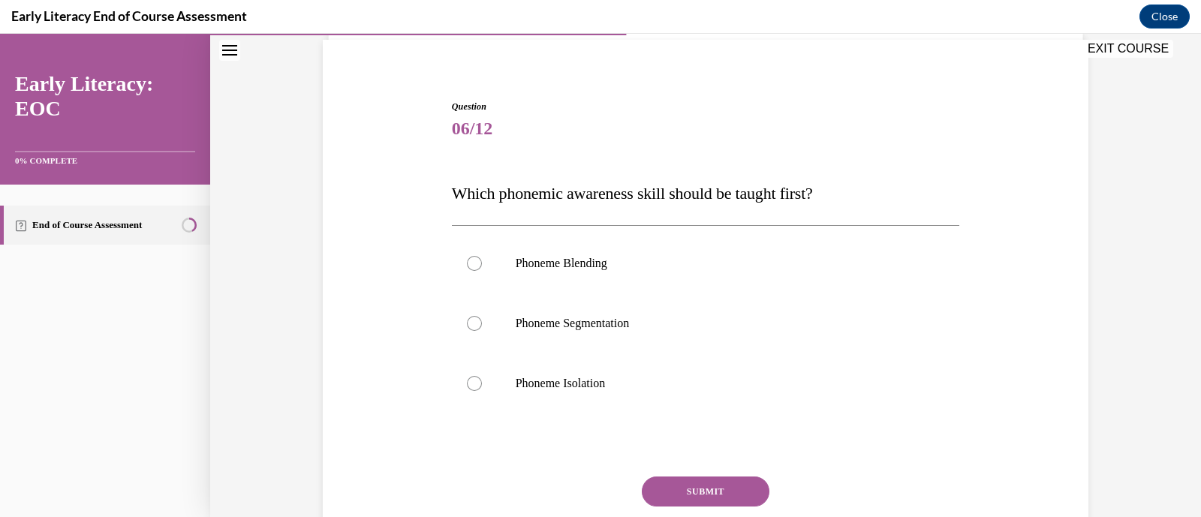
scroll to position [111, 0]
click at [467, 381] on div at bounding box center [474, 381] width 15 height 15
click at [687, 491] on button "SUBMIT" at bounding box center [706, 490] width 128 height 30
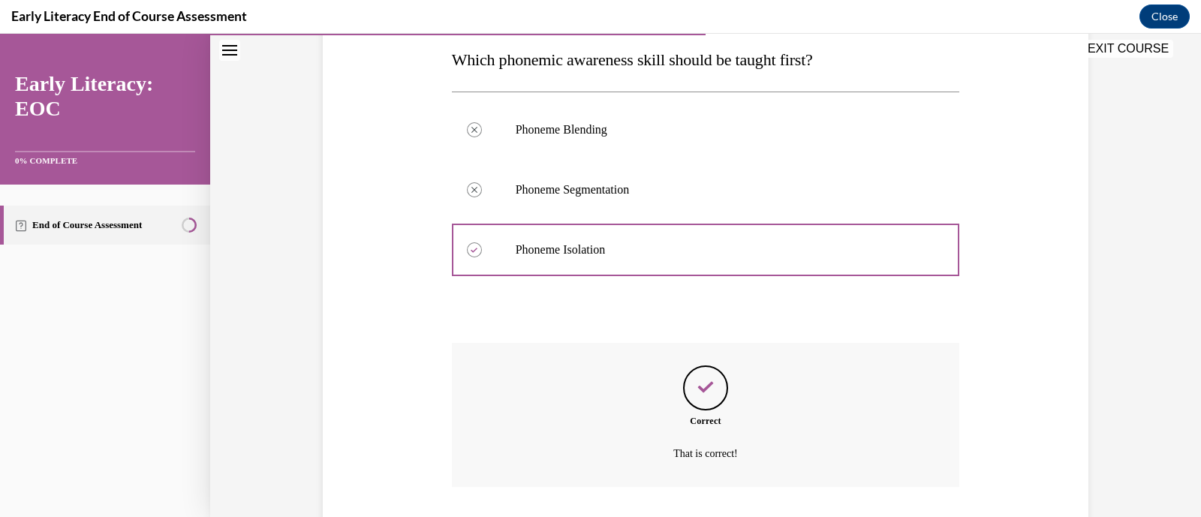
scroll to position [342, 0]
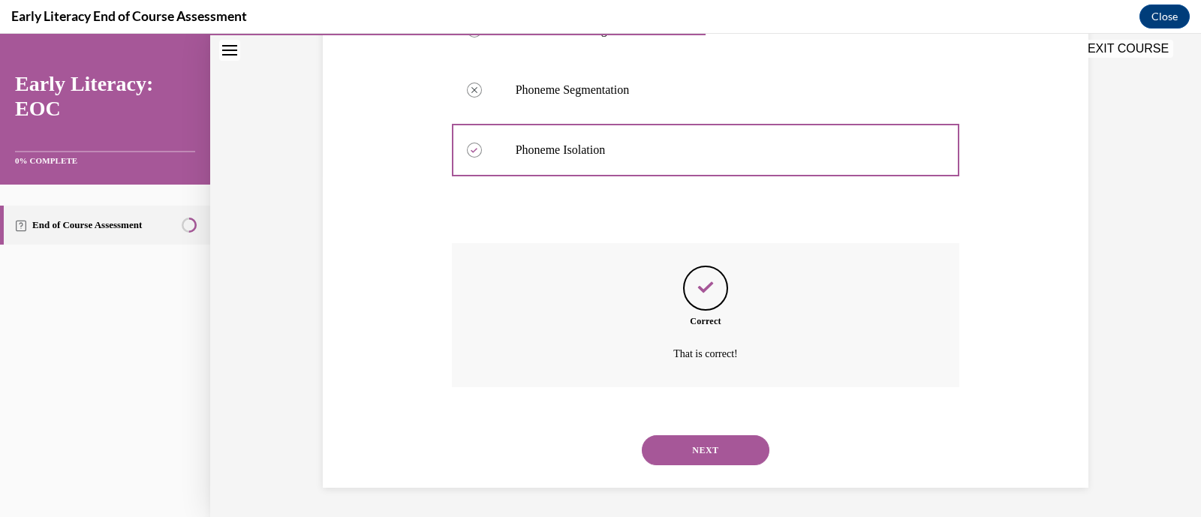
click at [698, 449] on button "NEXT" at bounding box center [706, 451] width 128 height 30
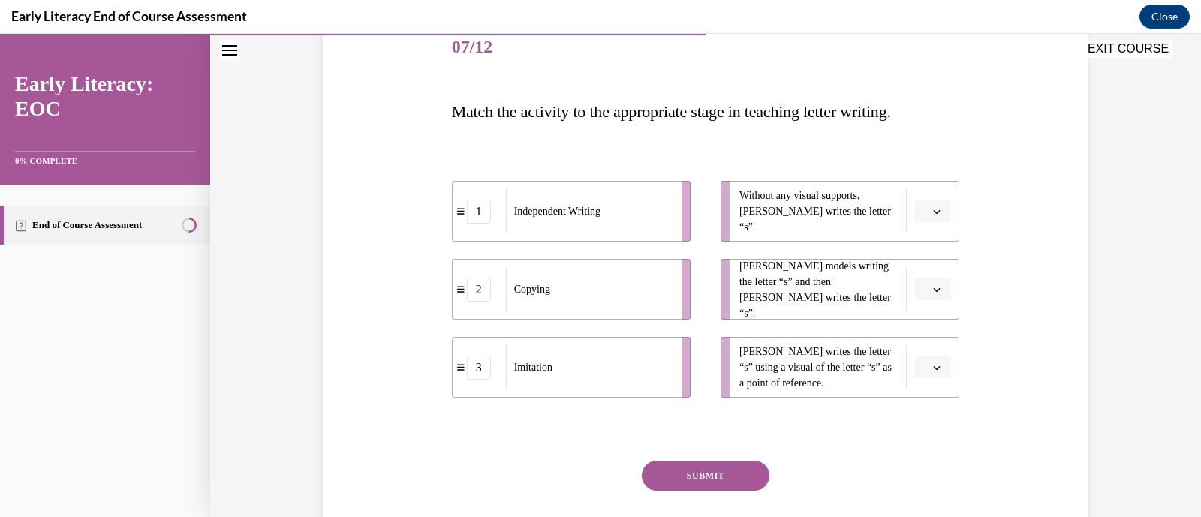
scroll to position [191, 0]
click at [933, 213] on icon "button" at bounding box center [937, 211] width 8 height 8
click at [923, 331] on span "3" at bounding box center [920, 333] width 5 height 12
click at [932, 286] on span "button" at bounding box center [937, 289] width 11 height 11
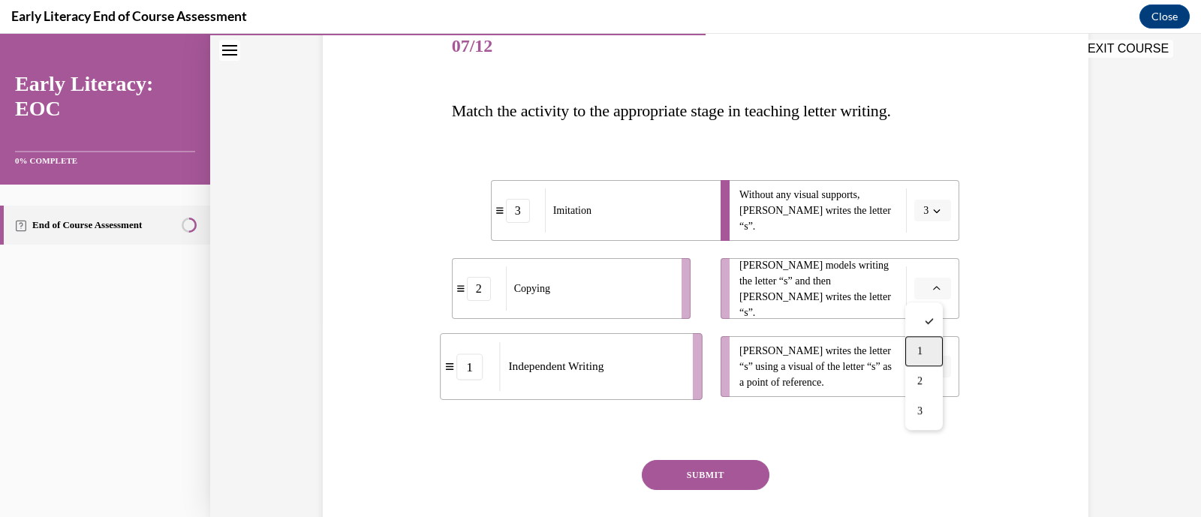
click at [924, 348] on div "1" at bounding box center [925, 351] width 38 height 30
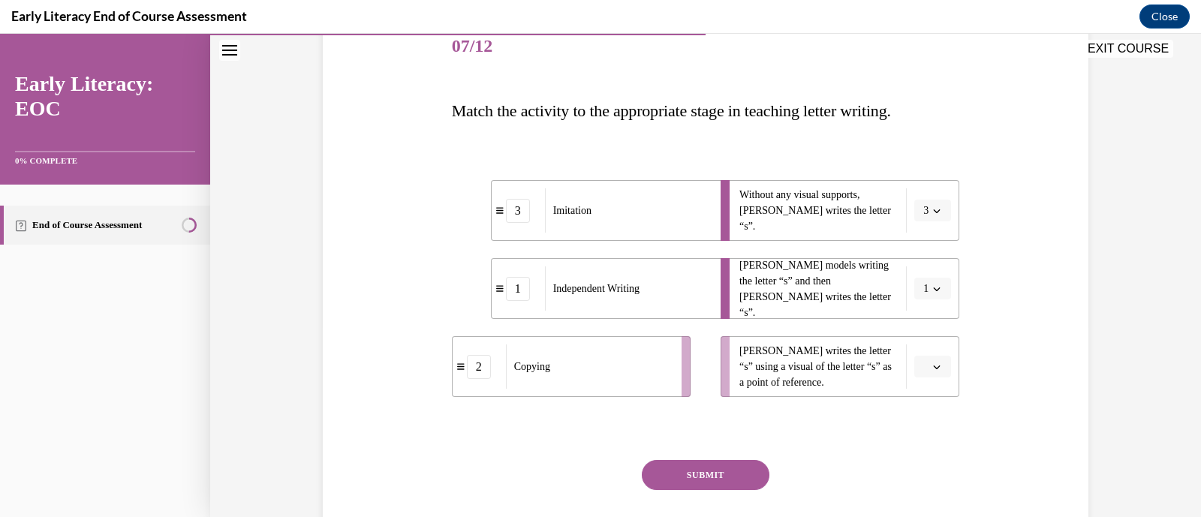
click at [924, 376] on button "button" at bounding box center [933, 367] width 37 height 23
click at [924, 454] on div "2" at bounding box center [925, 460] width 38 height 30
click at [683, 464] on button "SUBMIT" at bounding box center [706, 475] width 128 height 30
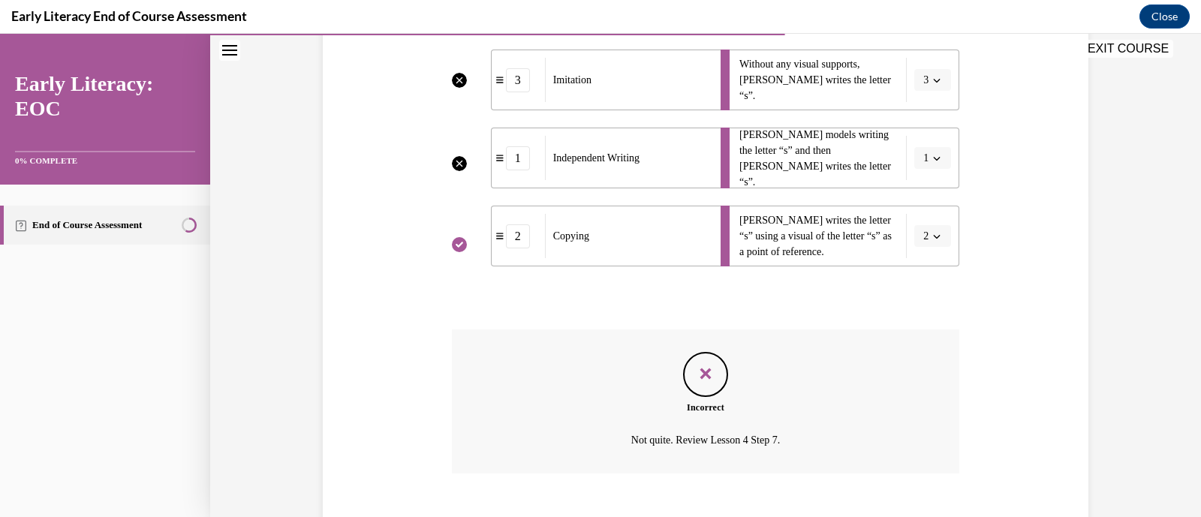
scroll to position [408, 0]
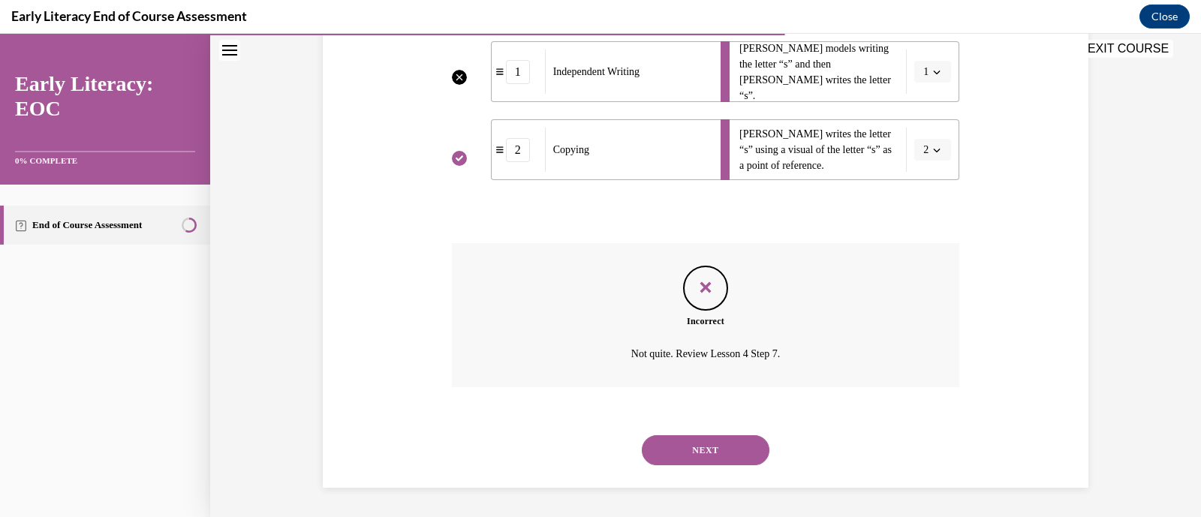
click at [725, 447] on button "NEXT" at bounding box center [706, 451] width 128 height 30
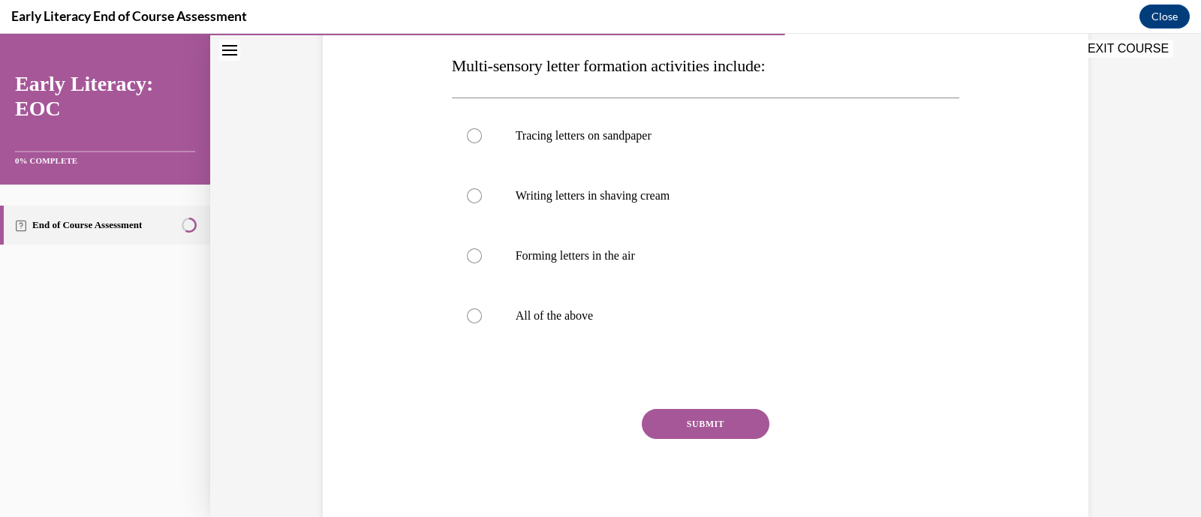
scroll to position [232, 0]
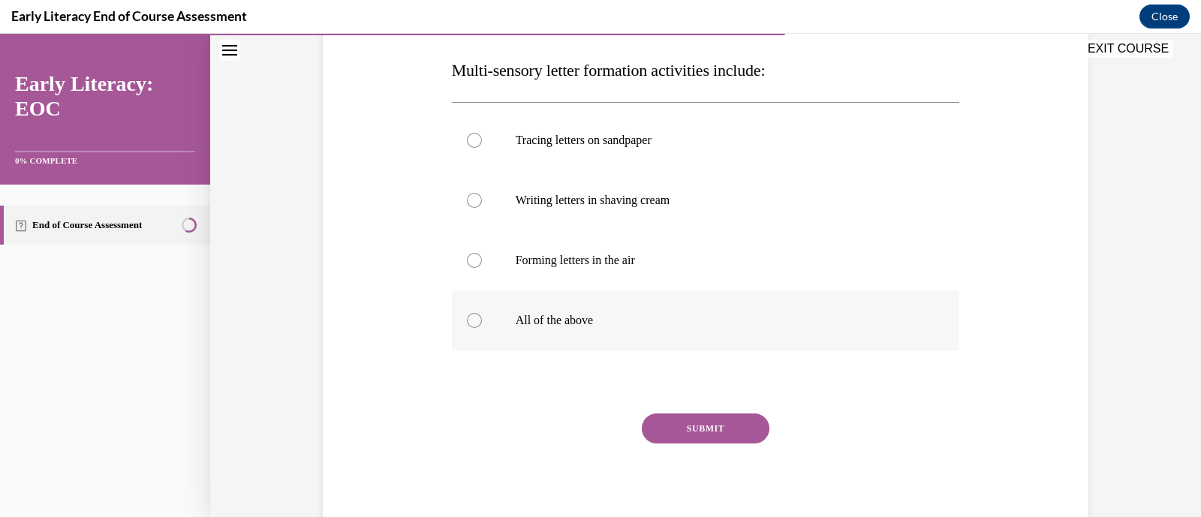
click at [469, 313] on div at bounding box center [474, 320] width 15 height 15
click at [675, 426] on button "SUBMIT" at bounding box center [706, 429] width 128 height 30
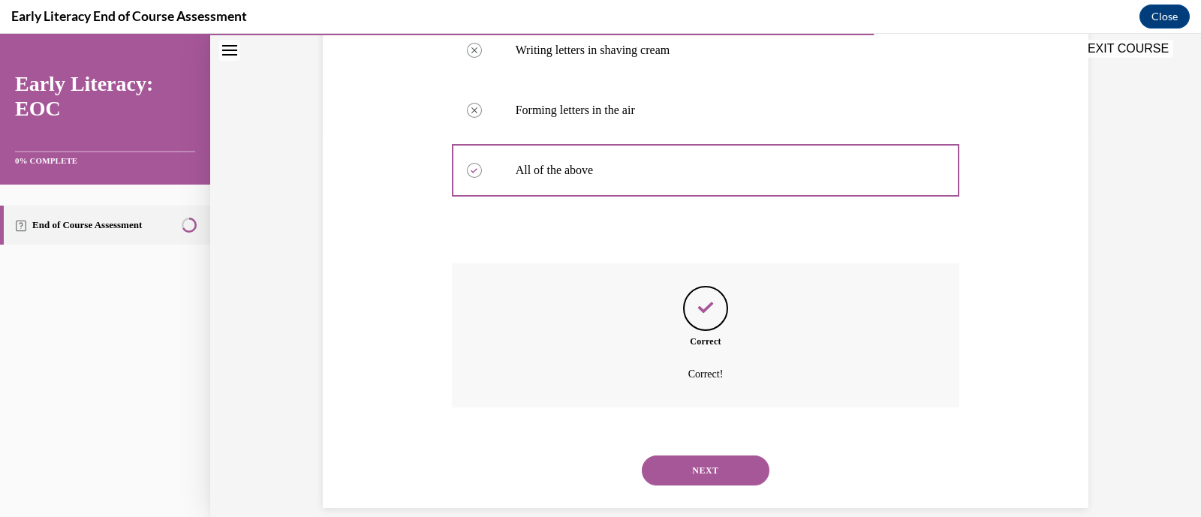
scroll to position [402, 0]
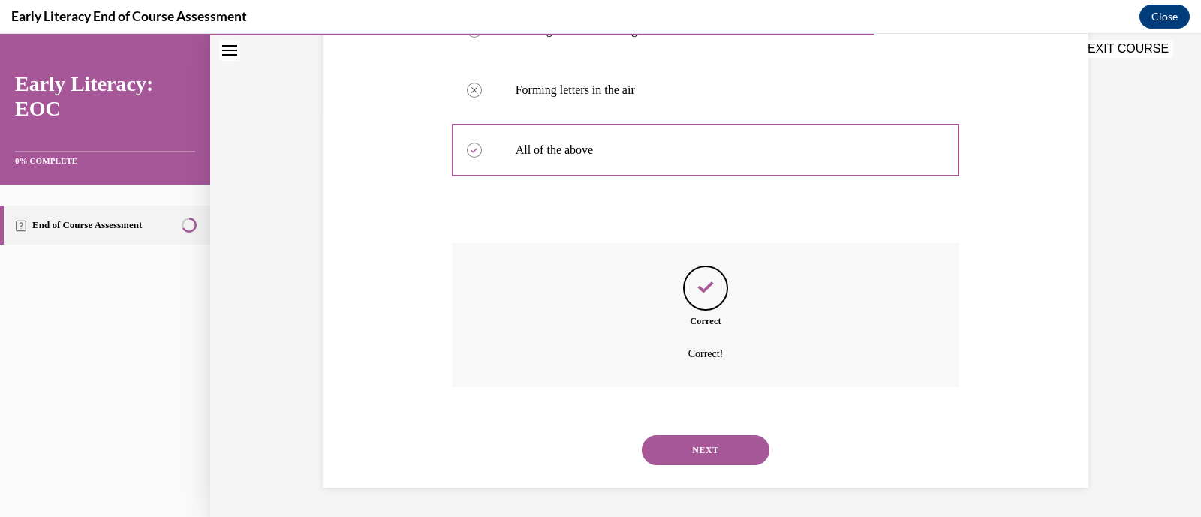
click at [679, 452] on button "NEXT" at bounding box center [706, 451] width 128 height 30
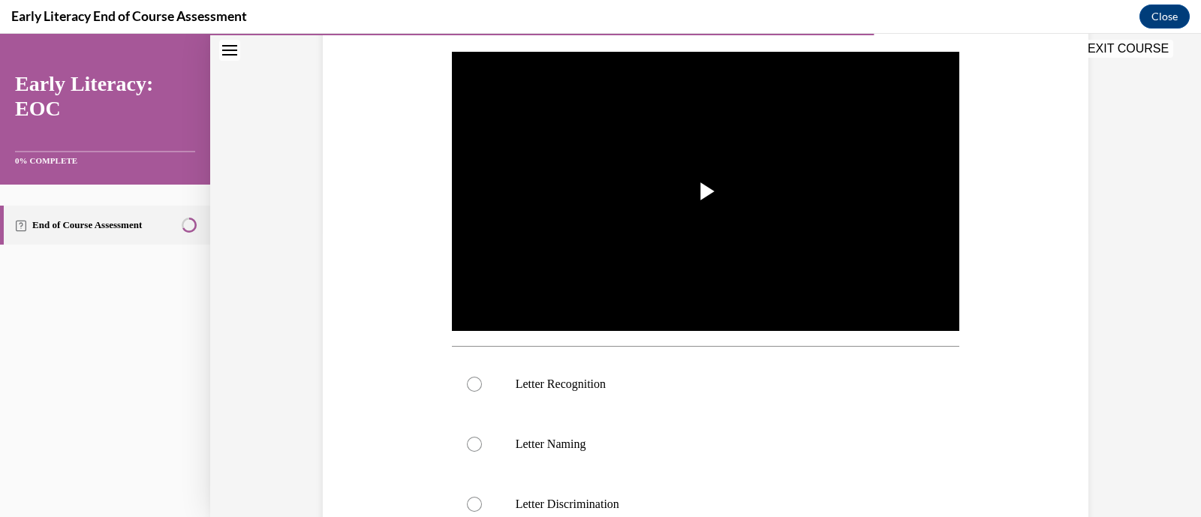
scroll to position [302, 0]
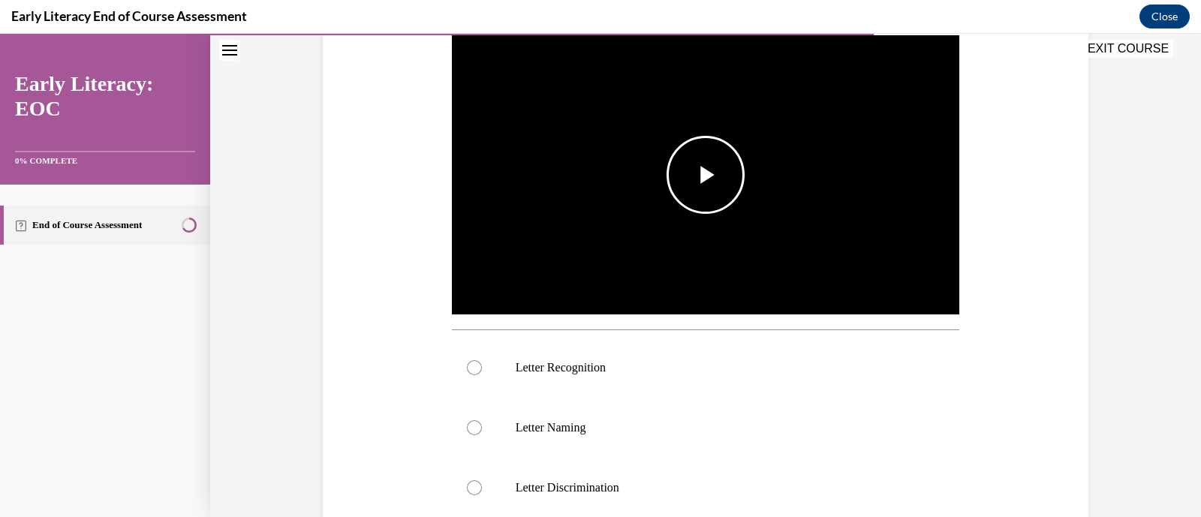
click at [706, 175] on span "Video player" at bounding box center [706, 175] width 0 height 0
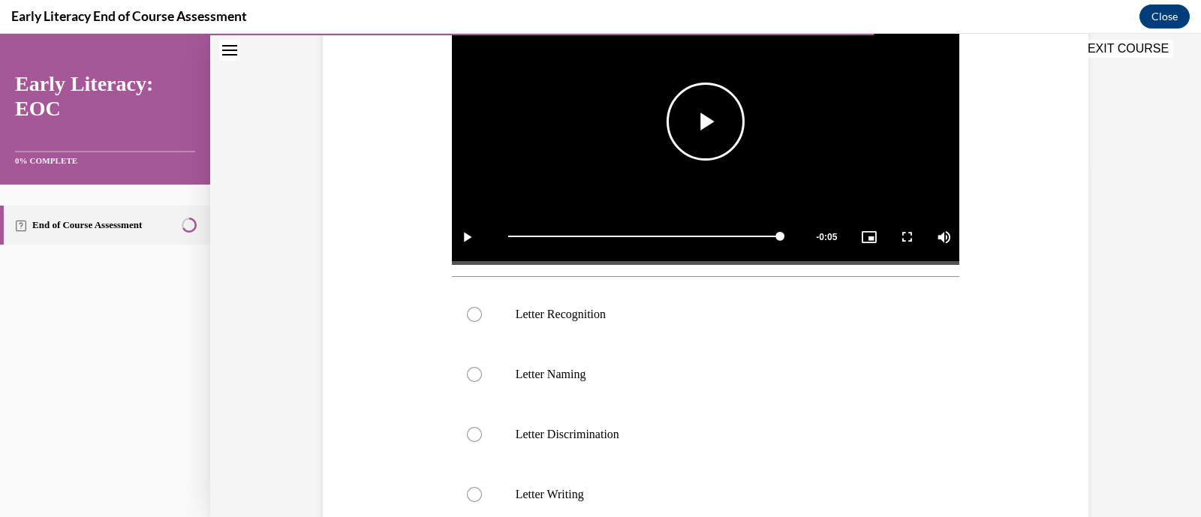
scroll to position [349, 0]
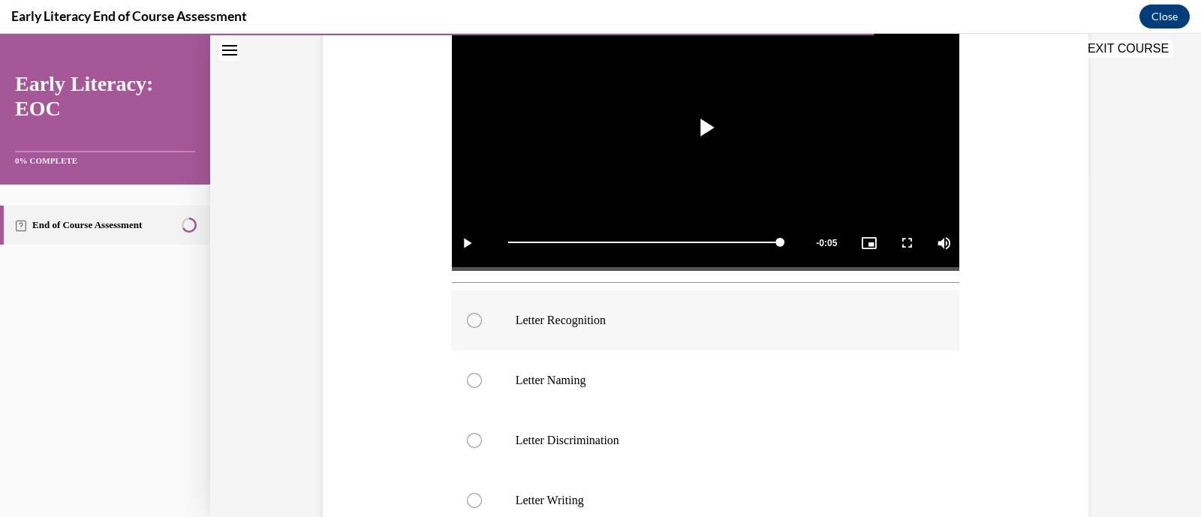
click at [467, 317] on div at bounding box center [474, 320] width 15 height 15
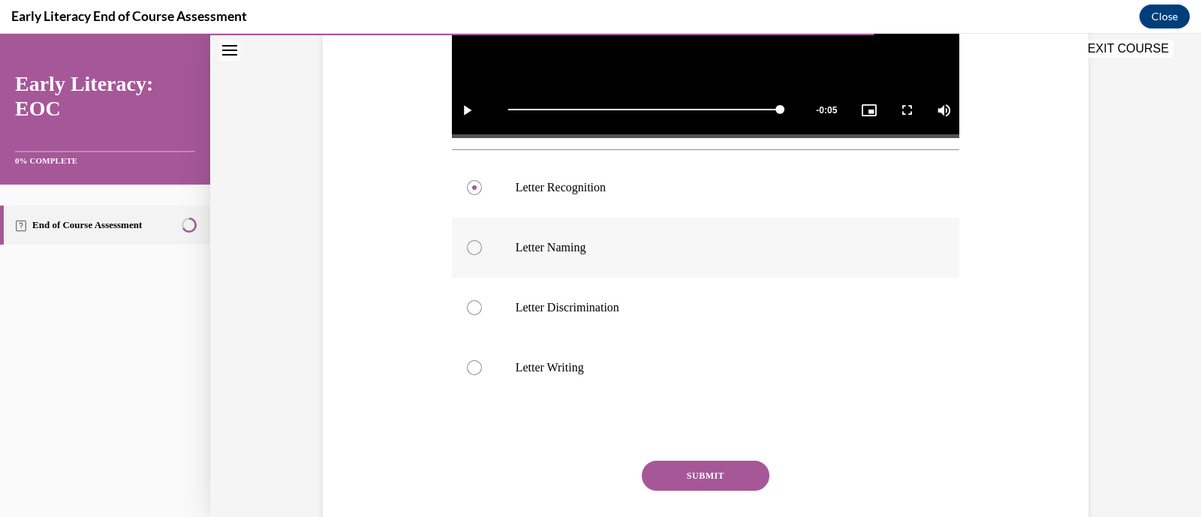
scroll to position [533, 0]
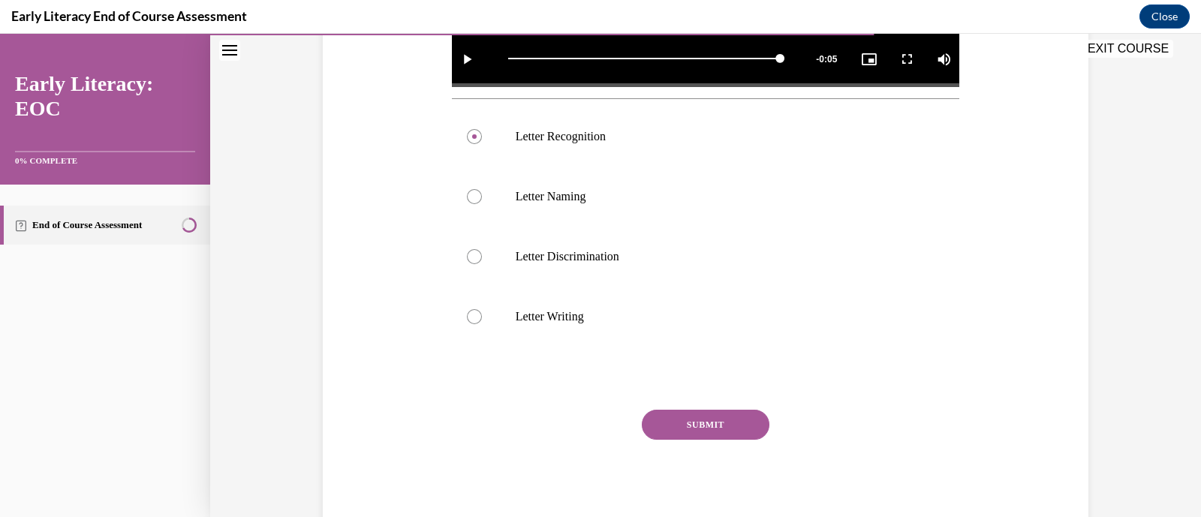
click at [695, 418] on button "SUBMIT" at bounding box center [706, 425] width 128 height 30
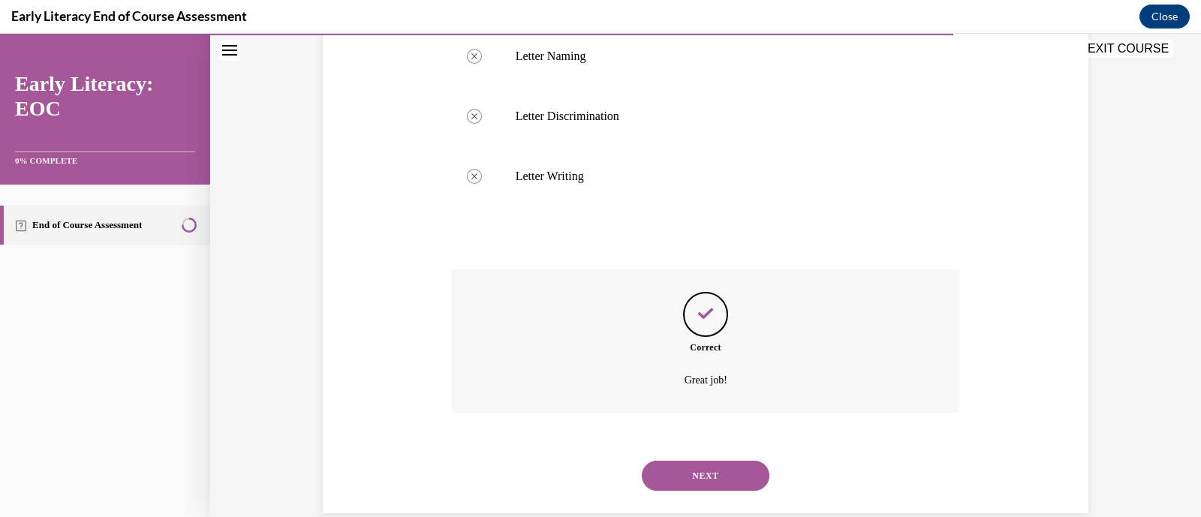
scroll to position [699, 0]
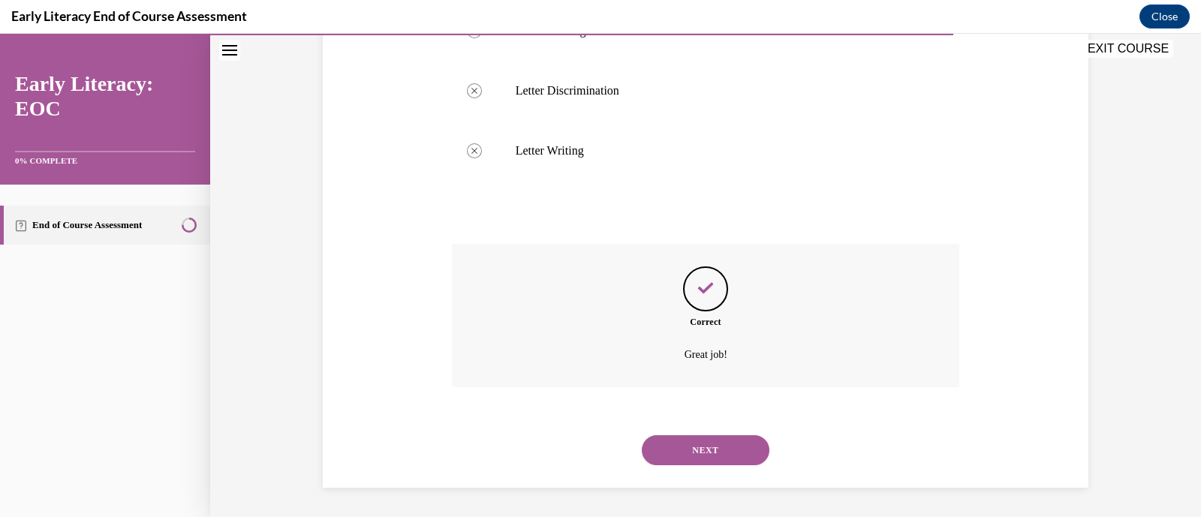
click at [700, 444] on button "NEXT" at bounding box center [706, 451] width 128 height 30
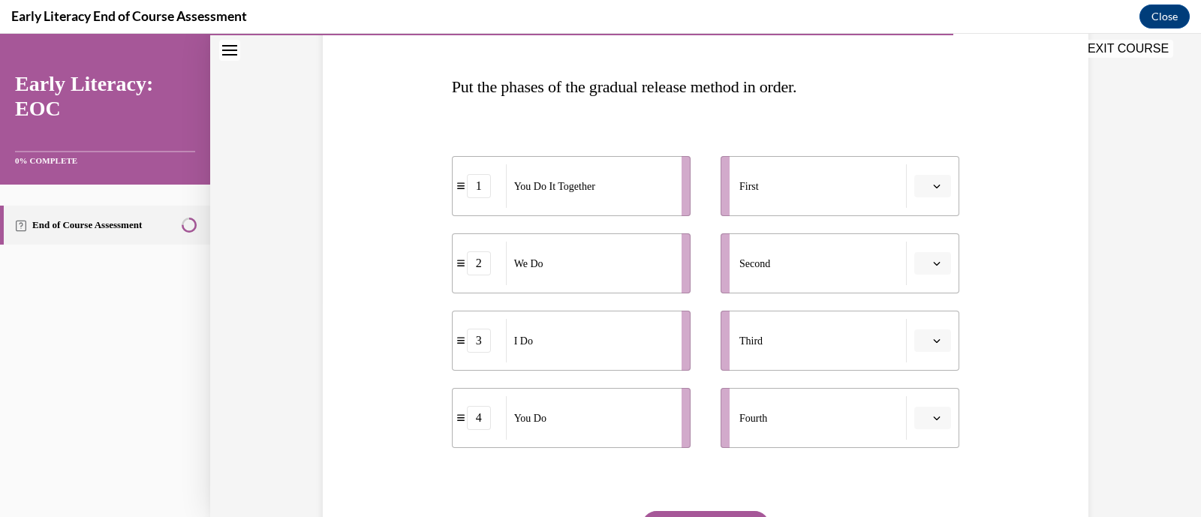
scroll to position [216, 0]
click at [933, 191] on button "button" at bounding box center [933, 185] width 37 height 23
click at [930, 302] on div "3" at bounding box center [925, 309] width 38 height 30
click at [935, 261] on span "button" at bounding box center [937, 263] width 11 height 11
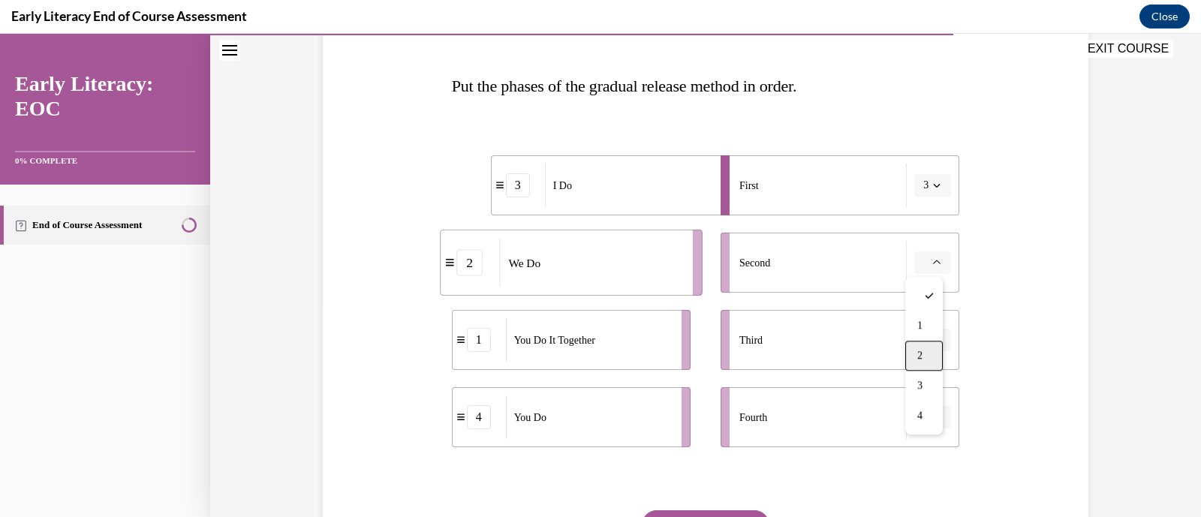
click at [928, 364] on div "2" at bounding box center [925, 356] width 38 height 30
click at [932, 335] on span "button" at bounding box center [937, 340] width 11 height 11
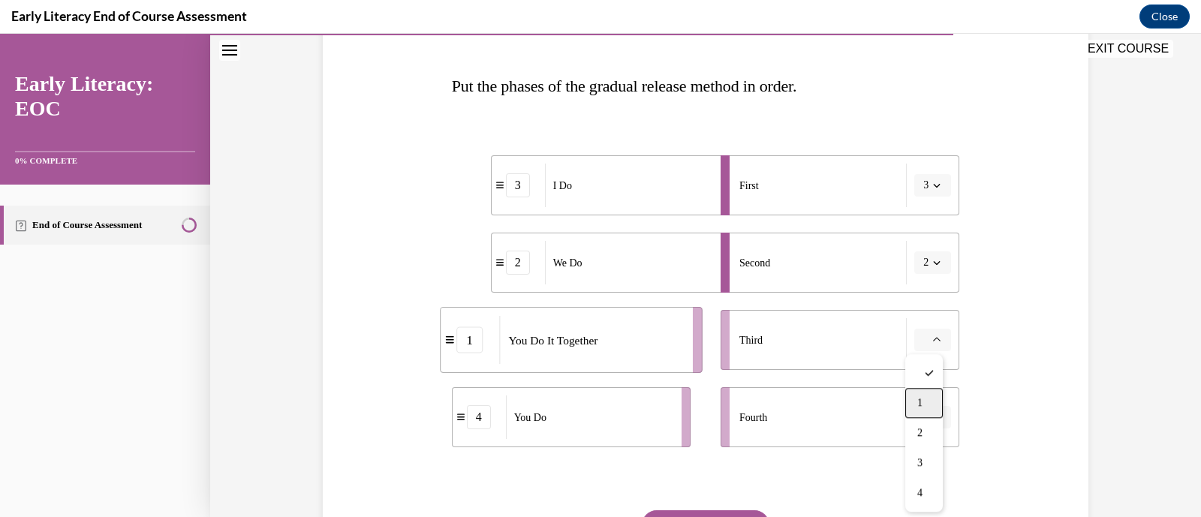
click at [927, 407] on div "1" at bounding box center [925, 403] width 38 height 30
click at [933, 419] on icon "button" at bounding box center [937, 418] width 8 height 8
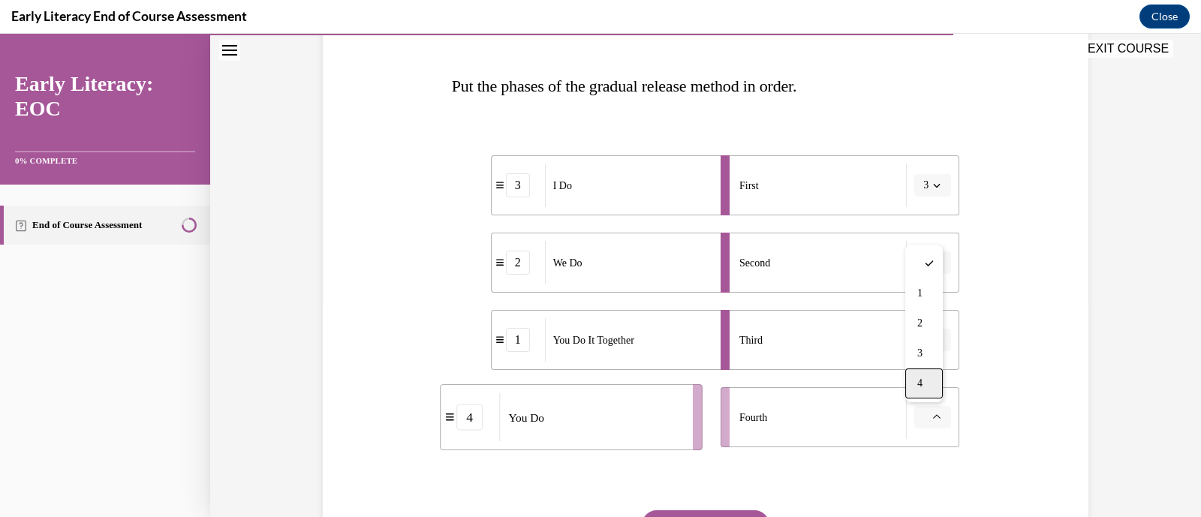
click at [924, 382] on div "4" at bounding box center [925, 384] width 38 height 30
click at [938, 339] on button "1" at bounding box center [933, 340] width 37 height 23
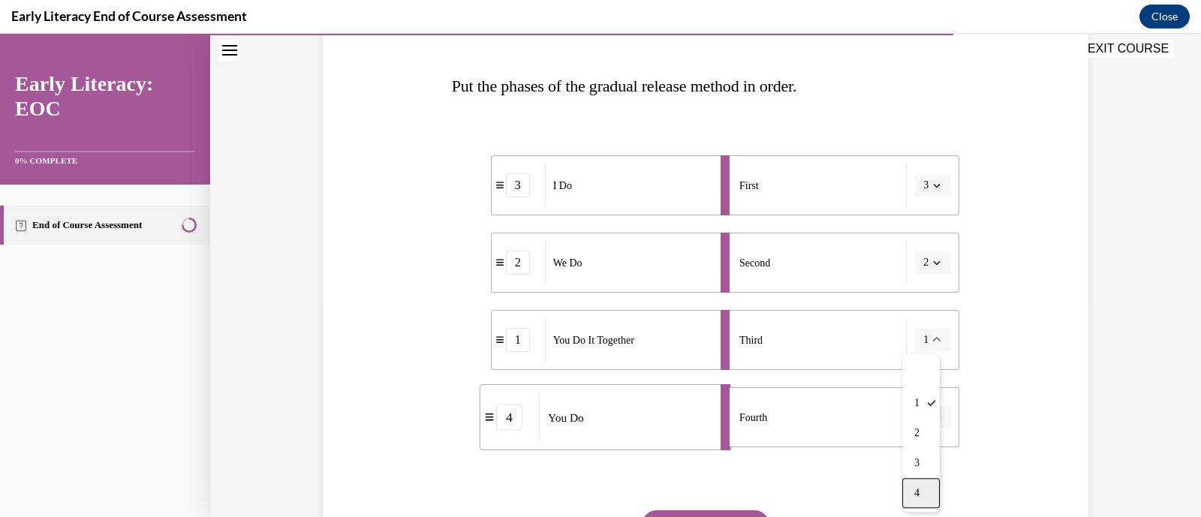
click at [926, 486] on div "4" at bounding box center [922, 493] width 38 height 30
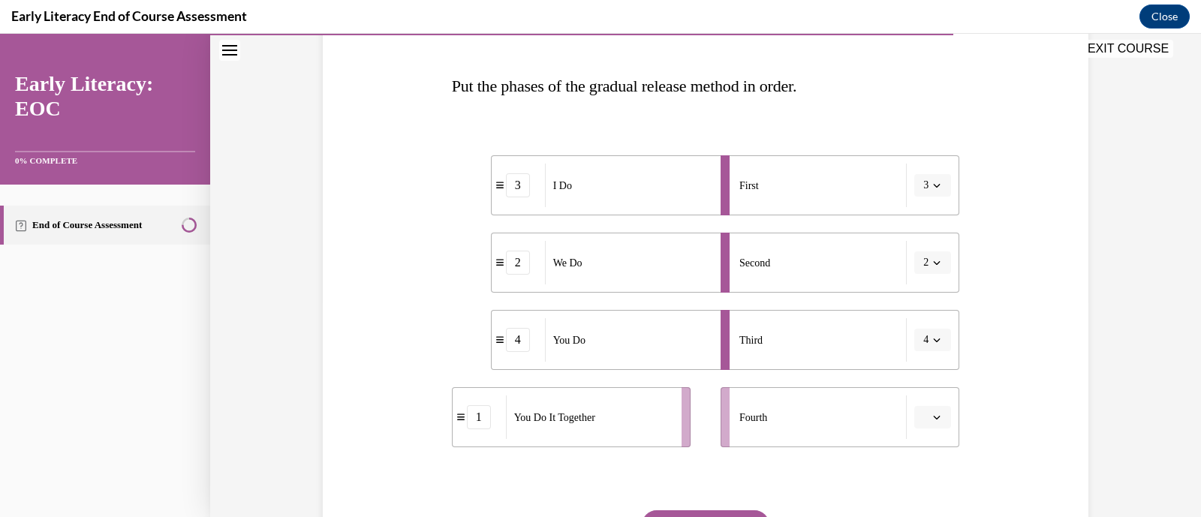
click at [933, 339] on icon "button" at bounding box center [937, 340] width 8 height 8
click at [924, 403] on div "1" at bounding box center [922, 403] width 38 height 30
click at [932, 412] on span "button" at bounding box center [937, 417] width 11 height 11
click at [924, 381] on div "4" at bounding box center [925, 384] width 38 height 30
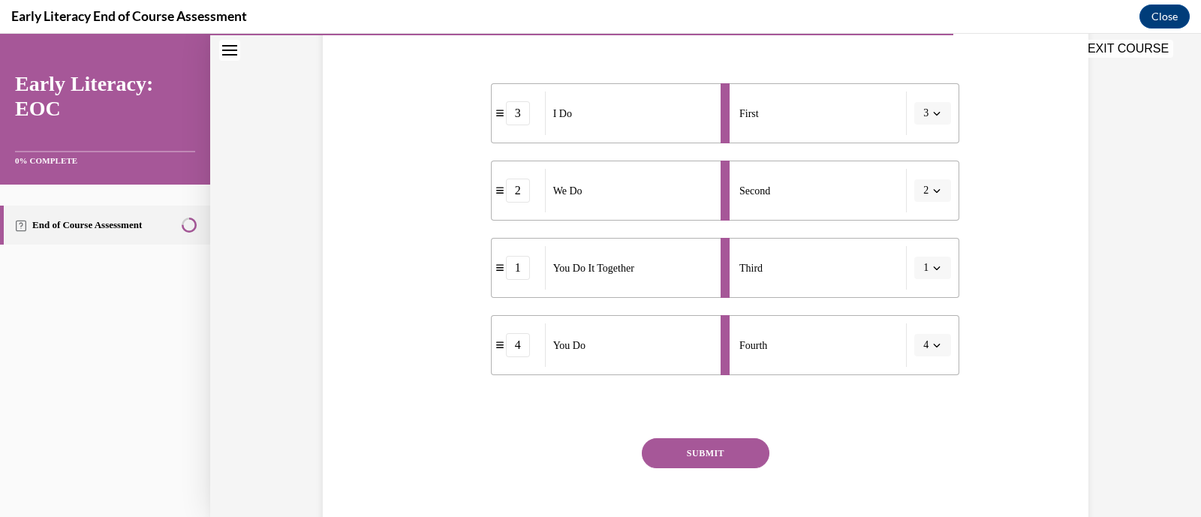
scroll to position [292, 0]
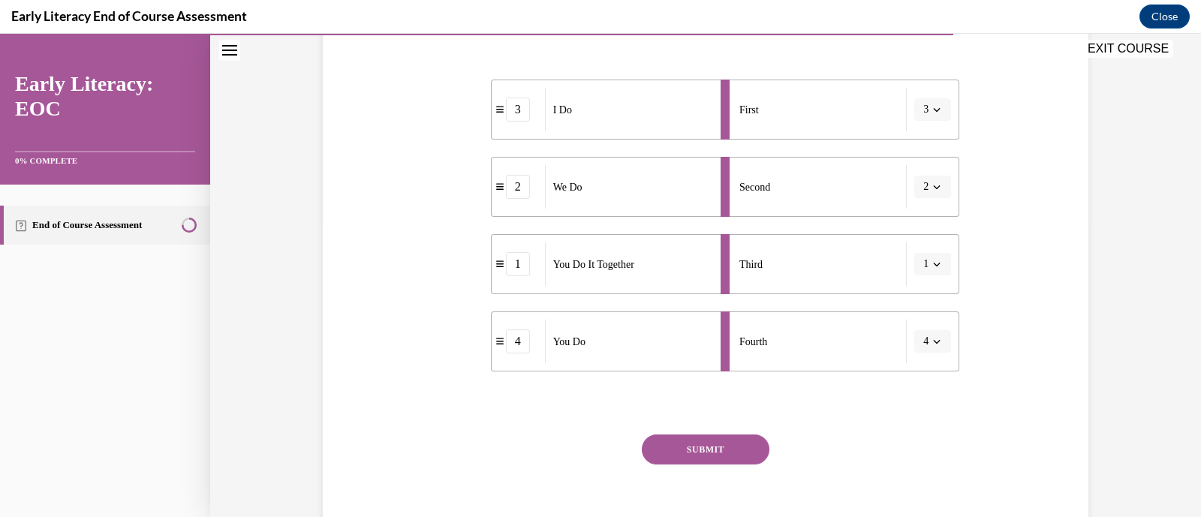
click at [746, 448] on button "SUBMIT" at bounding box center [706, 450] width 128 height 30
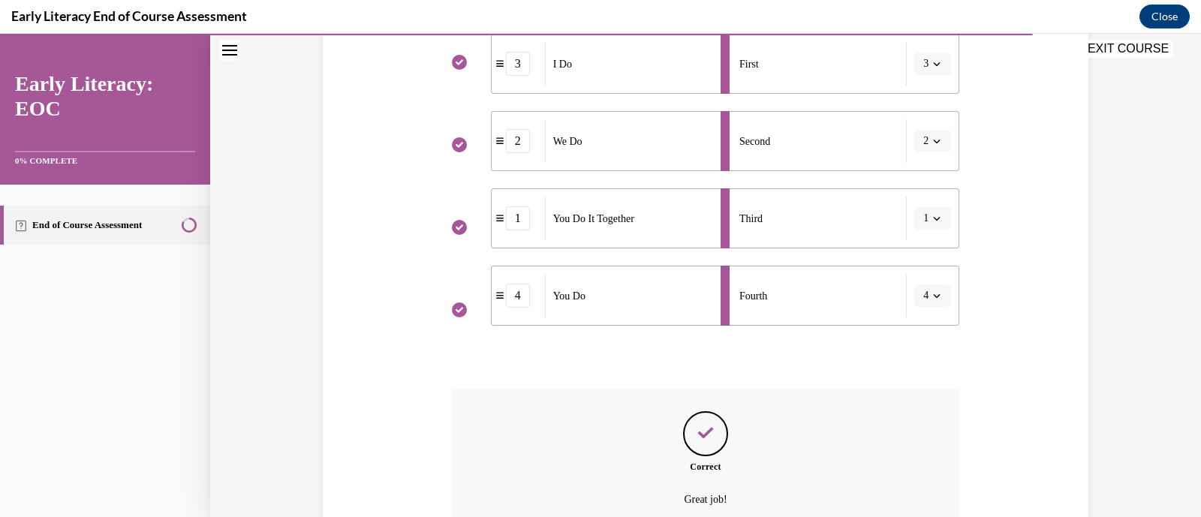
scroll to position [345, 0]
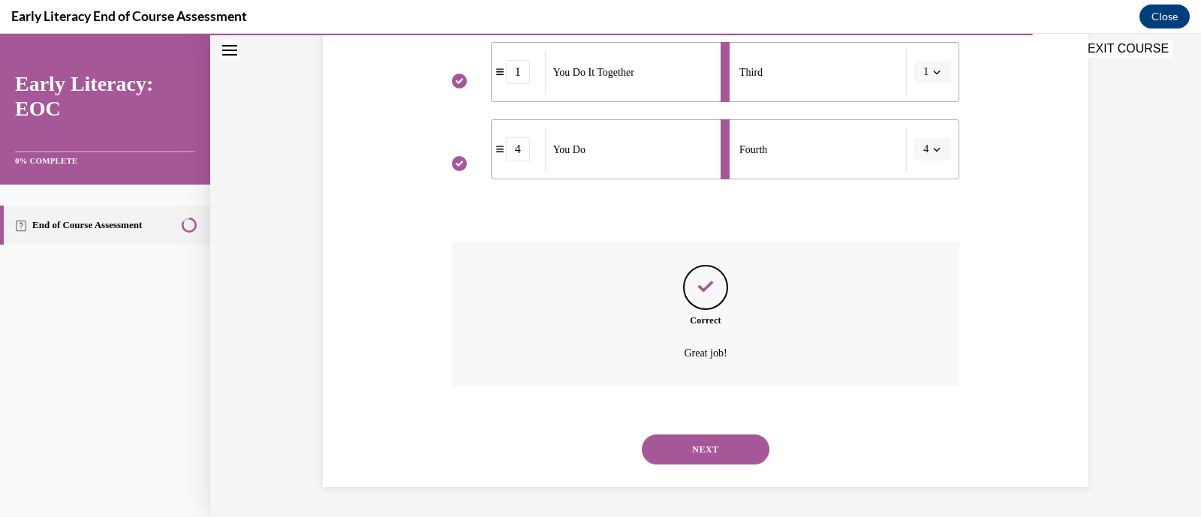
click at [746, 448] on button "NEXT" at bounding box center [706, 450] width 128 height 30
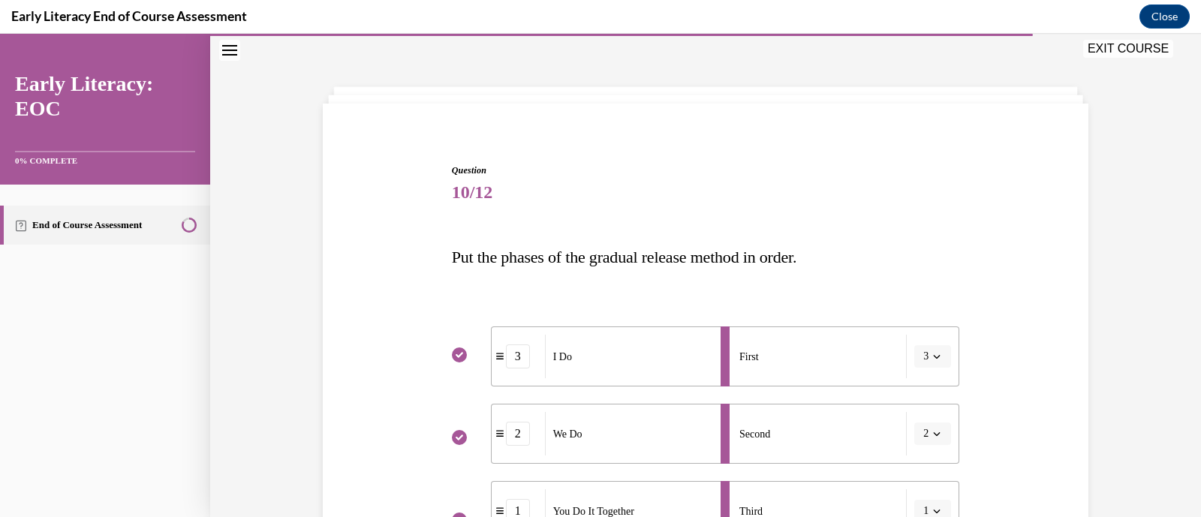
click at [0, 34] on p "False" at bounding box center [0, 34] width 0 height 0
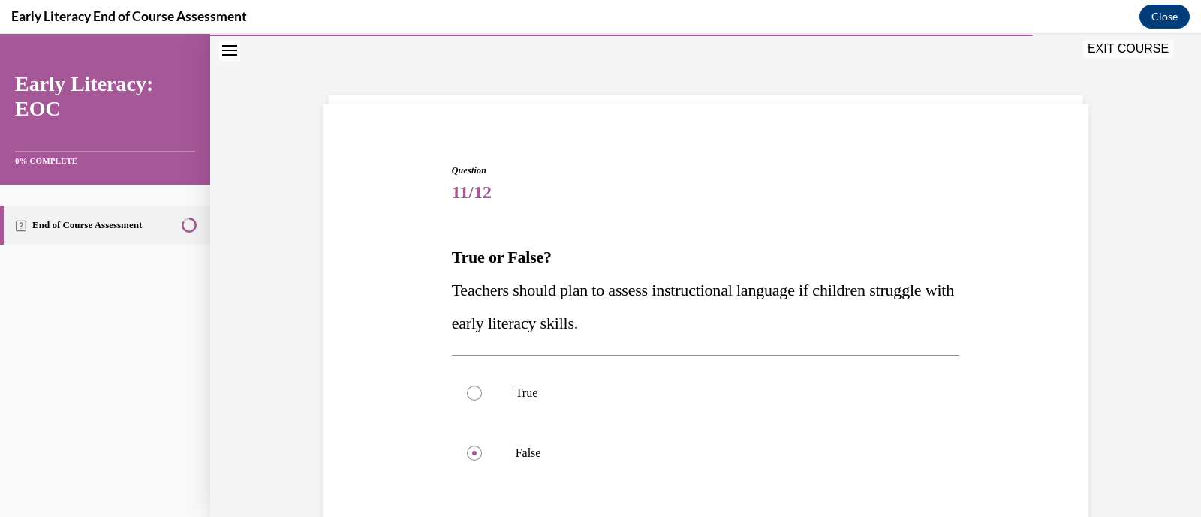
click at [654, 338] on p "Teachers should plan to assess instructional language if children struggle with…" at bounding box center [706, 307] width 508 height 66
click at [467, 390] on div at bounding box center [474, 393] width 15 height 15
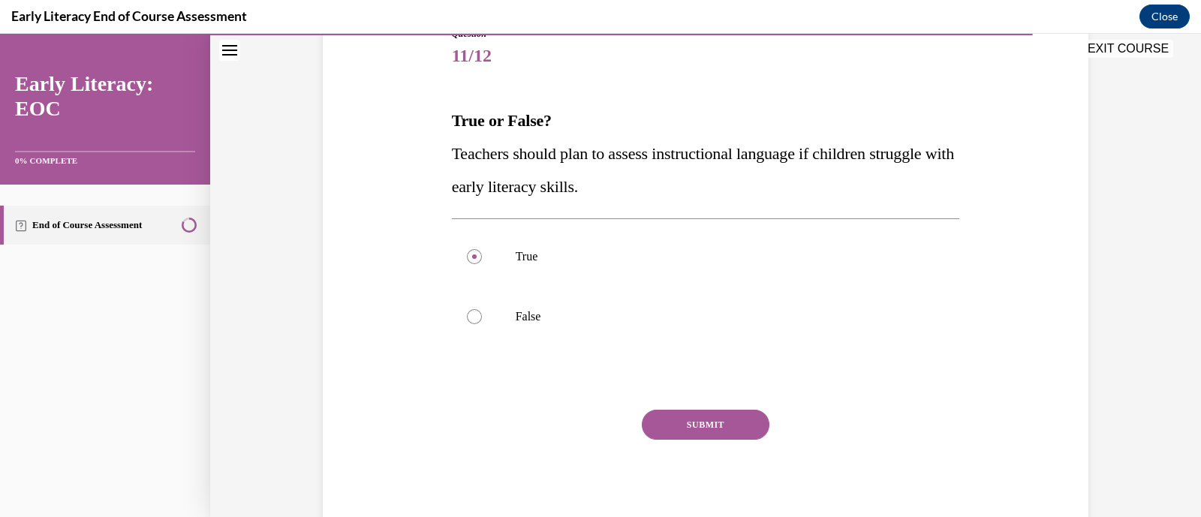
click at [686, 433] on button "SUBMIT" at bounding box center [706, 425] width 128 height 30
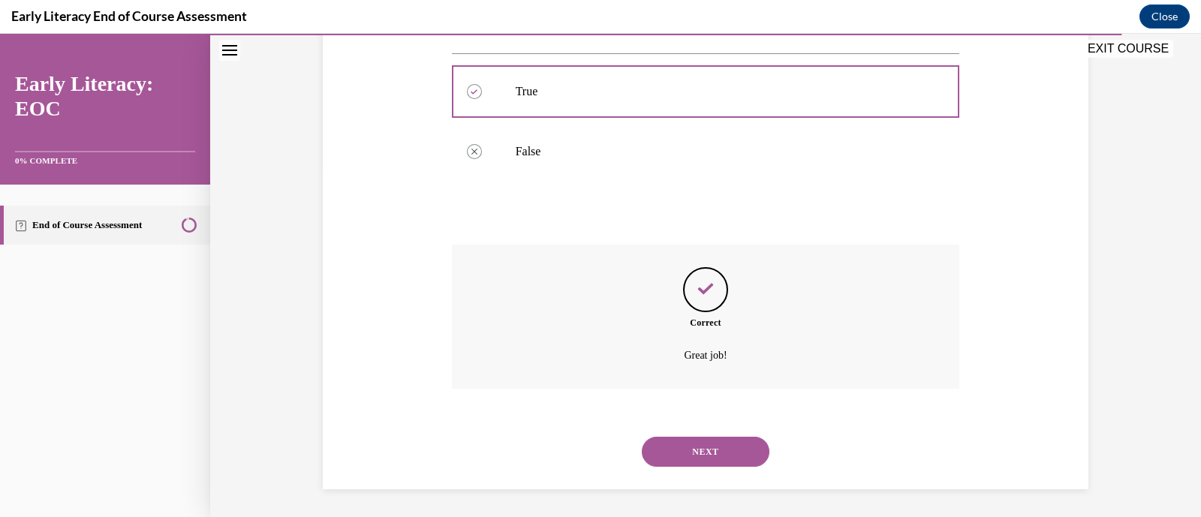
scroll to position [348, 0]
click at [686, 445] on button "NEXT" at bounding box center [706, 451] width 128 height 30
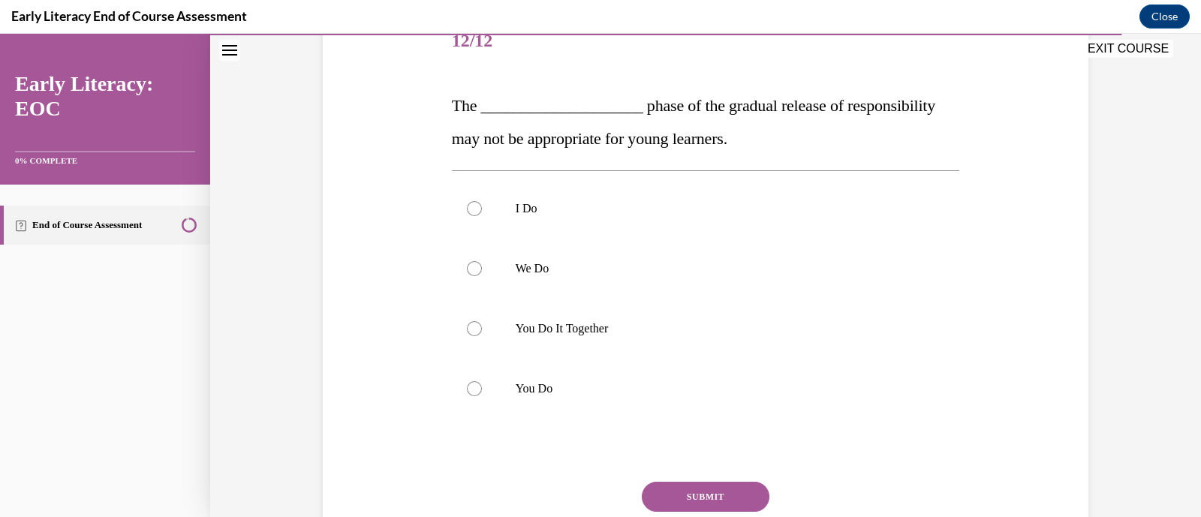
scroll to position [195, 0]
click at [468, 334] on div at bounding box center [474, 330] width 15 height 15
click at [727, 503] on button "SUBMIT" at bounding box center [706, 499] width 128 height 30
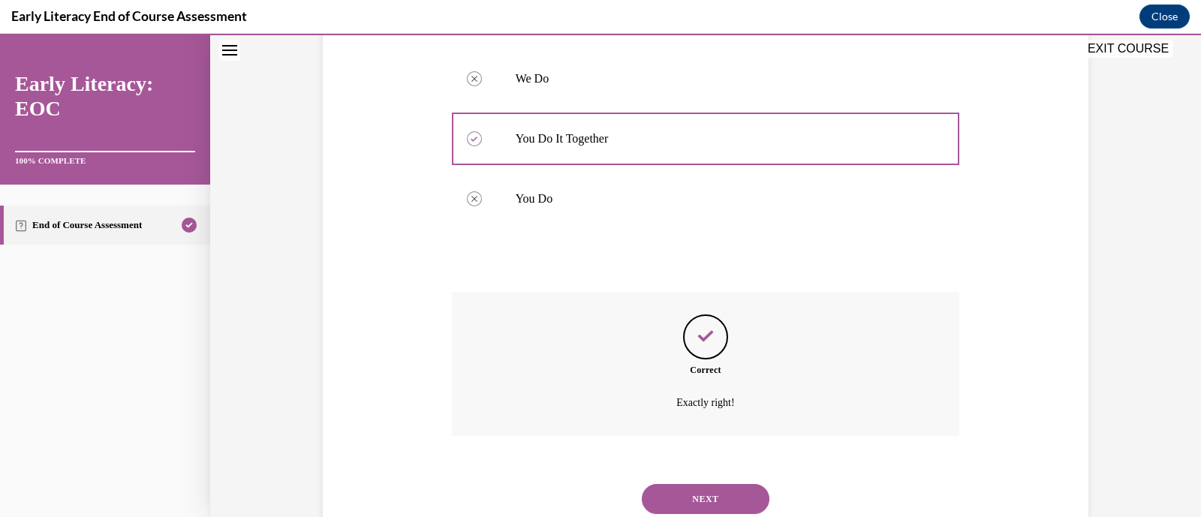
scroll to position [436, 0]
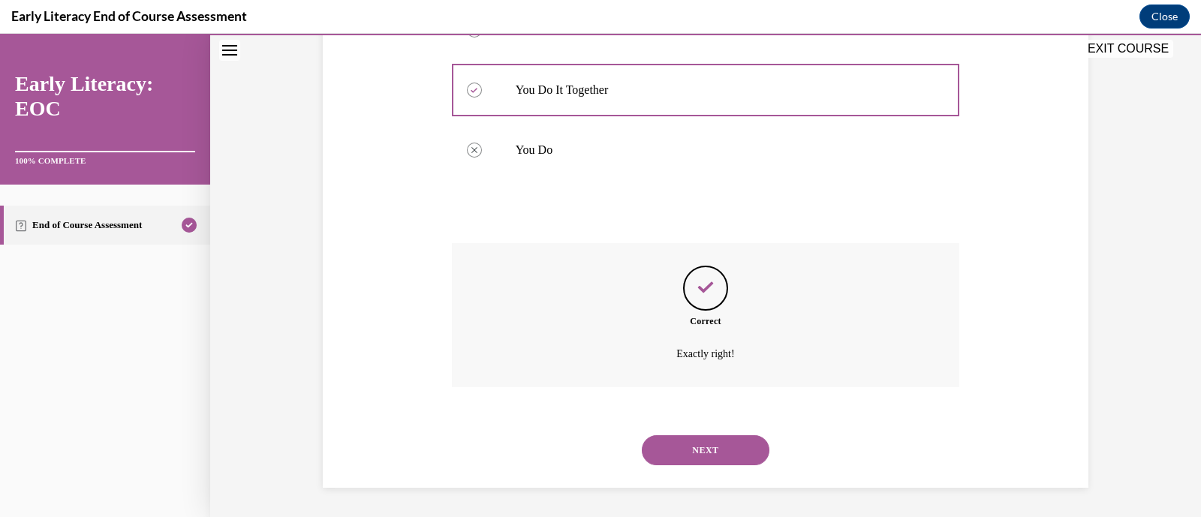
click at [717, 455] on button "NEXT" at bounding box center [706, 451] width 128 height 30
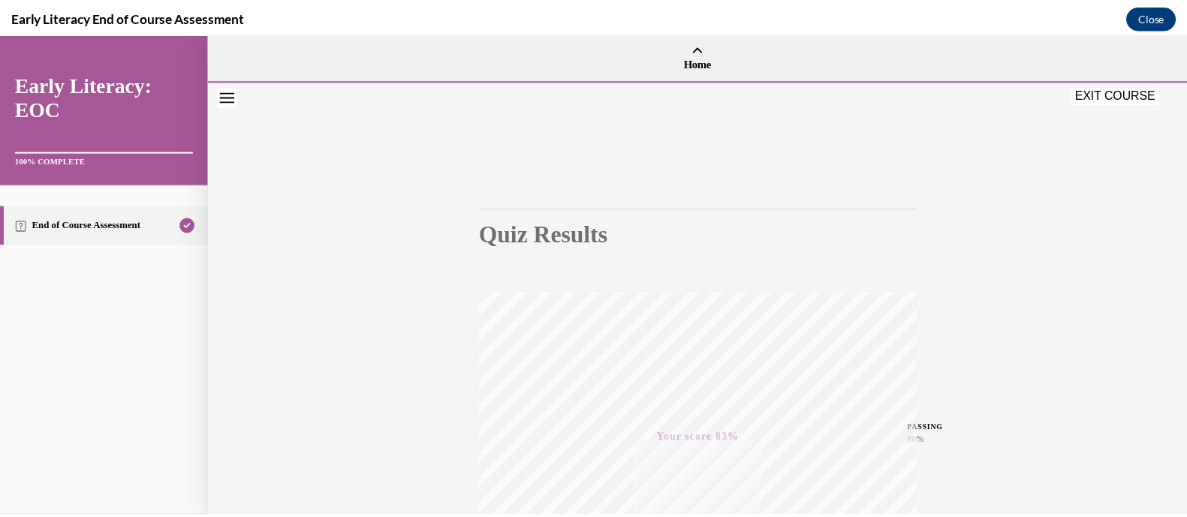
scroll to position [0, 0]
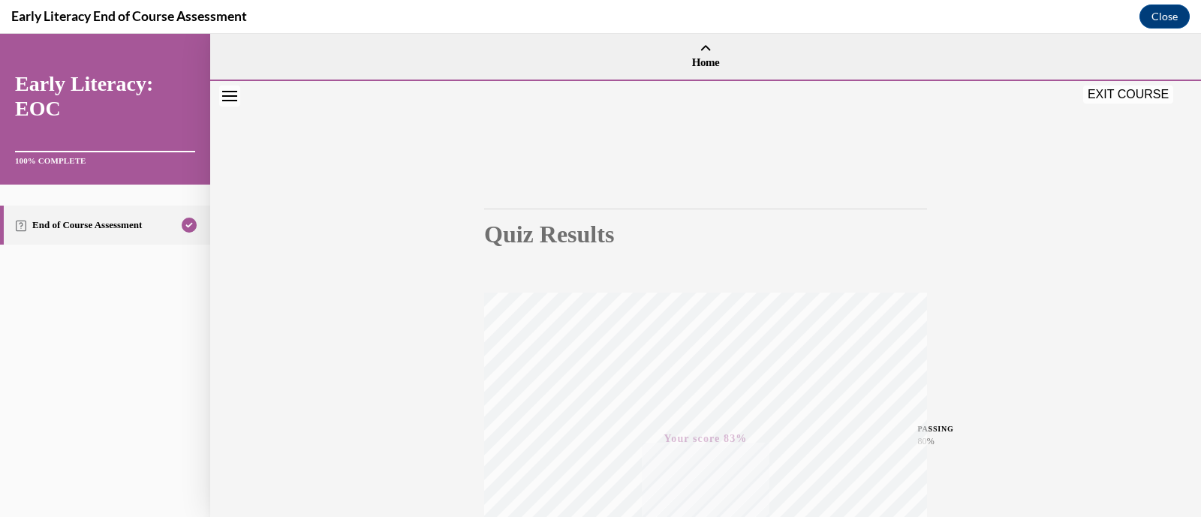
click at [1133, 95] on button "EXIT COURSE" at bounding box center [1129, 95] width 90 height 18
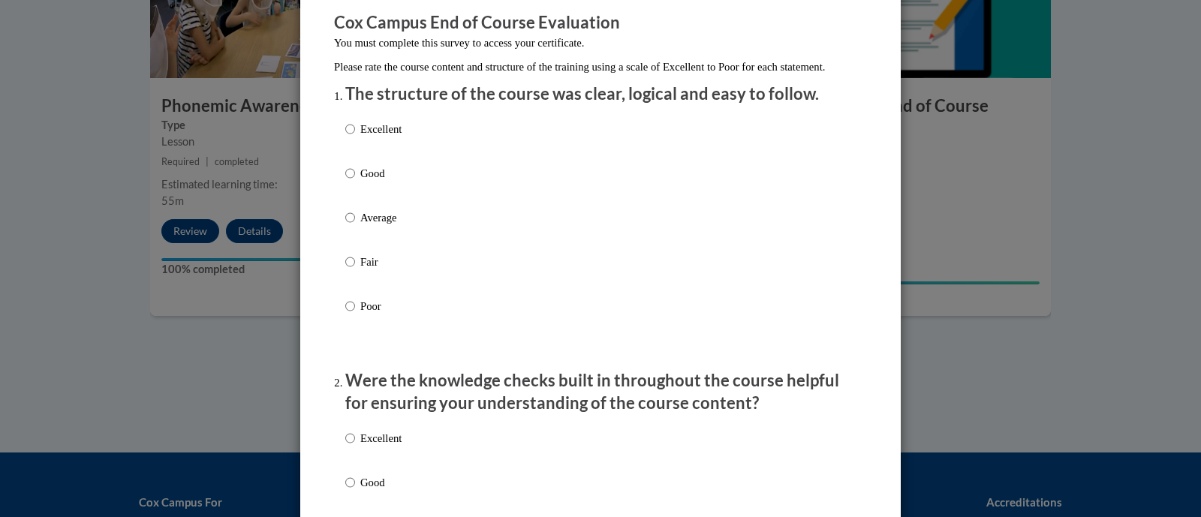
scroll to position [135, 0]
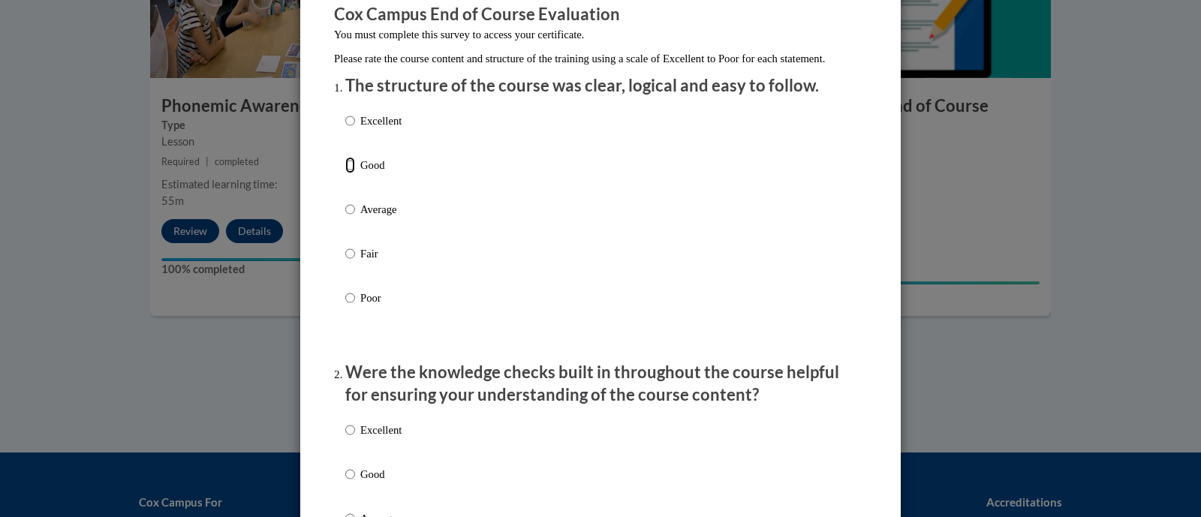
click at [345, 173] on input "Good" at bounding box center [350, 165] width 10 height 17
radio input "true"
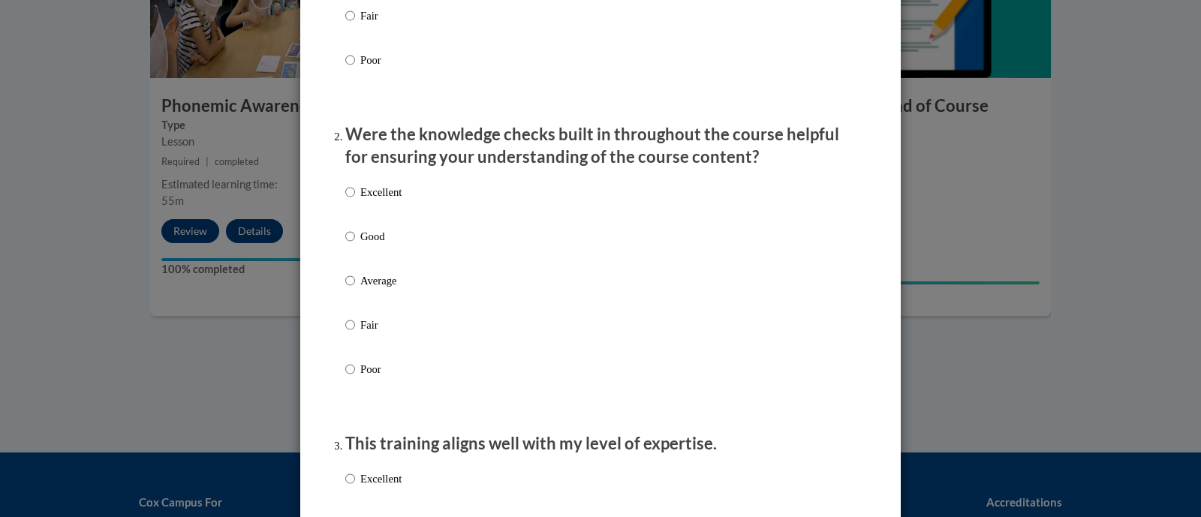
scroll to position [398, 0]
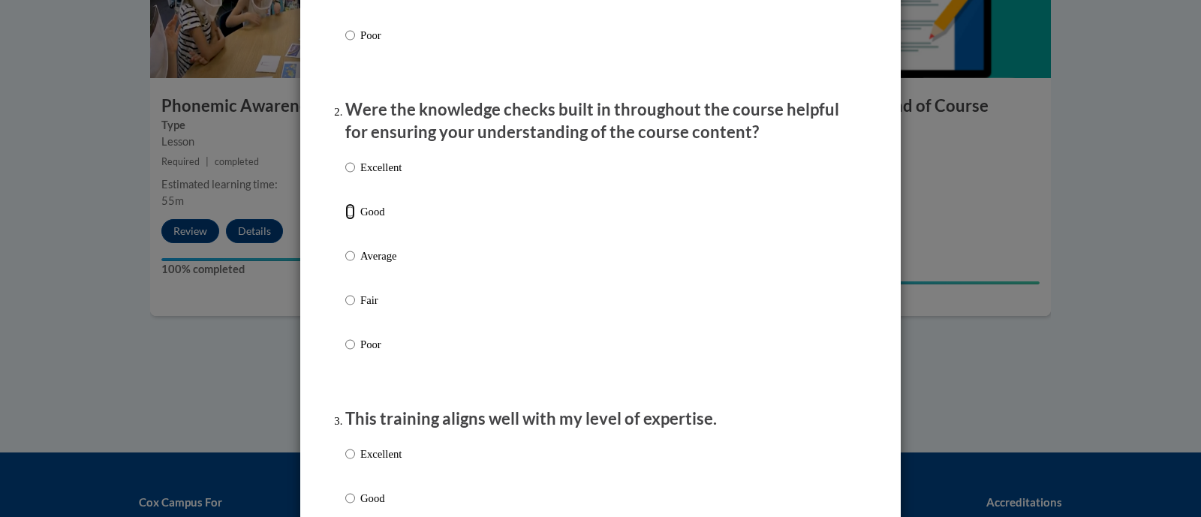
click at [345, 220] on input "Good" at bounding box center [350, 211] width 10 height 17
radio input "true"
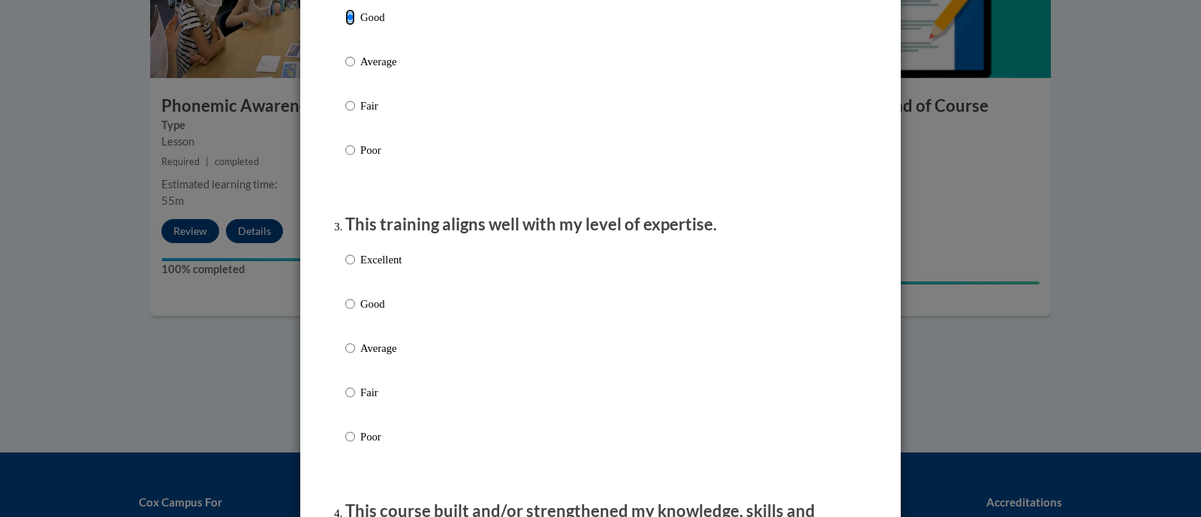
scroll to position [610, 0]
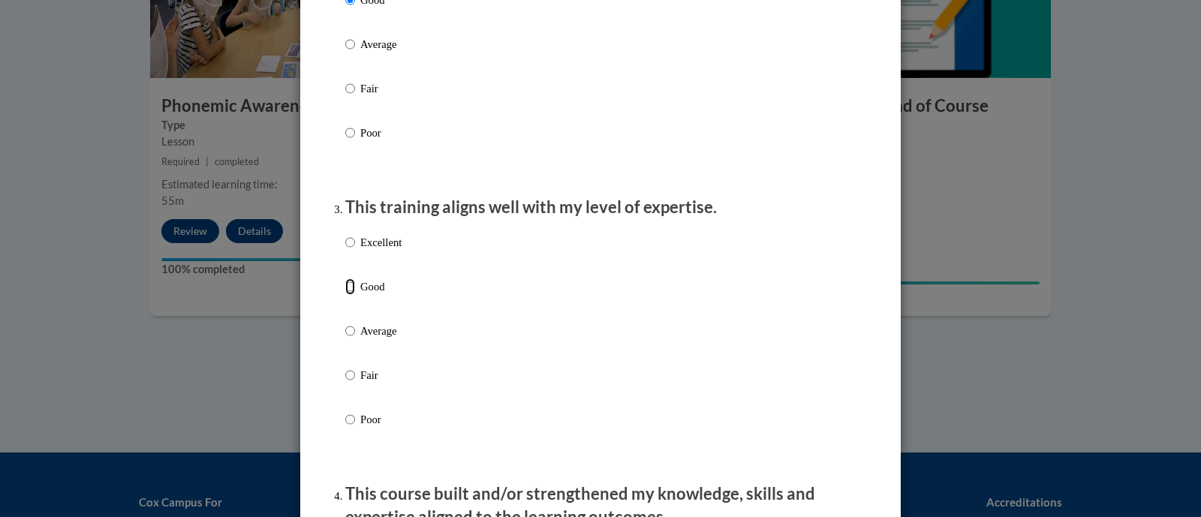
click at [345, 295] on input "Good" at bounding box center [350, 287] width 10 height 17
radio input "true"
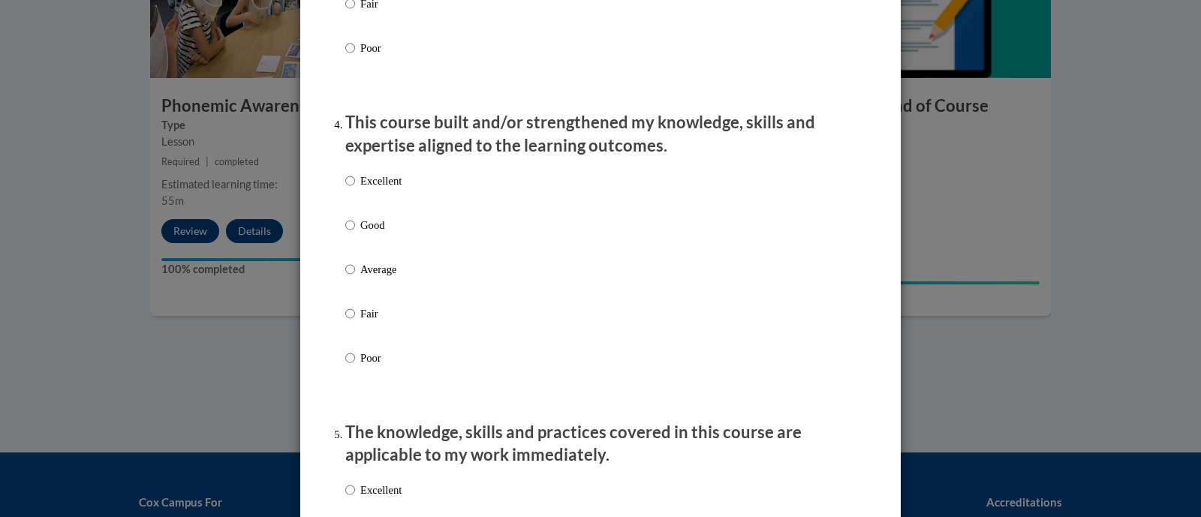
scroll to position [984, 0]
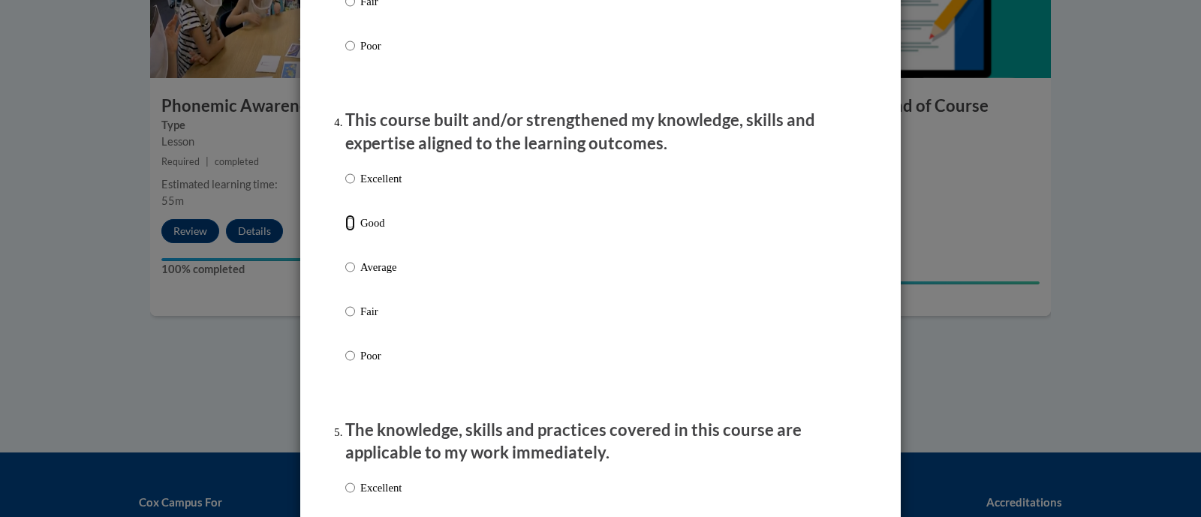
click at [348, 231] on input "Good" at bounding box center [350, 223] width 10 height 17
radio input "true"
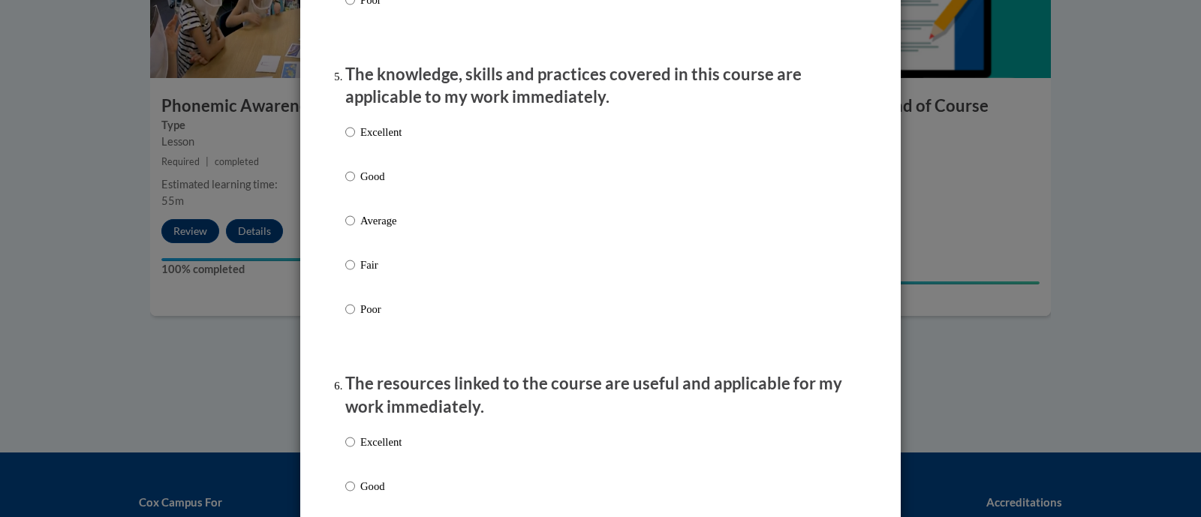
scroll to position [1340, 0]
click at [345, 185] on input "Good" at bounding box center [350, 176] width 10 height 17
radio input "true"
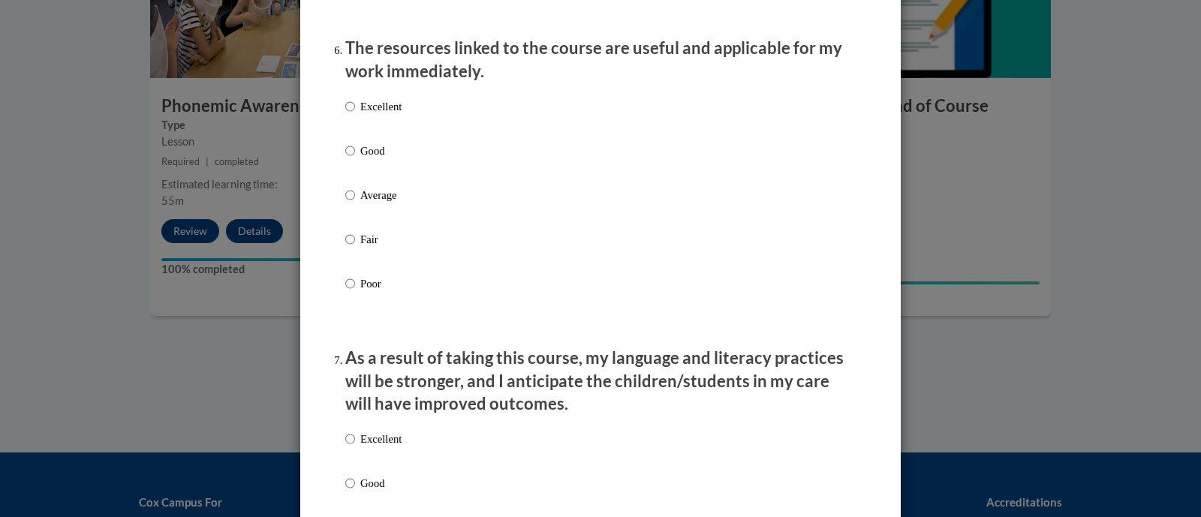
scroll to position [1693, 0]
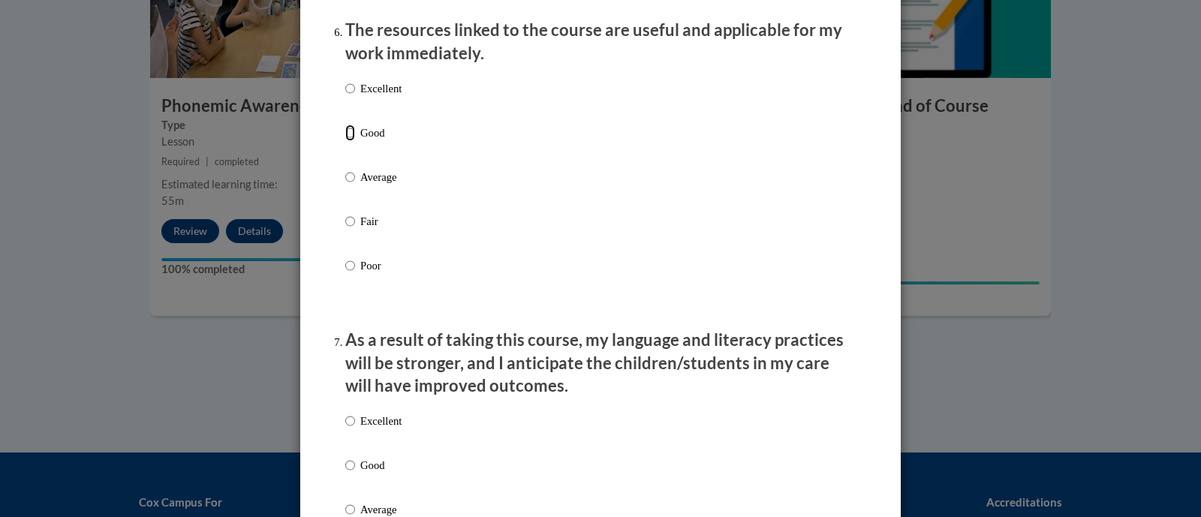
click at [345, 141] on input "Good" at bounding box center [350, 133] width 10 height 17
radio input "true"
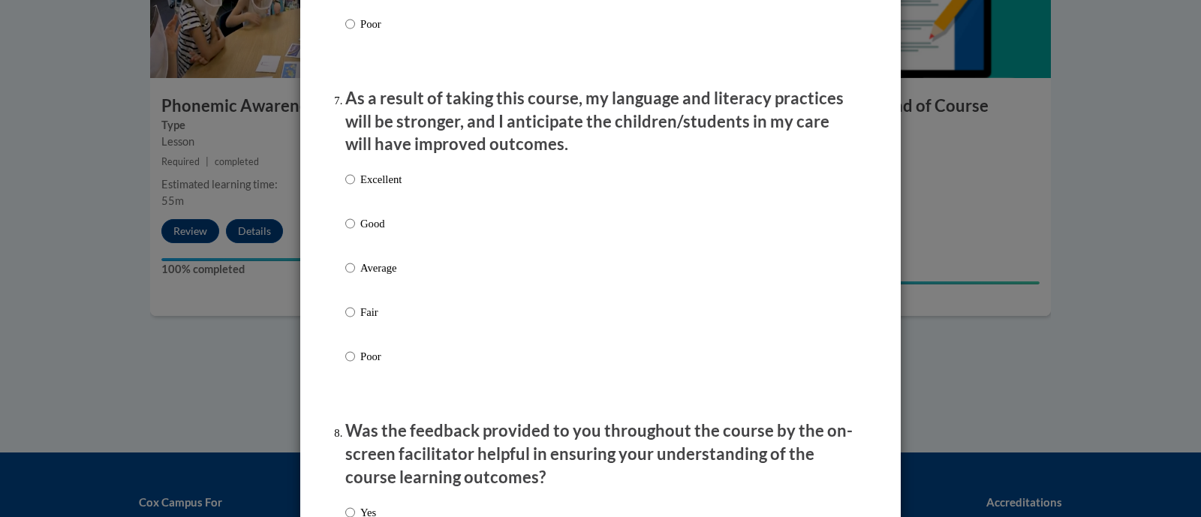
scroll to position [1940, 0]
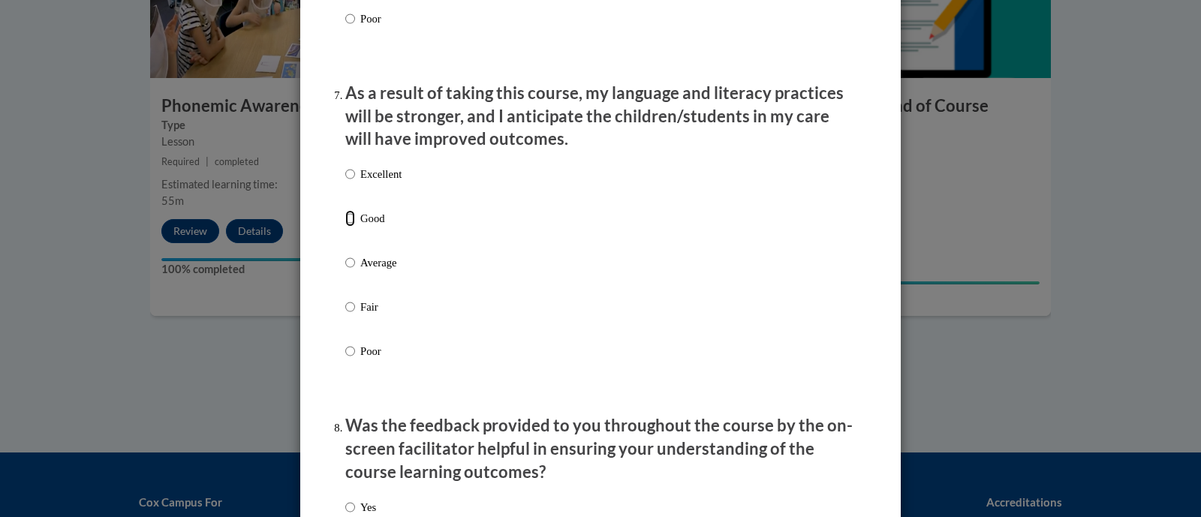
click at [345, 227] on input "Good" at bounding box center [350, 218] width 10 height 17
radio input "true"
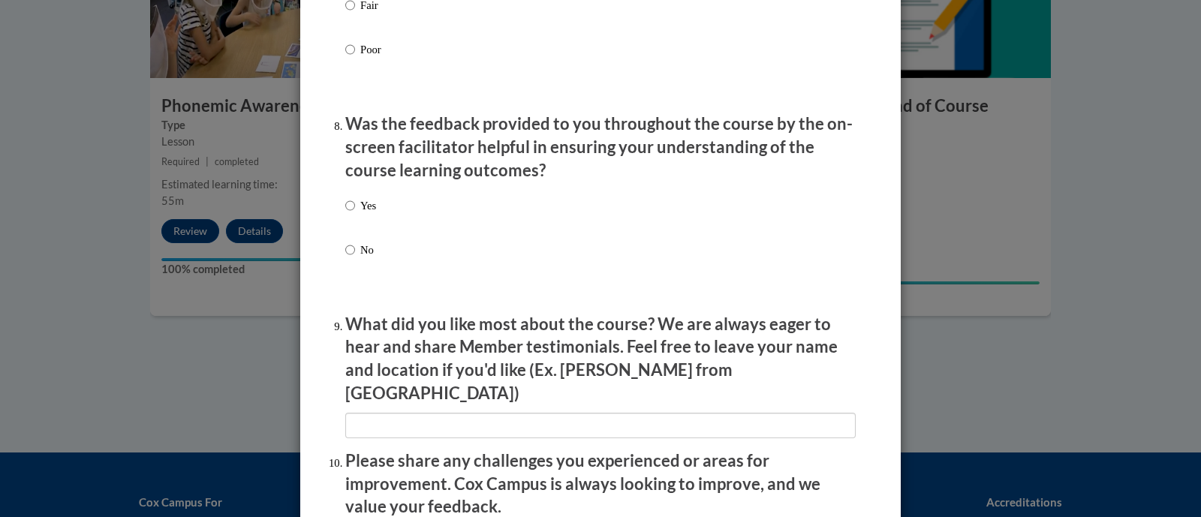
scroll to position [2243, 0]
click at [345, 212] on input "Yes" at bounding box center [350, 205] width 10 height 17
radio input "true"
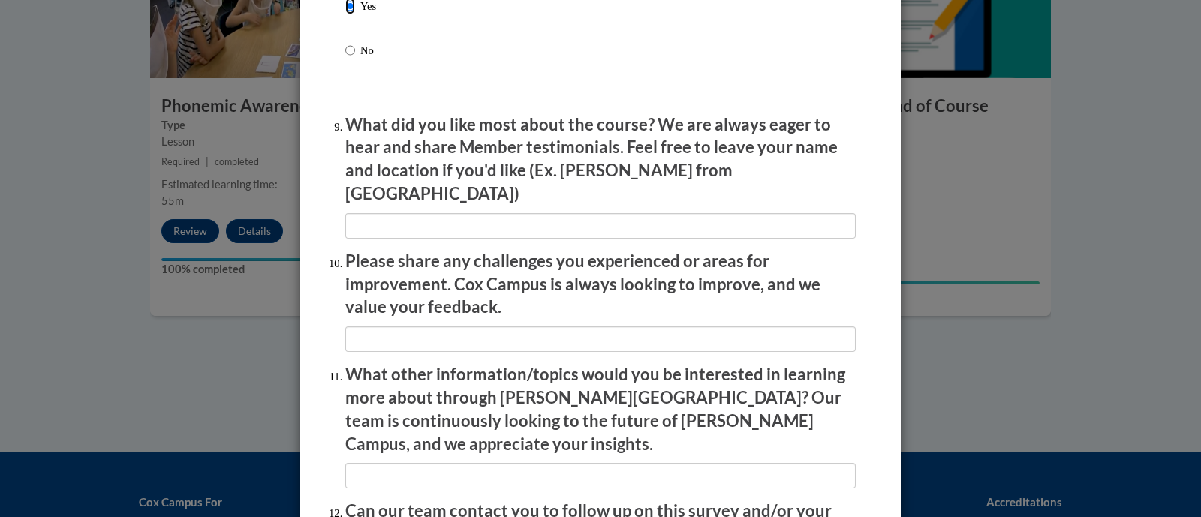
scroll to position [2605, 0]
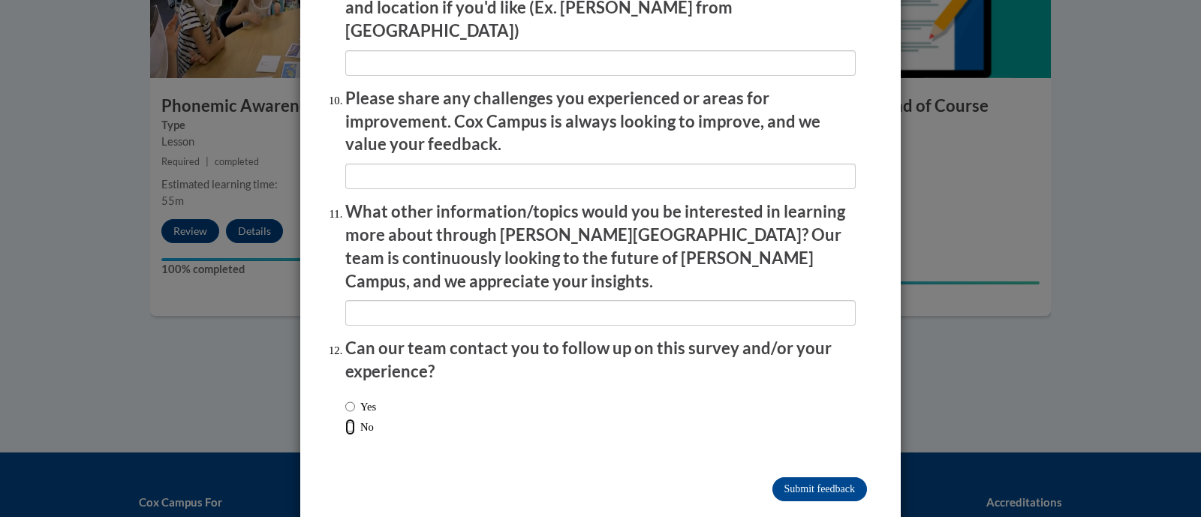
click at [345, 419] on input "No" at bounding box center [350, 427] width 10 height 17
radio input "true"
click at [789, 478] on input "Submit feedback" at bounding box center [820, 490] width 95 height 24
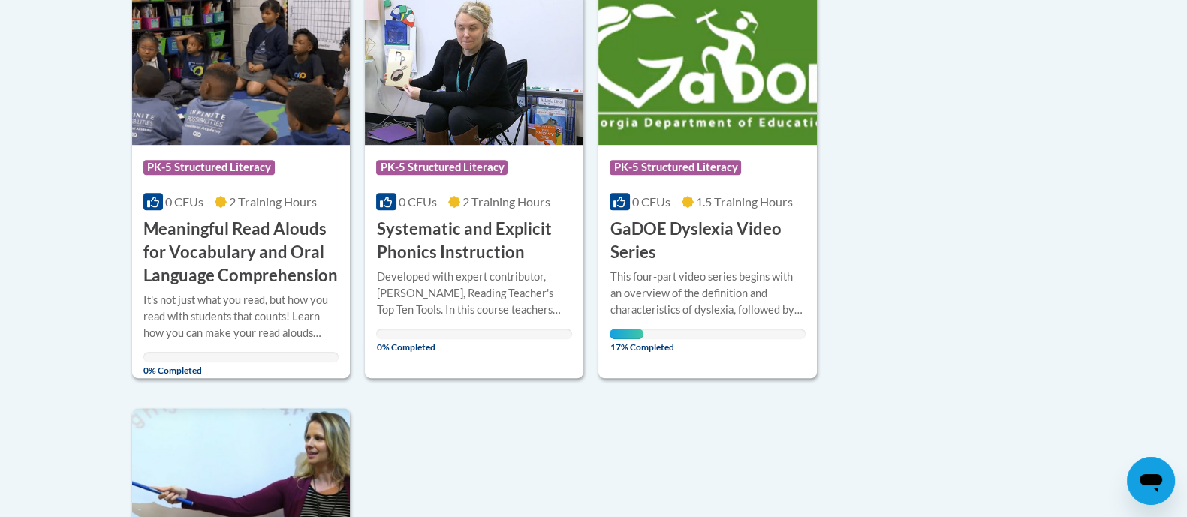
scroll to position [1159, 0]
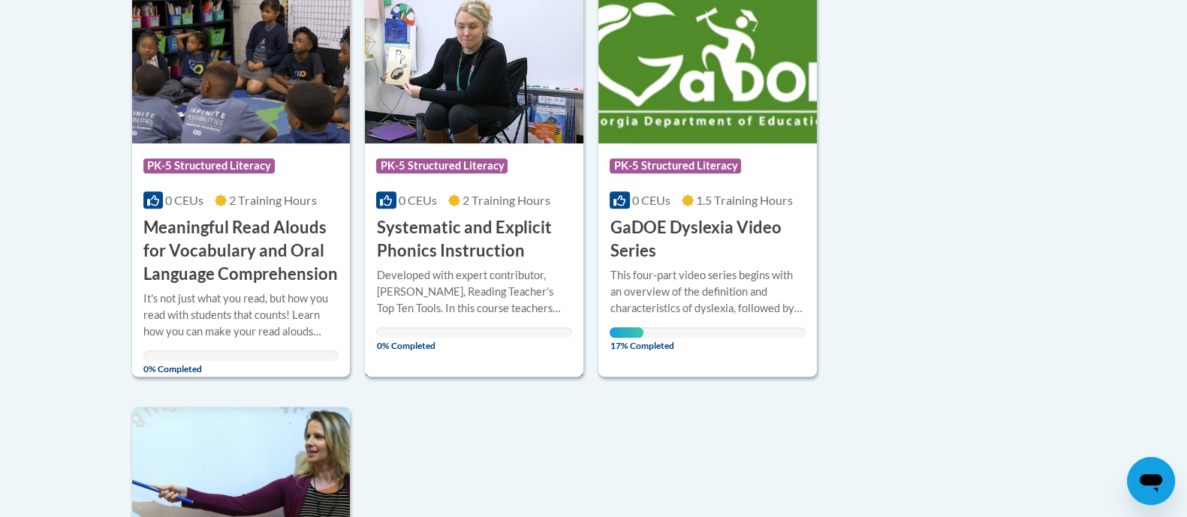
click at [496, 267] on div "Developed with expert contributor, Dr. [PERSON_NAME], Reading Teacher's Top Ten…" at bounding box center [474, 292] width 196 height 50
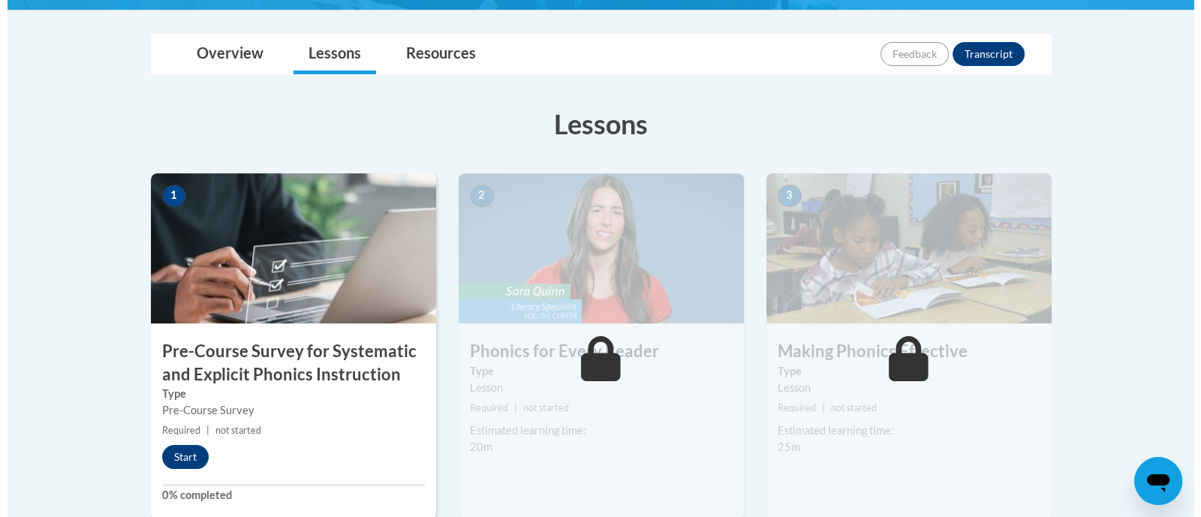
scroll to position [332, 0]
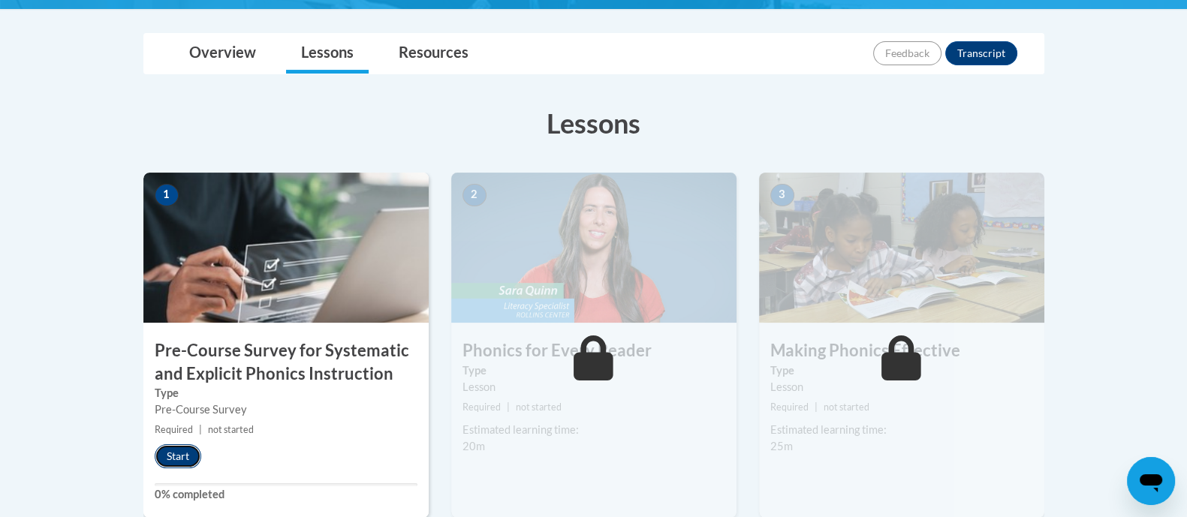
click at [177, 450] on button "Start" at bounding box center [178, 457] width 47 height 24
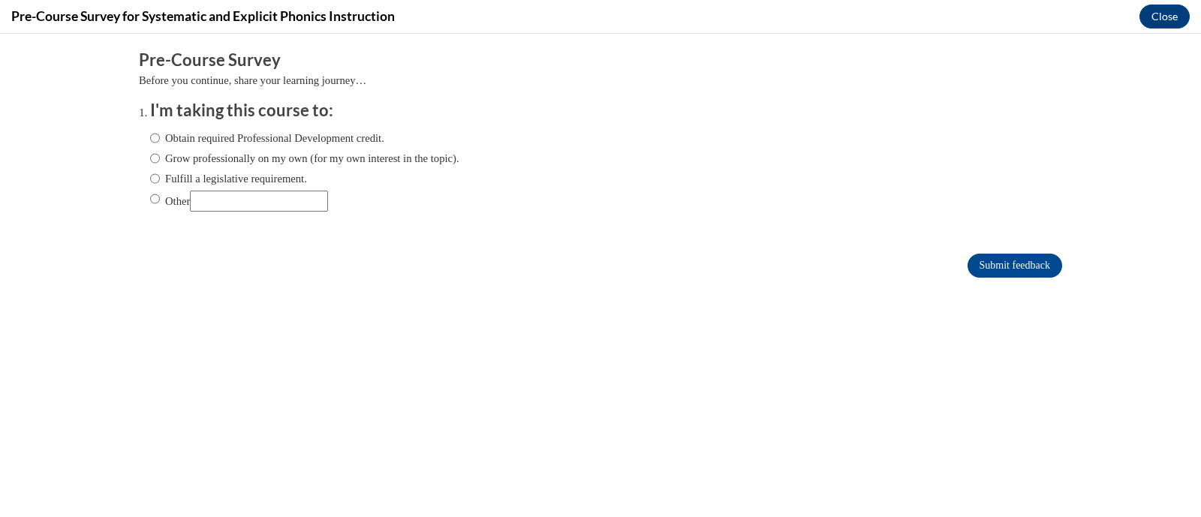
scroll to position [0, 0]
click at [150, 144] on input "Obtain required Professional Development credit." at bounding box center [155, 138] width 10 height 17
radio input "true"
click at [970, 260] on input "Submit feedback" at bounding box center [1015, 266] width 95 height 24
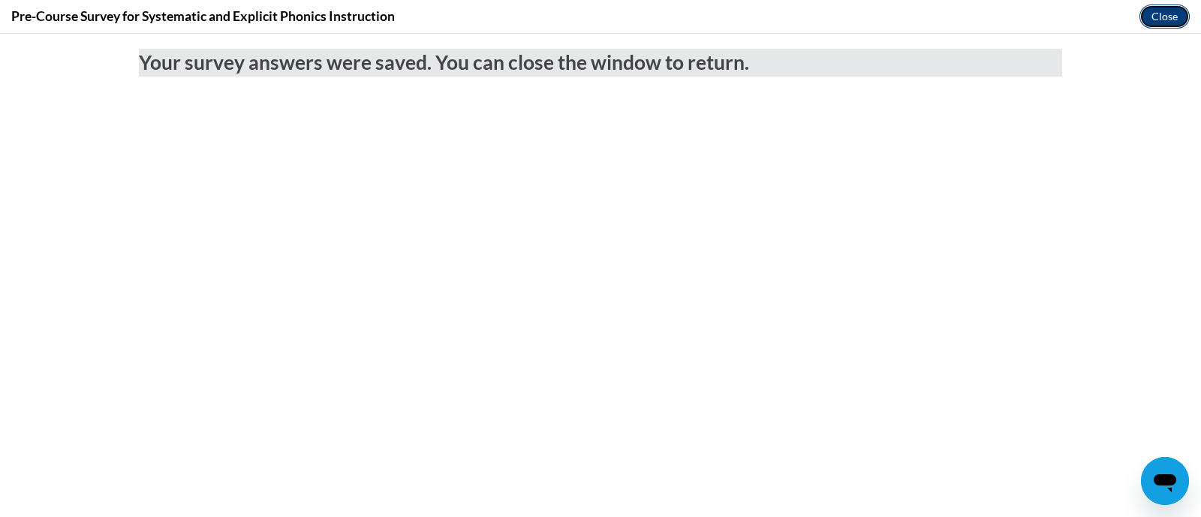
click at [1156, 16] on button "Close" at bounding box center [1165, 17] width 50 height 24
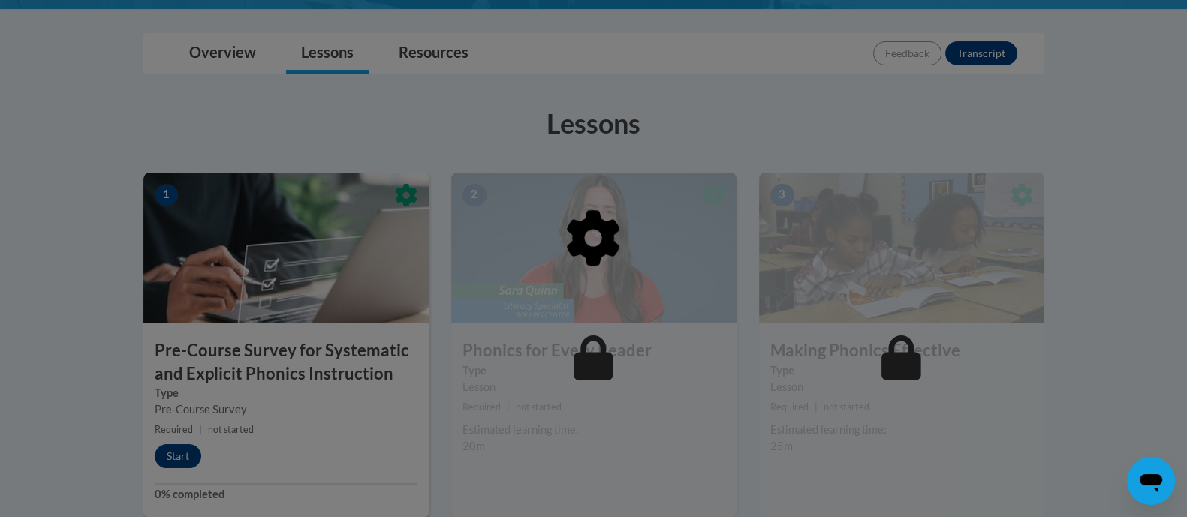
click at [678, 366] on div at bounding box center [593, 315] width 901 height 285
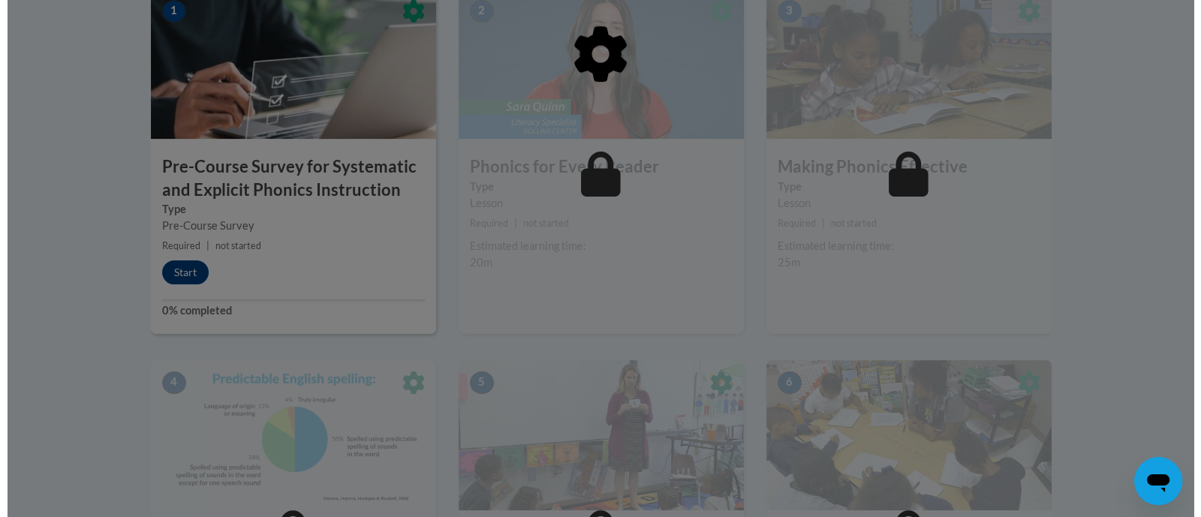
scroll to position [518, 0]
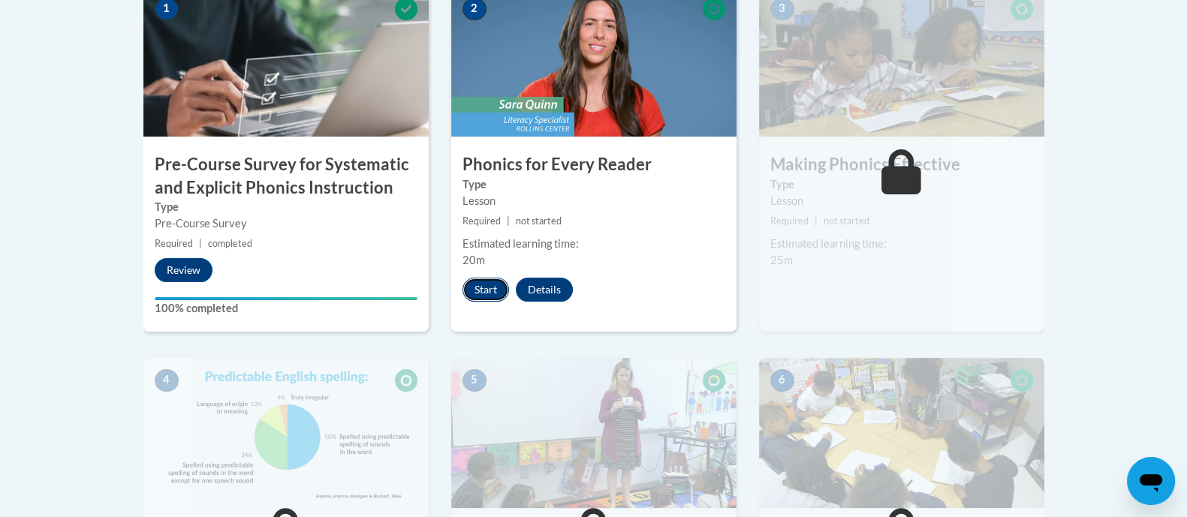
click at [492, 285] on button "Start" at bounding box center [486, 290] width 47 height 24
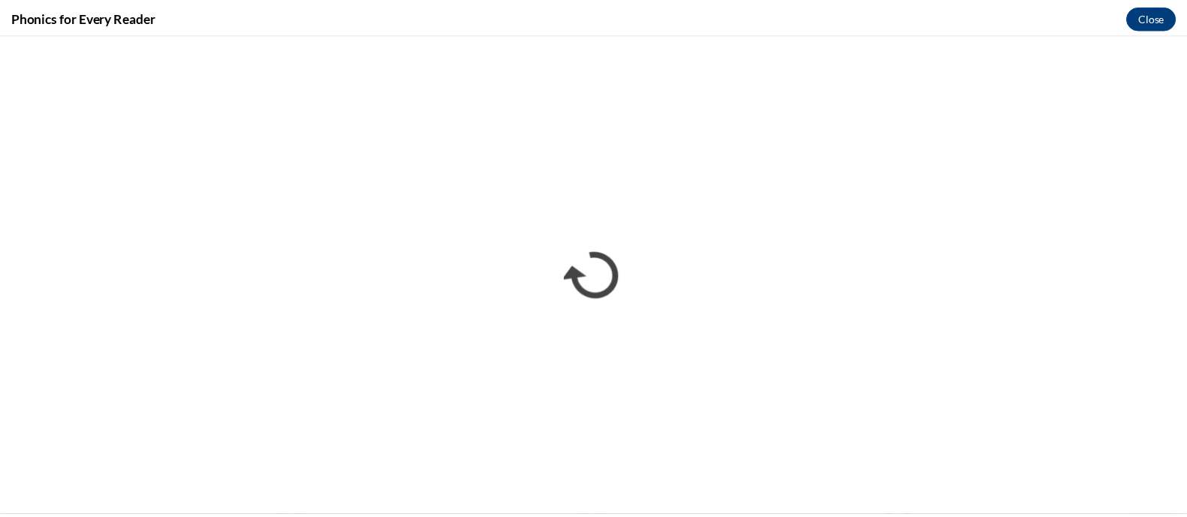
scroll to position [0, 0]
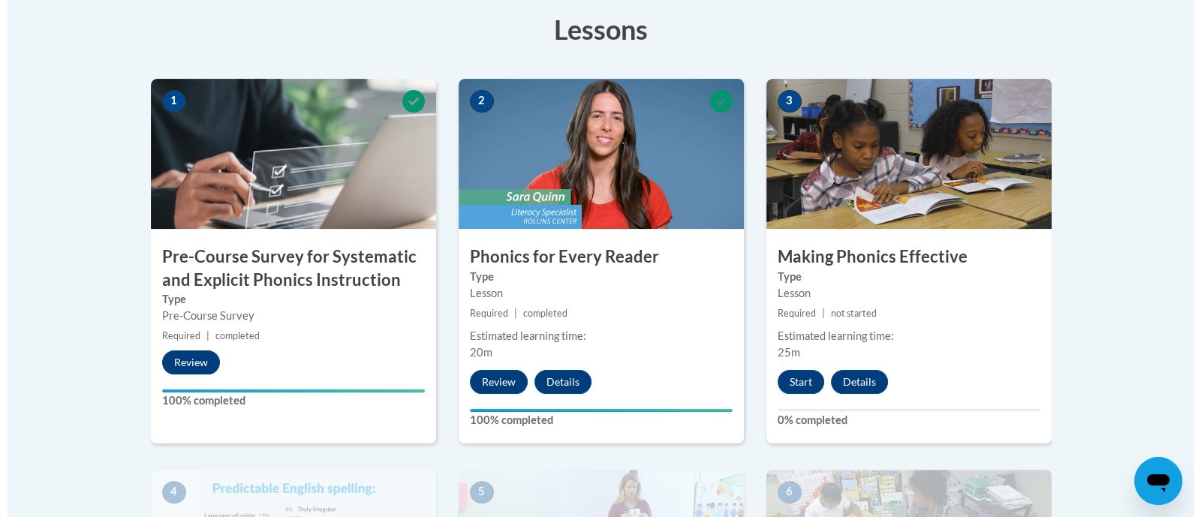
scroll to position [433, 0]
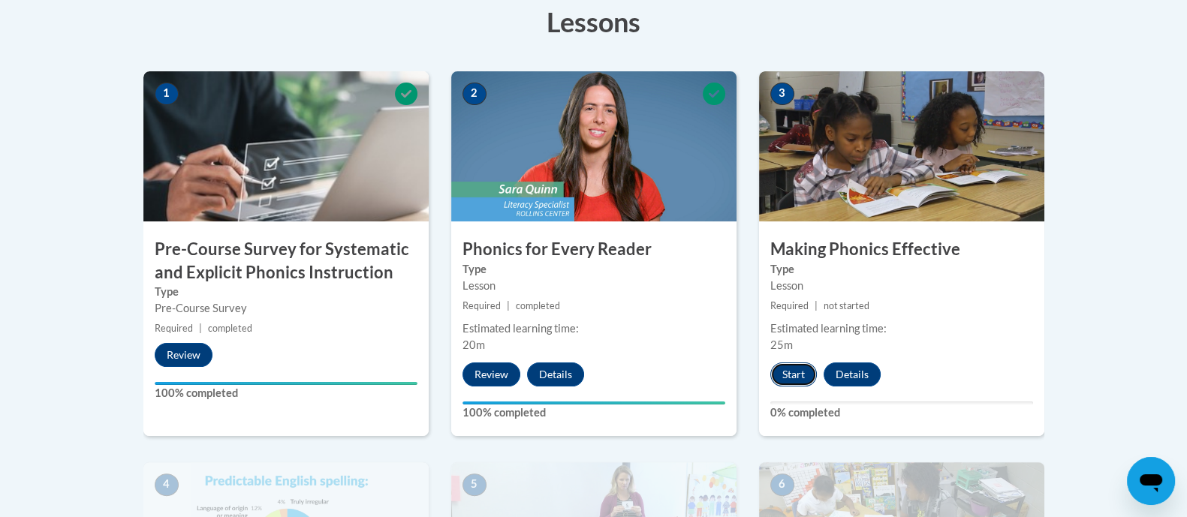
click at [792, 381] on button "Start" at bounding box center [793, 375] width 47 height 24
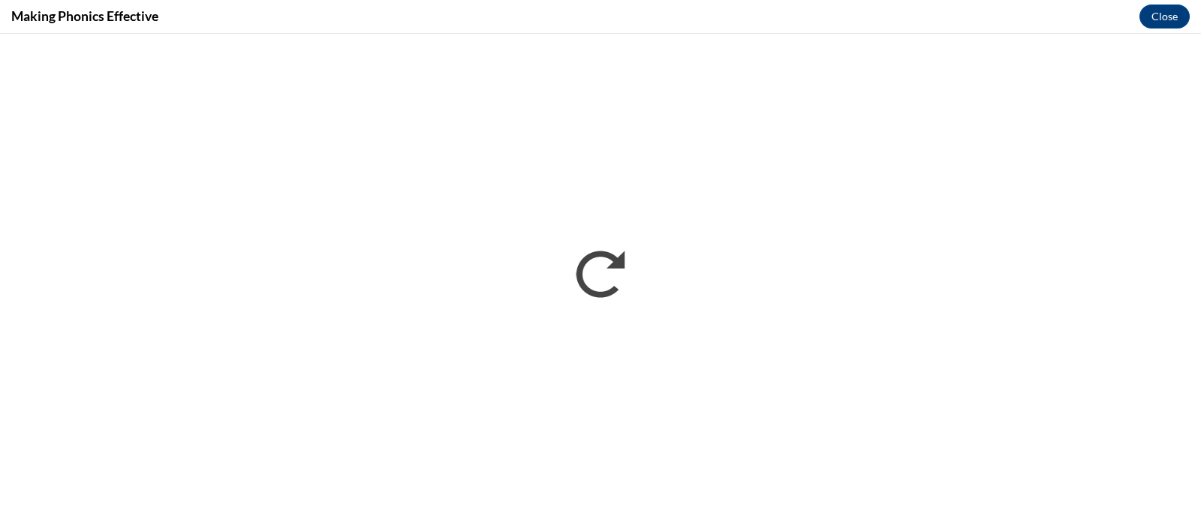
scroll to position [0, 0]
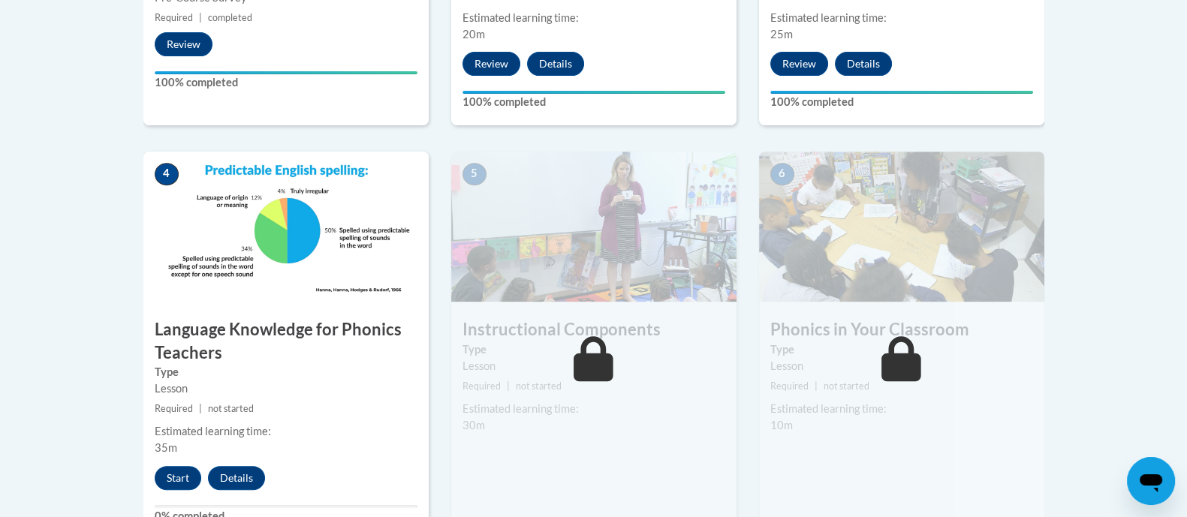
scroll to position [745, 0]
click at [215, 478] on button "Details" at bounding box center [236, 478] width 57 height 24
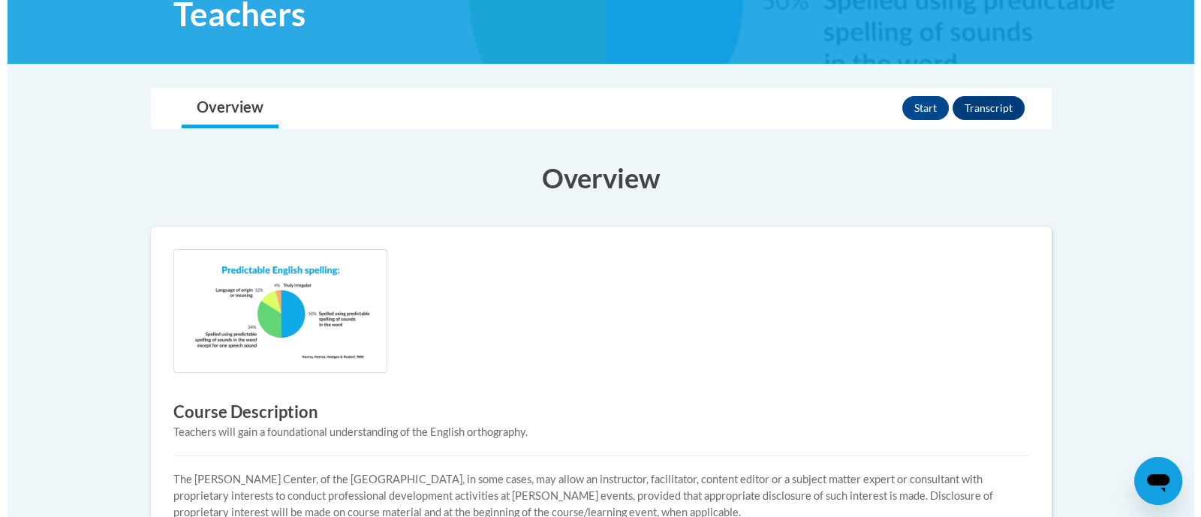
scroll to position [287, 0]
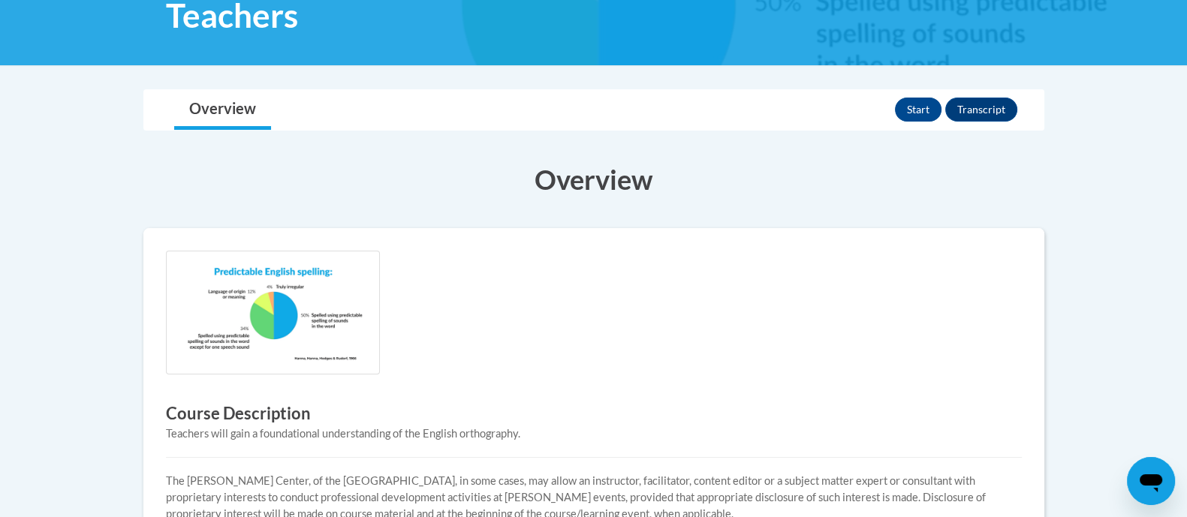
click at [610, 302] on div "Course Description Teachers will gain a foundational understanding of the Engli…" at bounding box center [594, 425] width 879 height 348
click at [916, 109] on button "Start" at bounding box center [918, 110] width 47 height 24
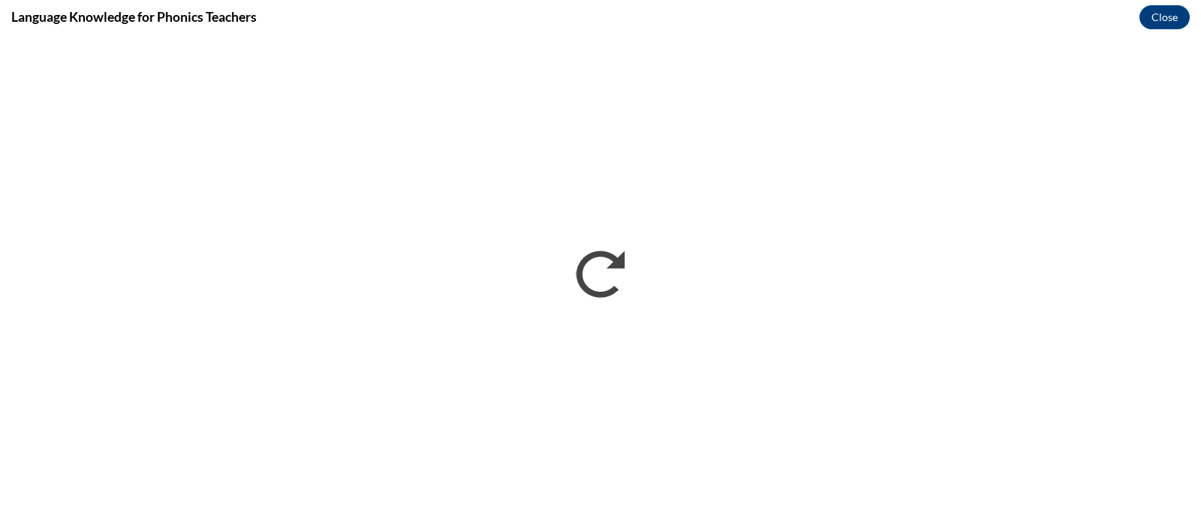
scroll to position [0, 0]
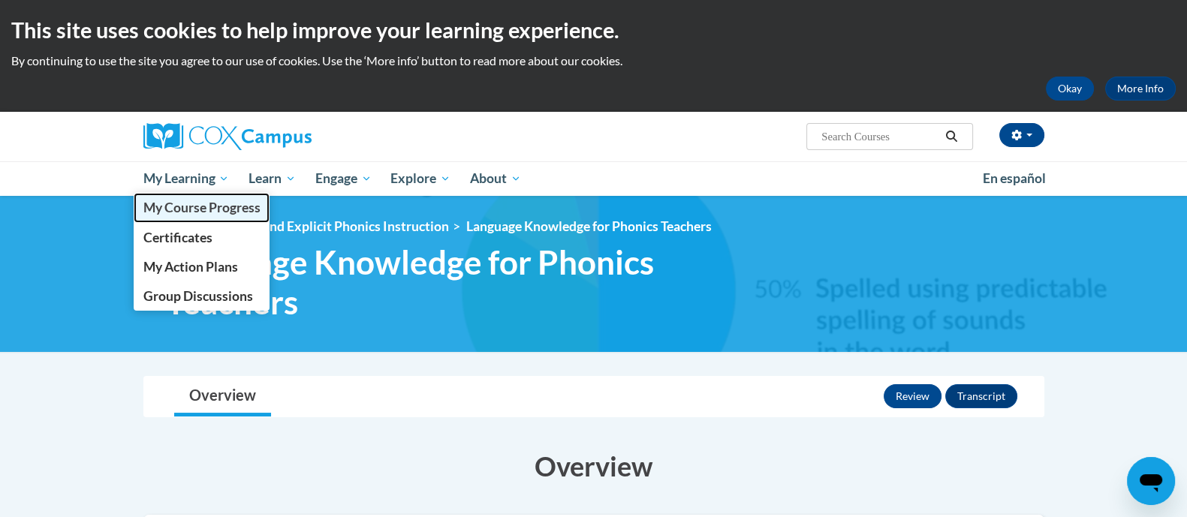
click at [179, 211] on span "My Course Progress" at bounding box center [201, 208] width 117 height 16
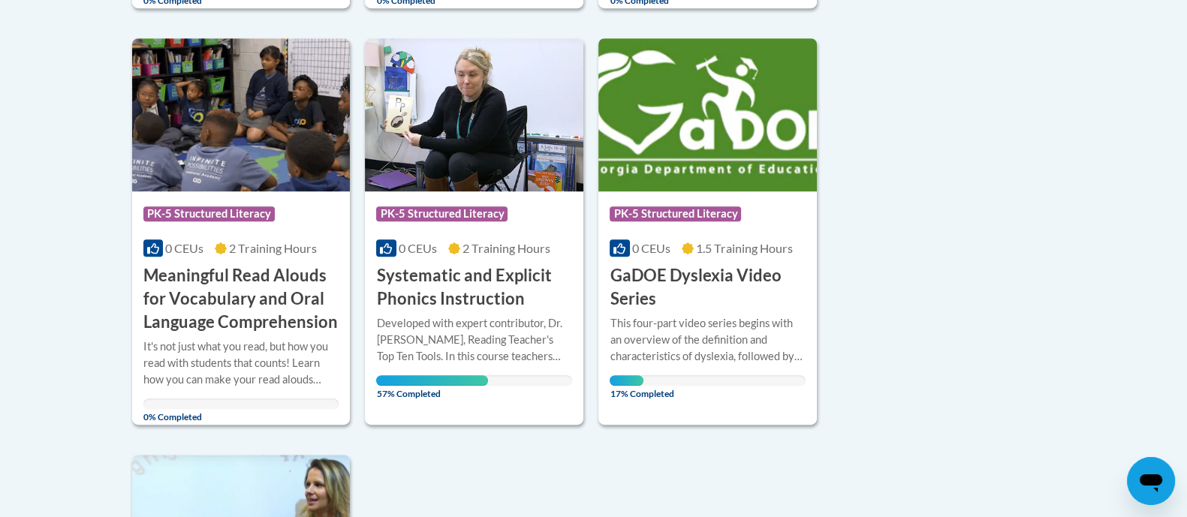
scroll to position [1112, 0]
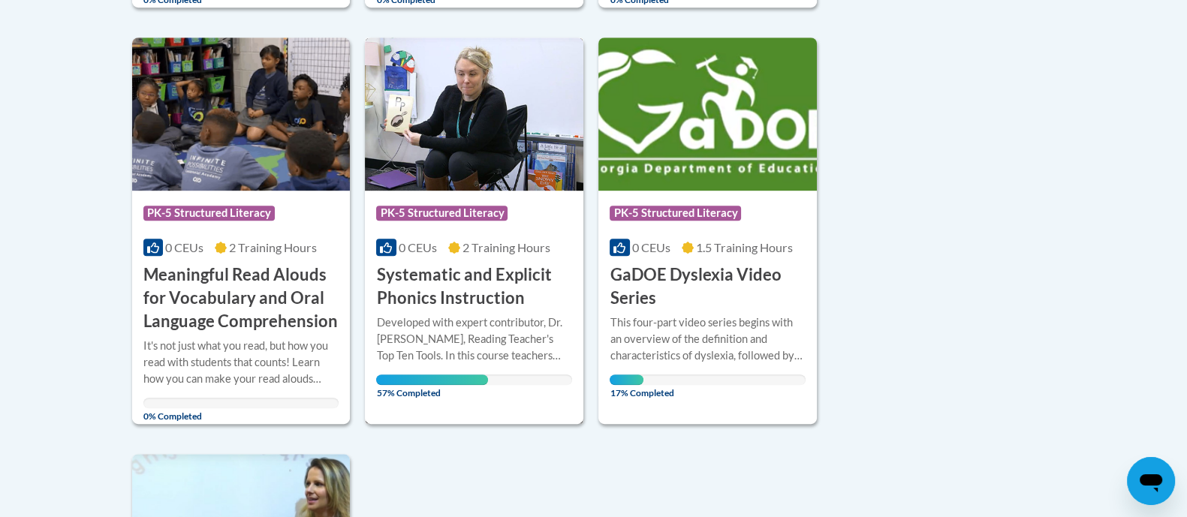
click at [410, 271] on h3 "Systematic and Explicit Phonics Instruction" at bounding box center [474, 287] width 196 height 47
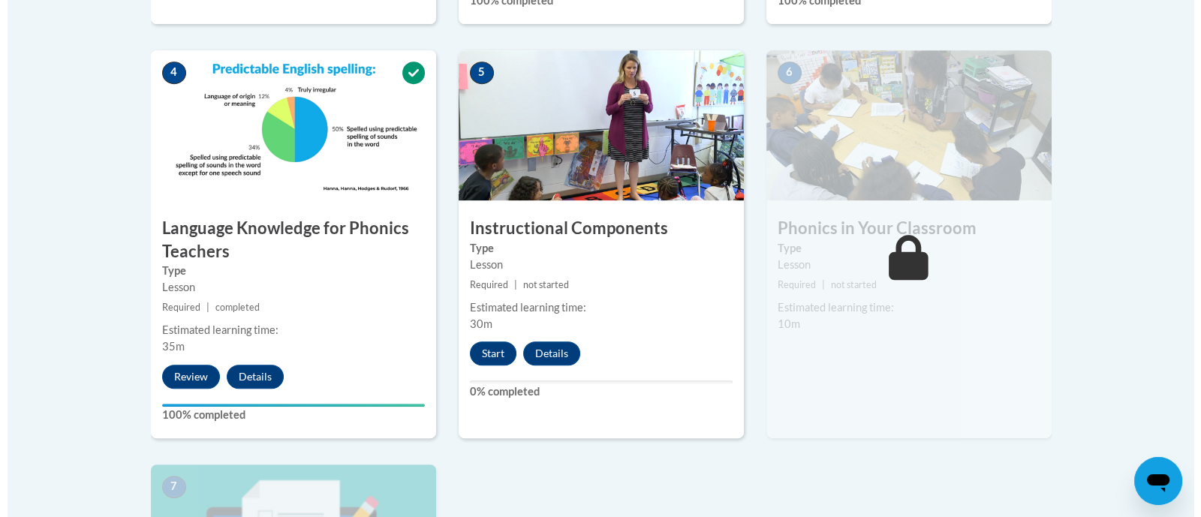
scroll to position [852, 0]
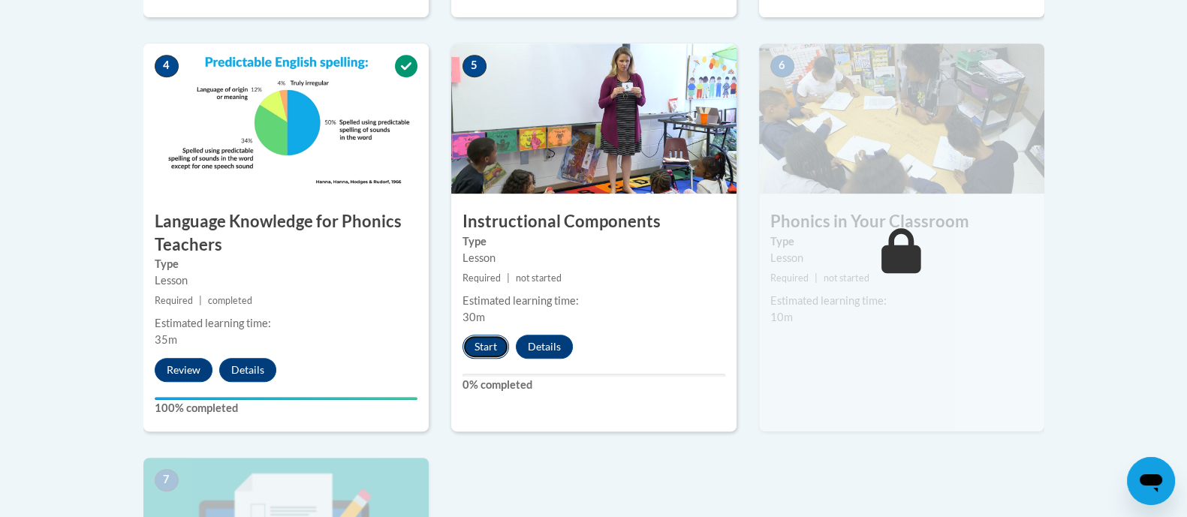
click at [486, 345] on button "Start" at bounding box center [486, 347] width 47 height 24
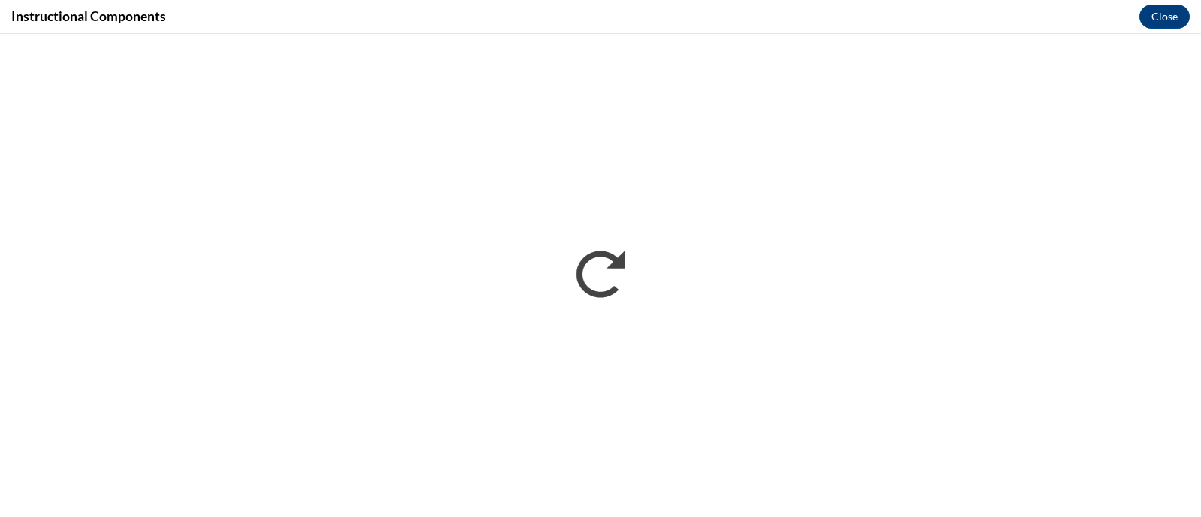
scroll to position [0, 0]
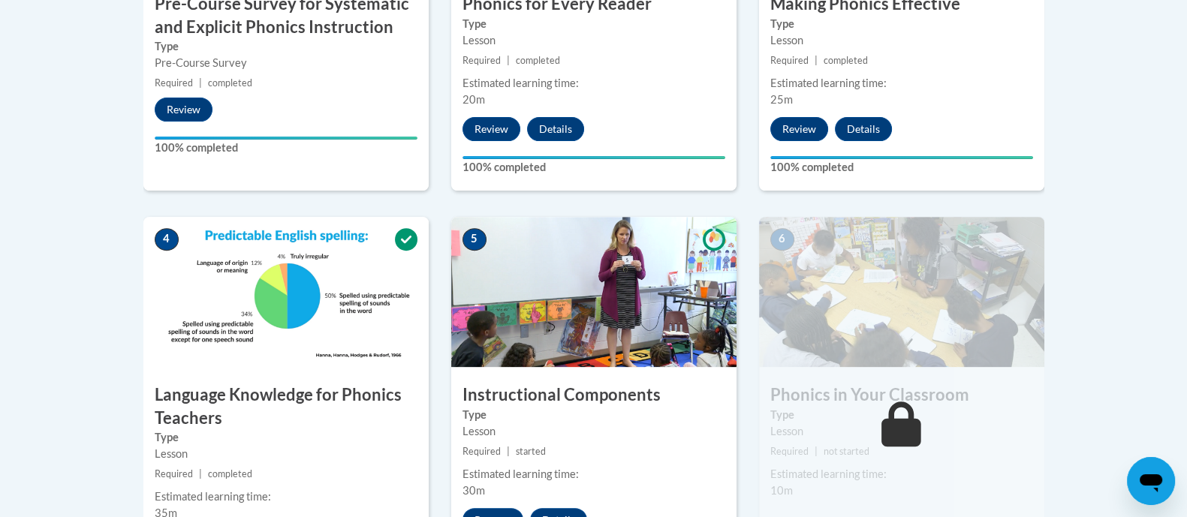
scroll to position [679, 0]
